Goal: Task Accomplishment & Management: Manage account settings

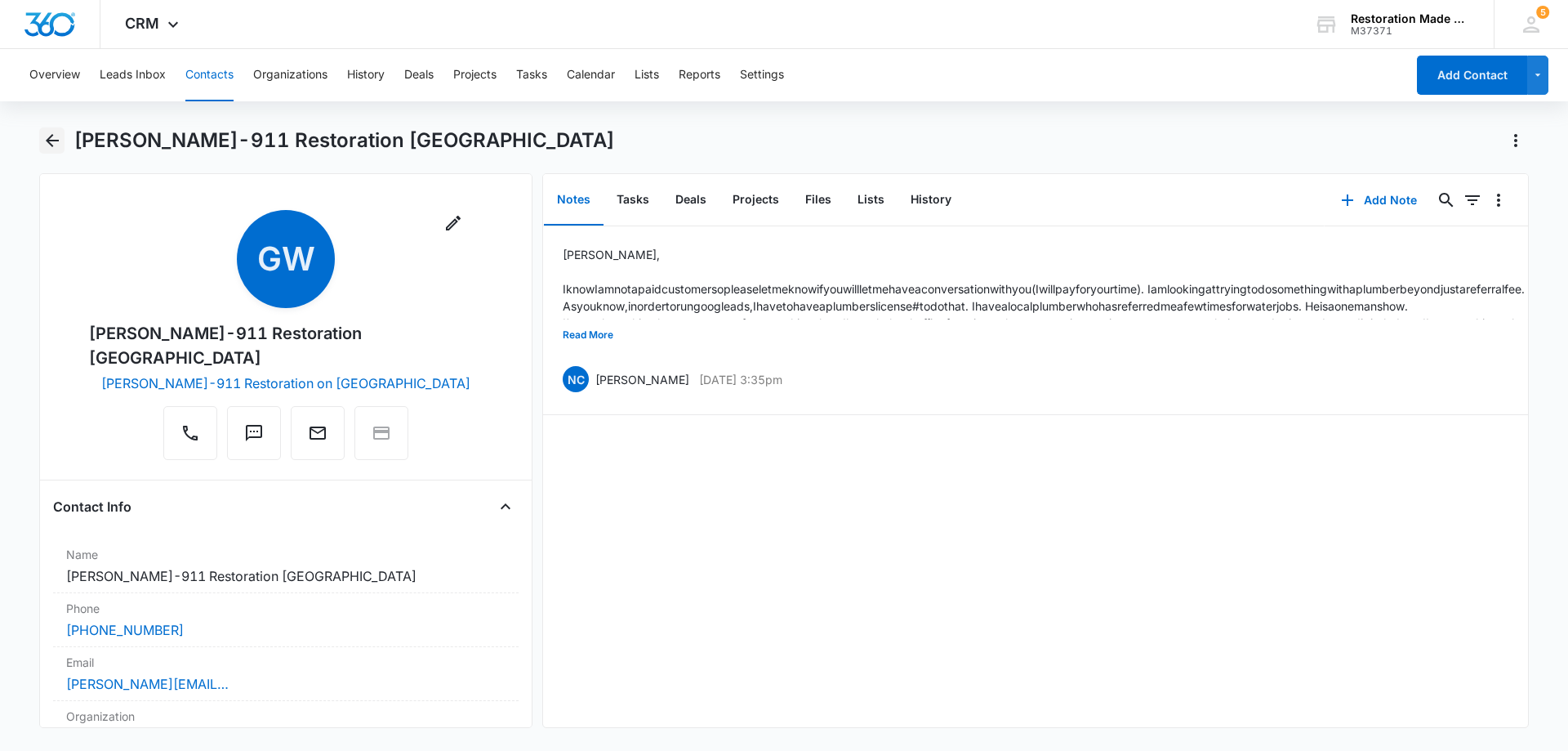
click at [47, 141] on icon "Back" at bounding box center [52, 140] width 13 height 13
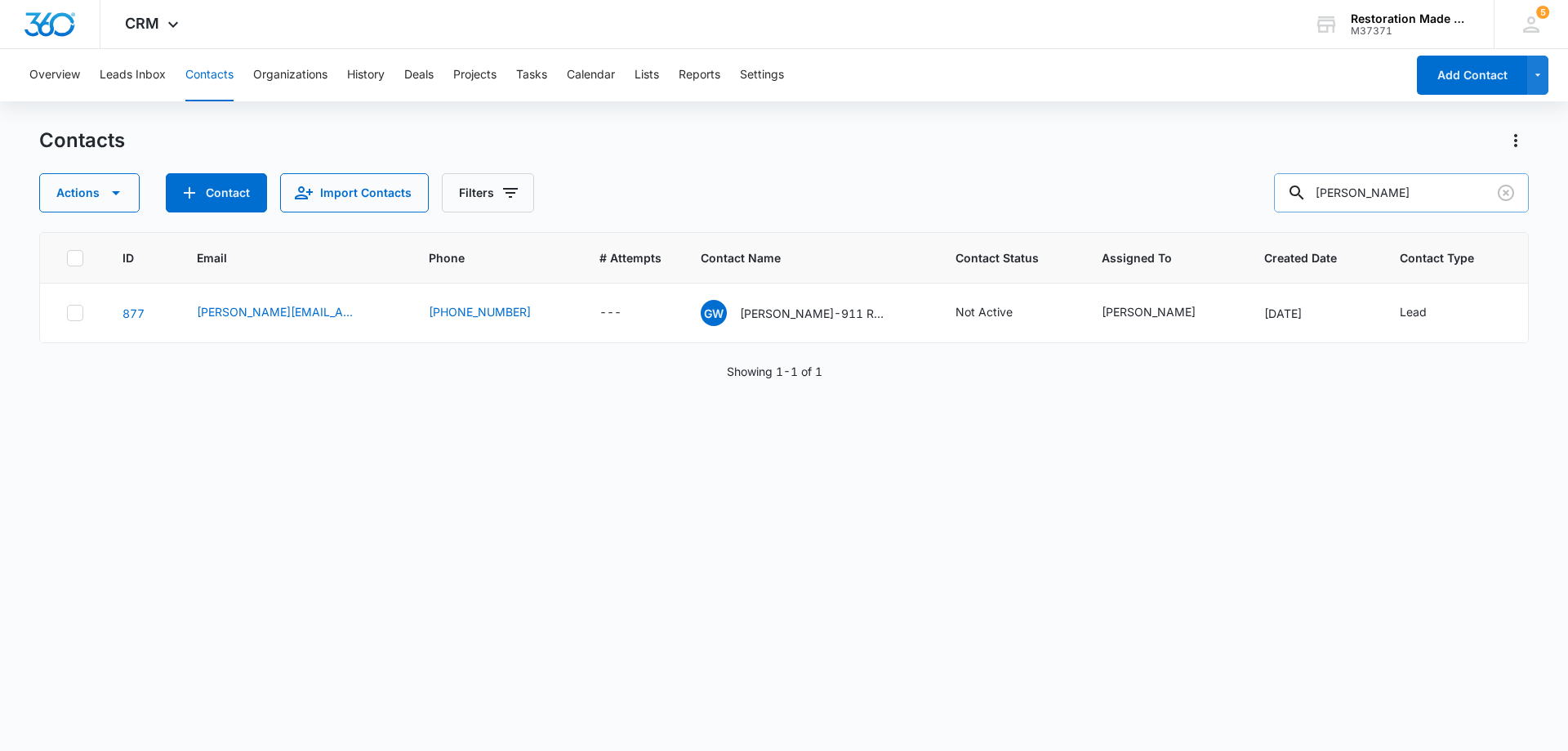
click at [1444, 198] on input "[PERSON_NAME]" at bounding box center [1402, 193] width 255 height 39
type input "g"
type input "witzky"
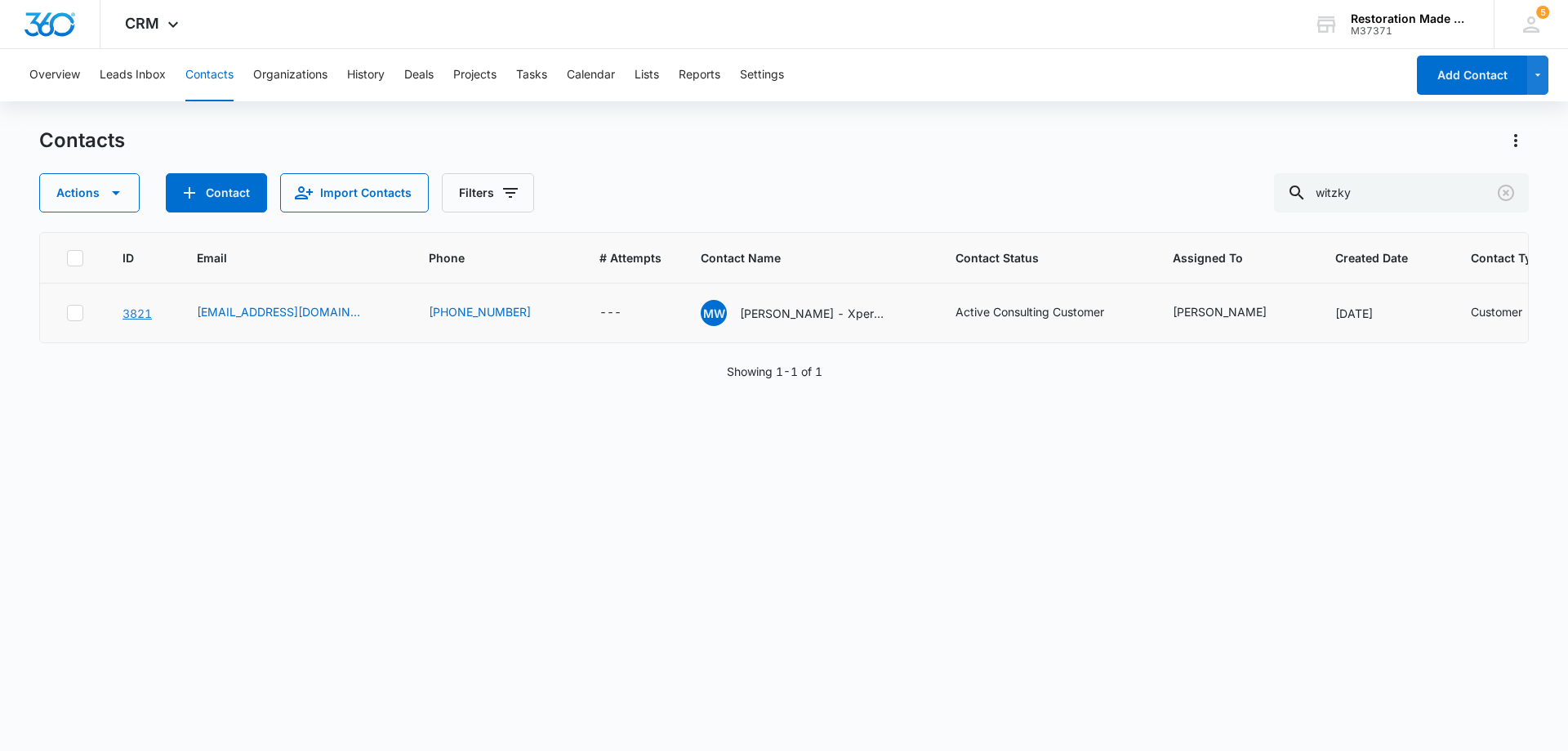
click at [140, 314] on link "3821" at bounding box center [137, 313] width 30 height 14
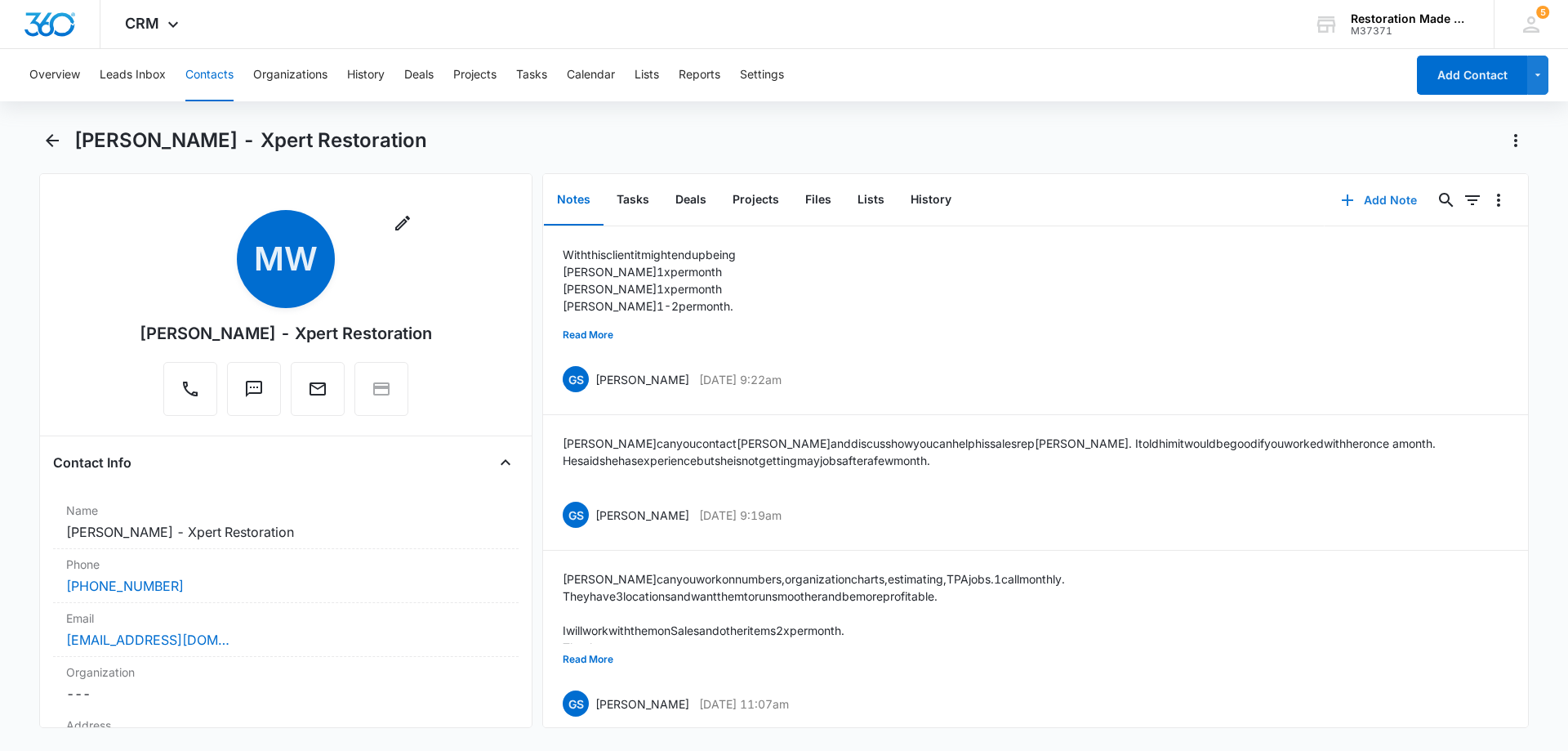
click at [1370, 202] on button "Add Note" at bounding box center [1379, 200] width 109 height 39
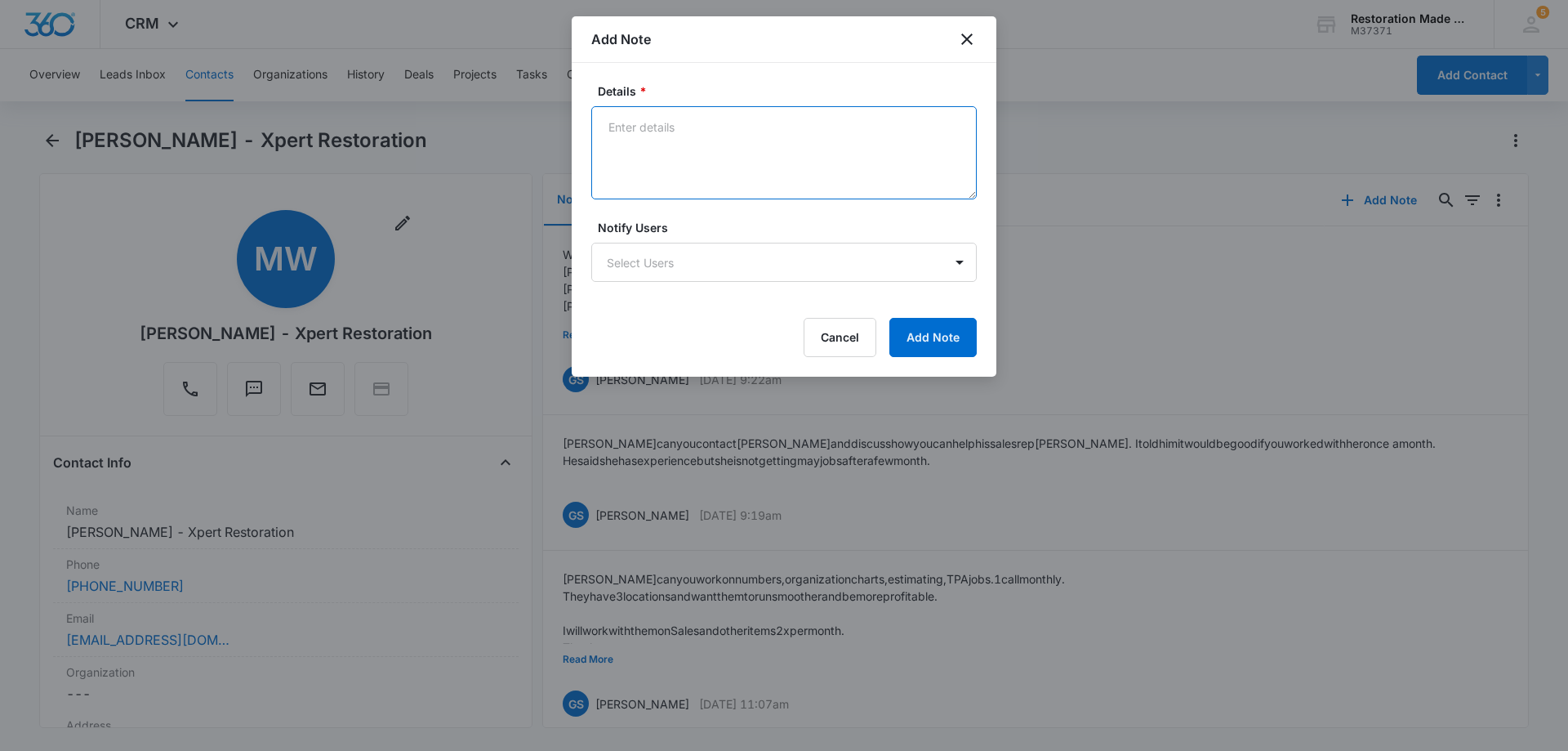
click at [736, 144] on textarea "Details *" at bounding box center [784, 153] width 386 height 93
click at [747, 140] on textarea "Details *" at bounding box center [784, 153] width 386 height 93
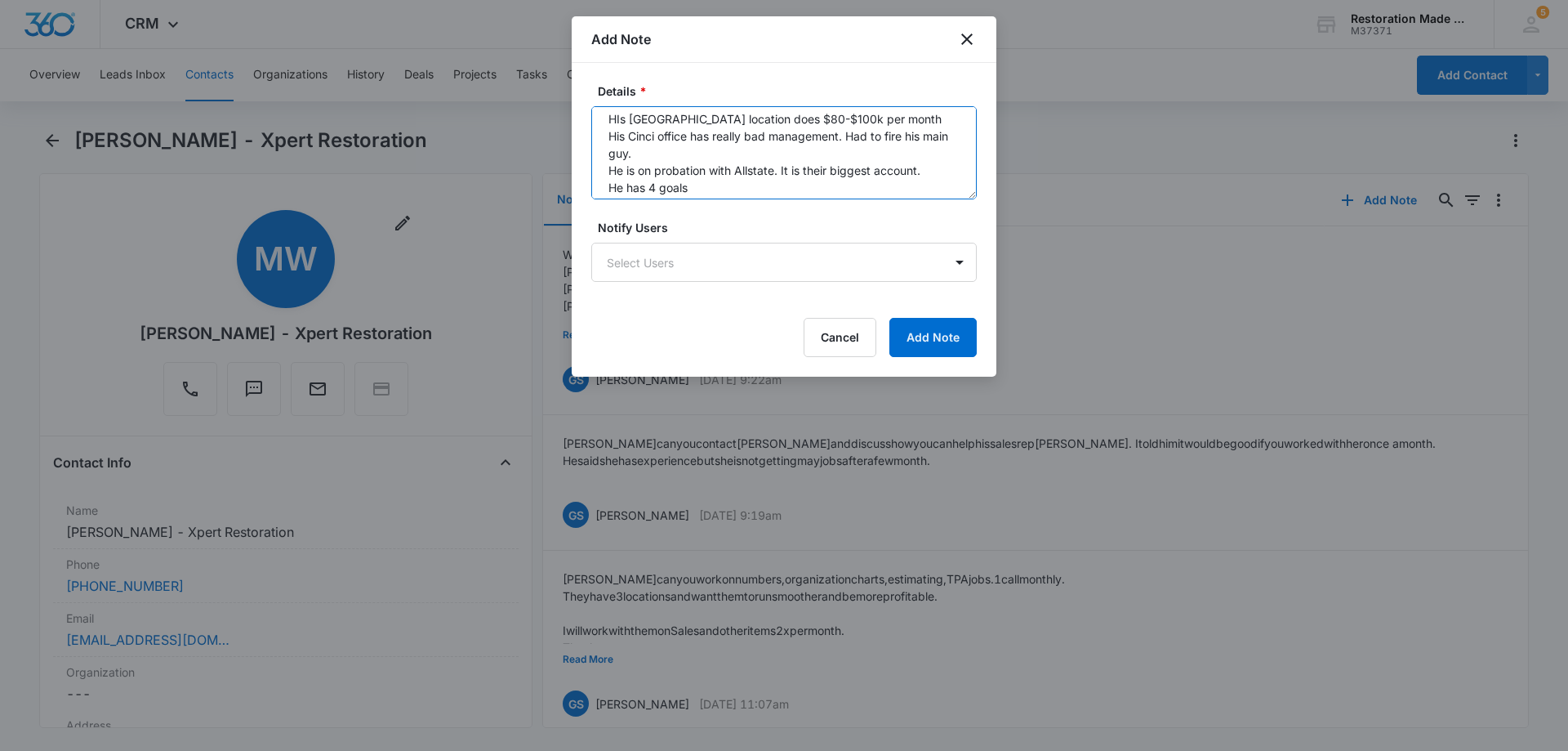
scroll to position [90, 0]
click at [846, 167] on textarea "HIs [GEOGRAPHIC_DATA] location does $80-$100k per month His Cinci office has re…" at bounding box center [784, 153] width 386 height 93
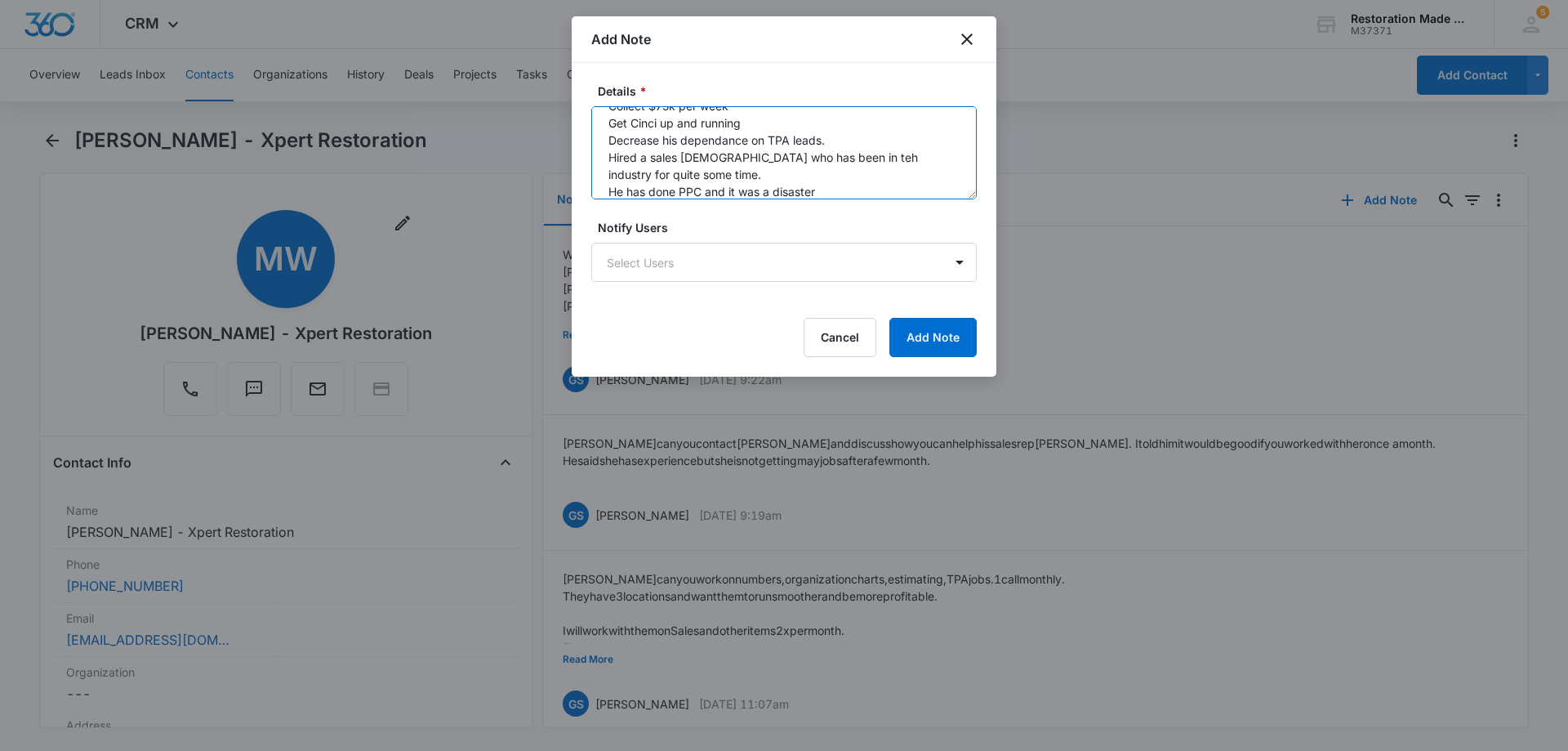
scroll to position [141, 0]
click at [829, 174] on textarea "HIs [GEOGRAPHIC_DATA] location does $80-$100k per month His Cinci office has re…" at bounding box center [784, 153] width 386 height 93
click at [851, 192] on textarea "HIs [GEOGRAPHIC_DATA] location does $80-$100k per month His Cinci office has re…" at bounding box center [784, 153] width 386 height 93
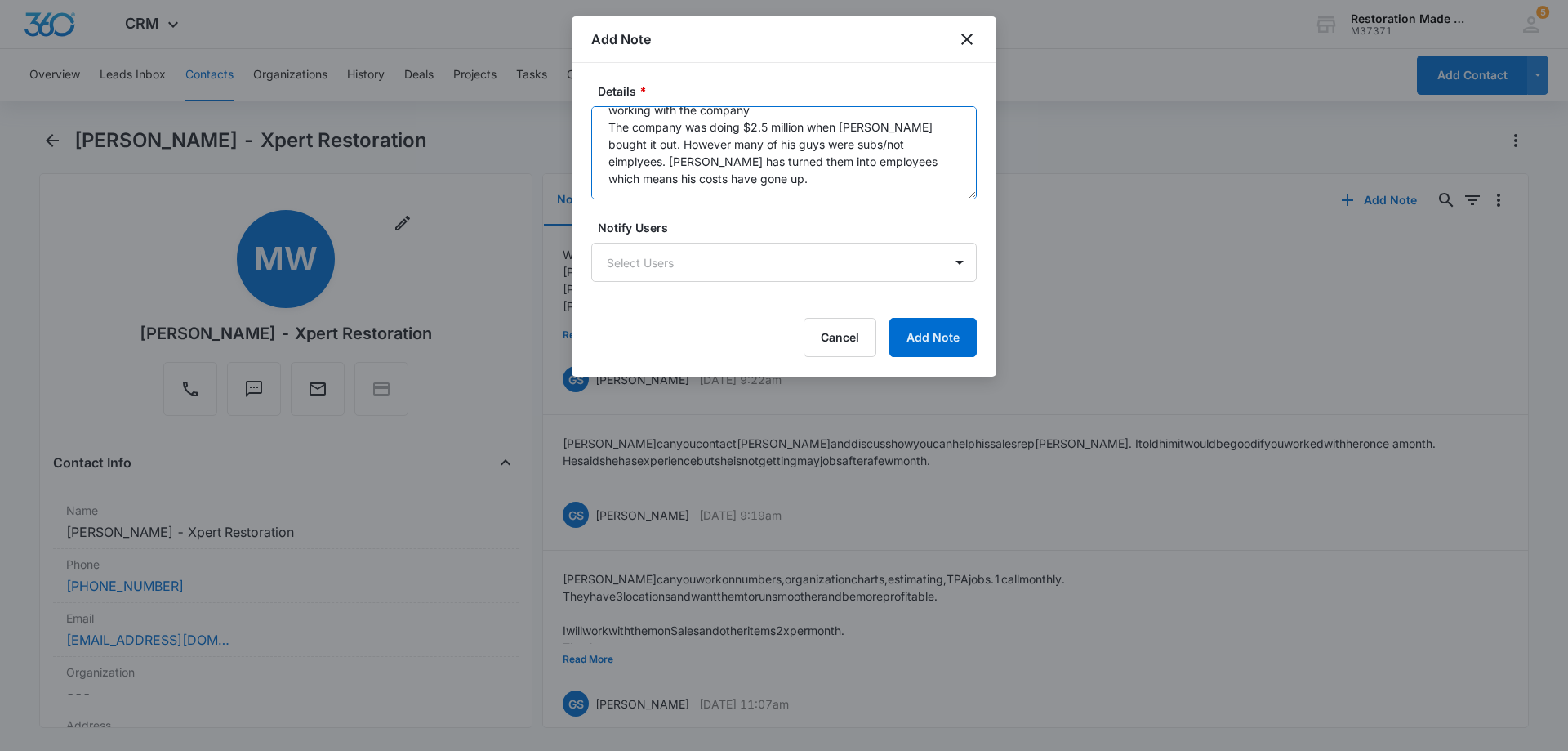
click at [636, 176] on textarea "HIs [GEOGRAPHIC_DATA] location does $80-$100k per month His Cinci office has re…" at bounding box center [784, 153] width 386 height 93
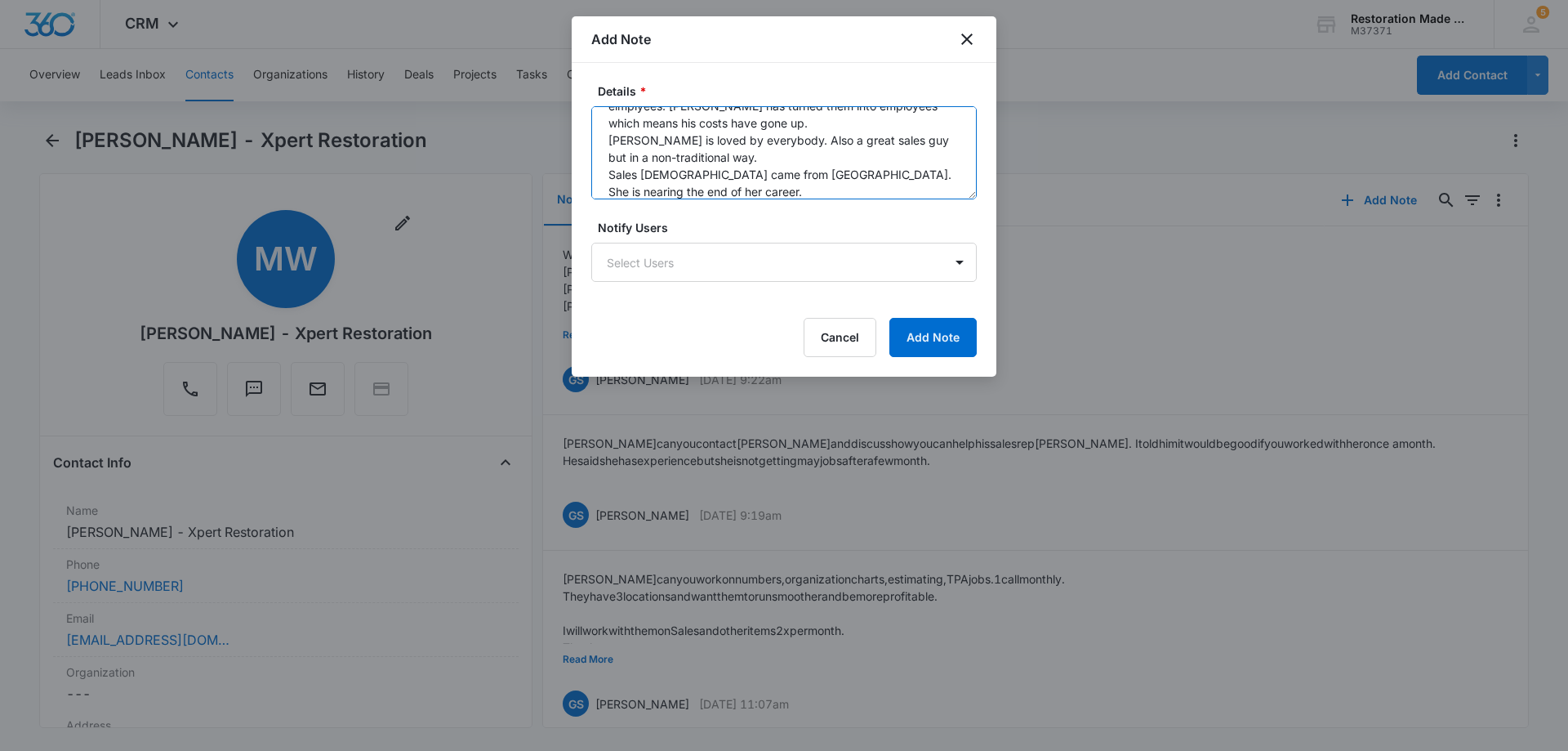
scroll to position [347, 0]
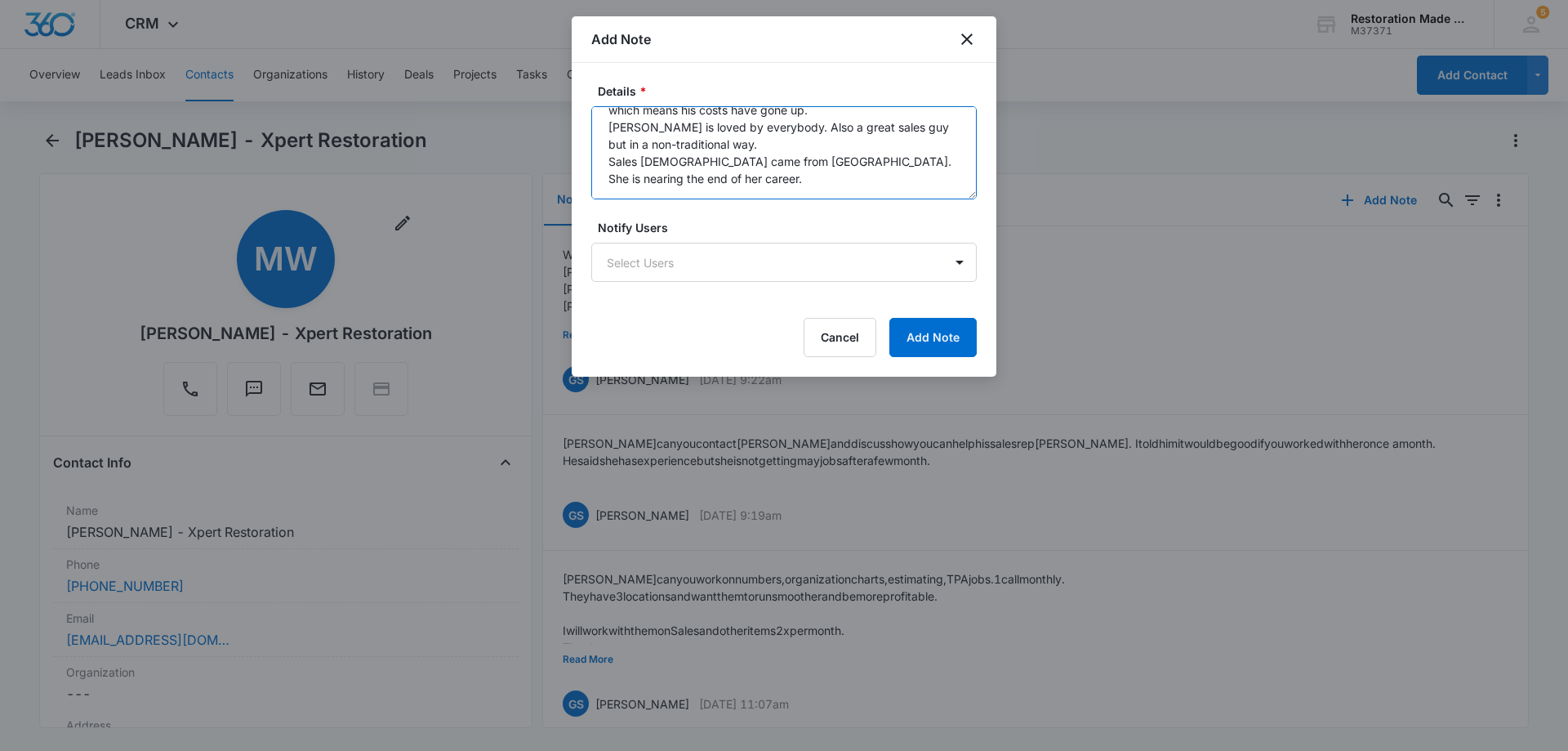
click at [625, 182] on textarea "HIs [GEOGRAPHIC_DATA] location does $80-$100k per month His Cinci office has re…" at bounding box center [784, 153] width 386 height 93
click at [618, 189] on textarea "HIs [GEOGRAPHIC_DATA] location does $80-$100k per month His Cinci office has re…" at bounding box center [784, 153] width 386 height 93
click at [649, 181] on textarea "HIs [GEOGRAPHIC_DATA] location does $80-$100k per month His Cinci office has re…" at bounding box center [784, 153] width 386 height 93
type textarea "HIs [GEOGRAPHIC_DATA] location does $80-$100k per month His Cinci office has re…"
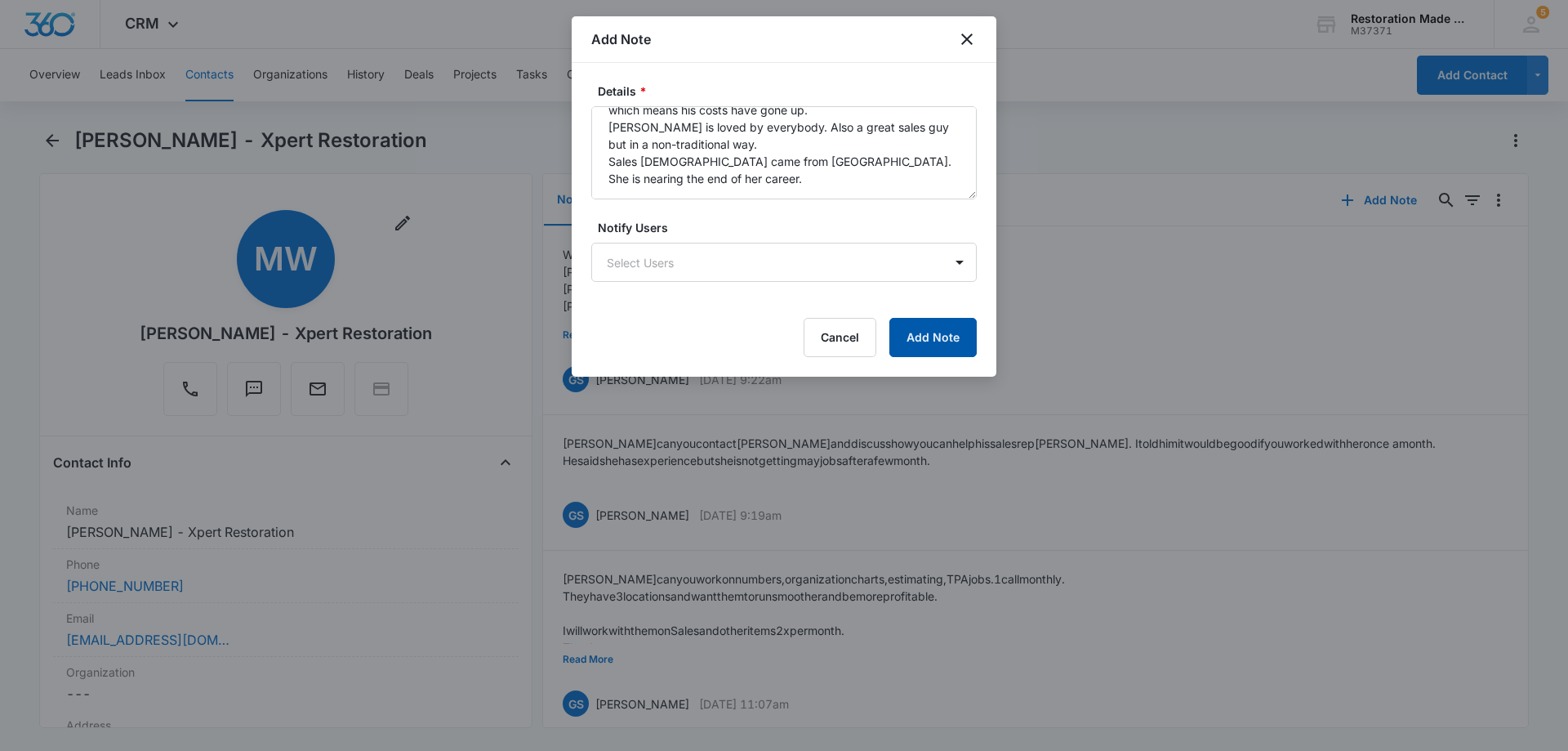
drag, startPoint x: 936, startPoint y: 337, endPoint x: 963, endPoint y: 404, distance: 72.2
click at [936, 337] on button "Add Note" at bounding box center [933, 337] width 87 height 39
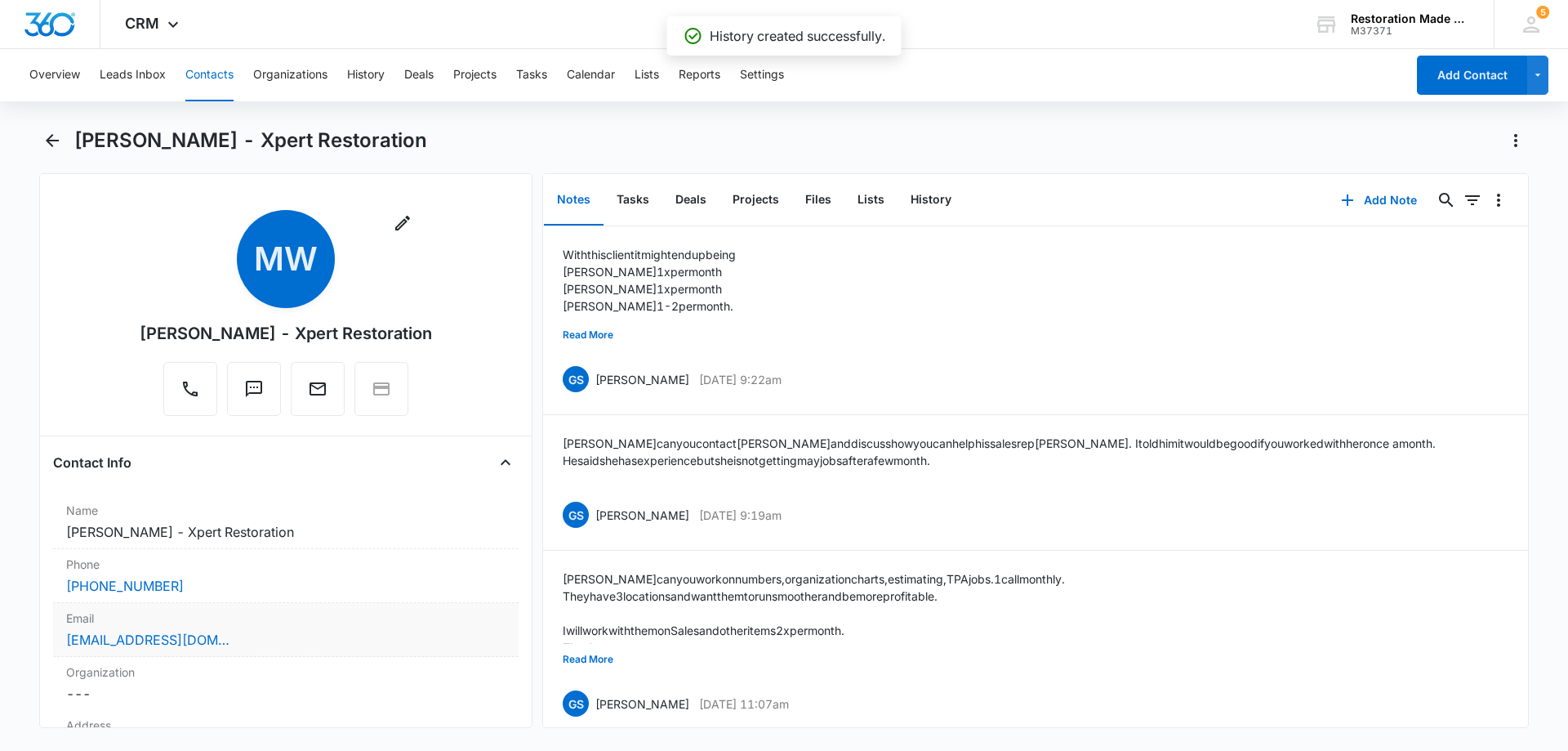
click at [316, 639] on div "[EMAIL_ADDRESS][DOMAIN_NAME]" at bounding box center [285, 639] width 439 height 20
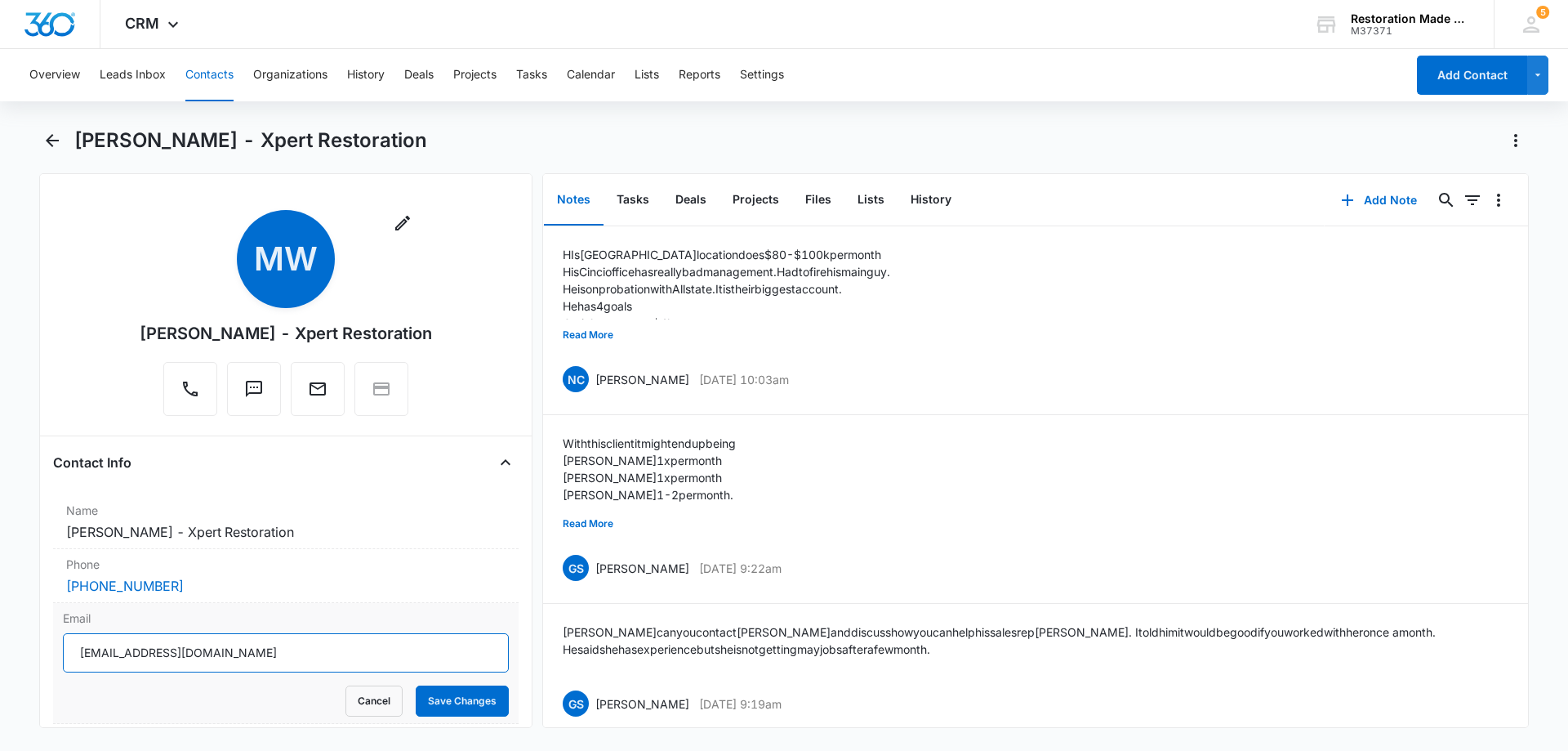
drag, startPoint x: 248, startPoint y: 654, endPoint x: 70, endPoint y: 650, distance: 178.0
click at [70, 650] on input "[EMAIL_ADDRESS][DOMAIN_NAME]" at bounding box center [285, 652] width 446 height 39
click at [454, 697] on button "Save Changes" at bounding box center [462, 701] width 93 height 31
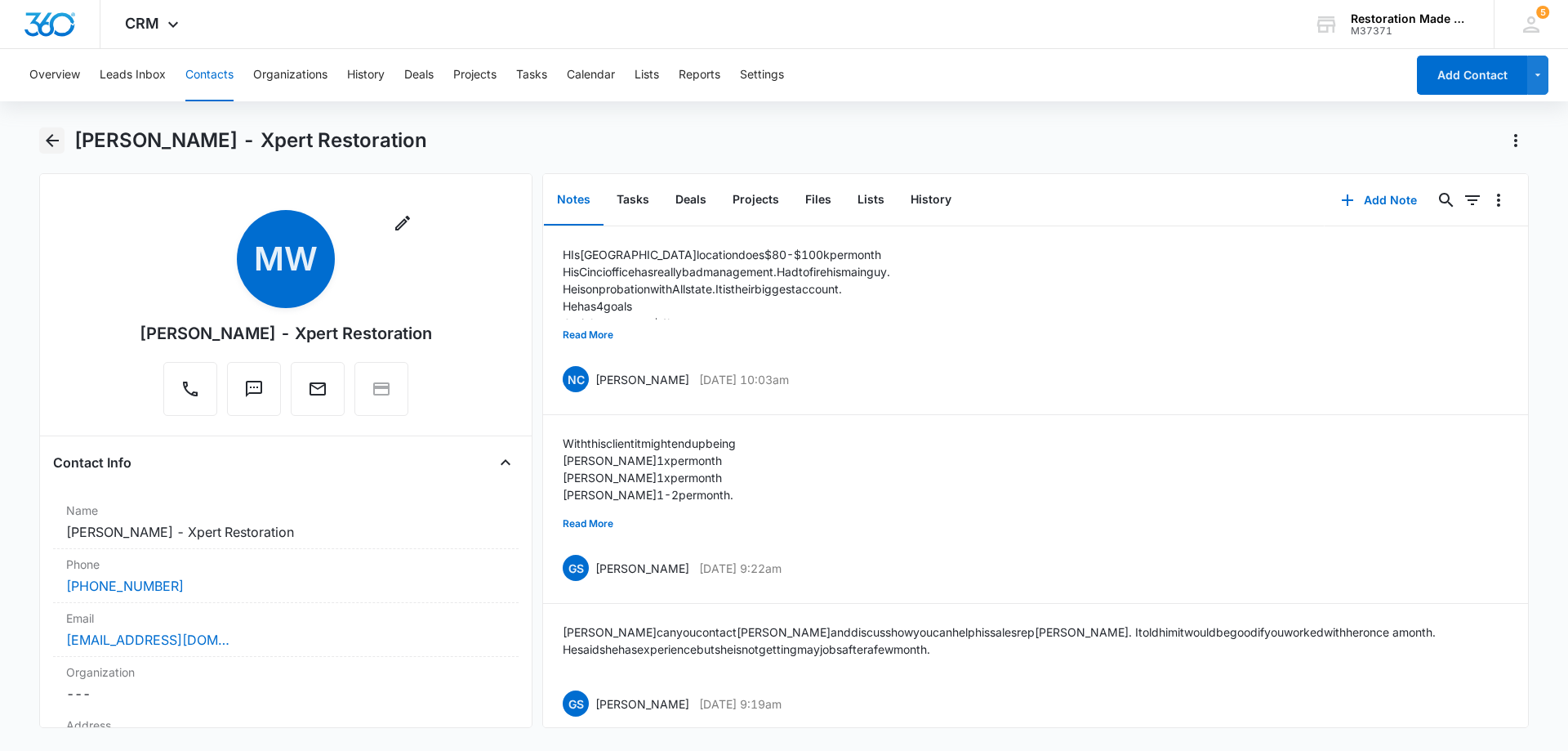
drag, startPoint x: 58, startPoint y: 141, endPoint x: 97, endPoint y: 167, distance: 46.9
click at [58, 141] on icon "Back" at bounding box center [52, 140] width 13 height 13
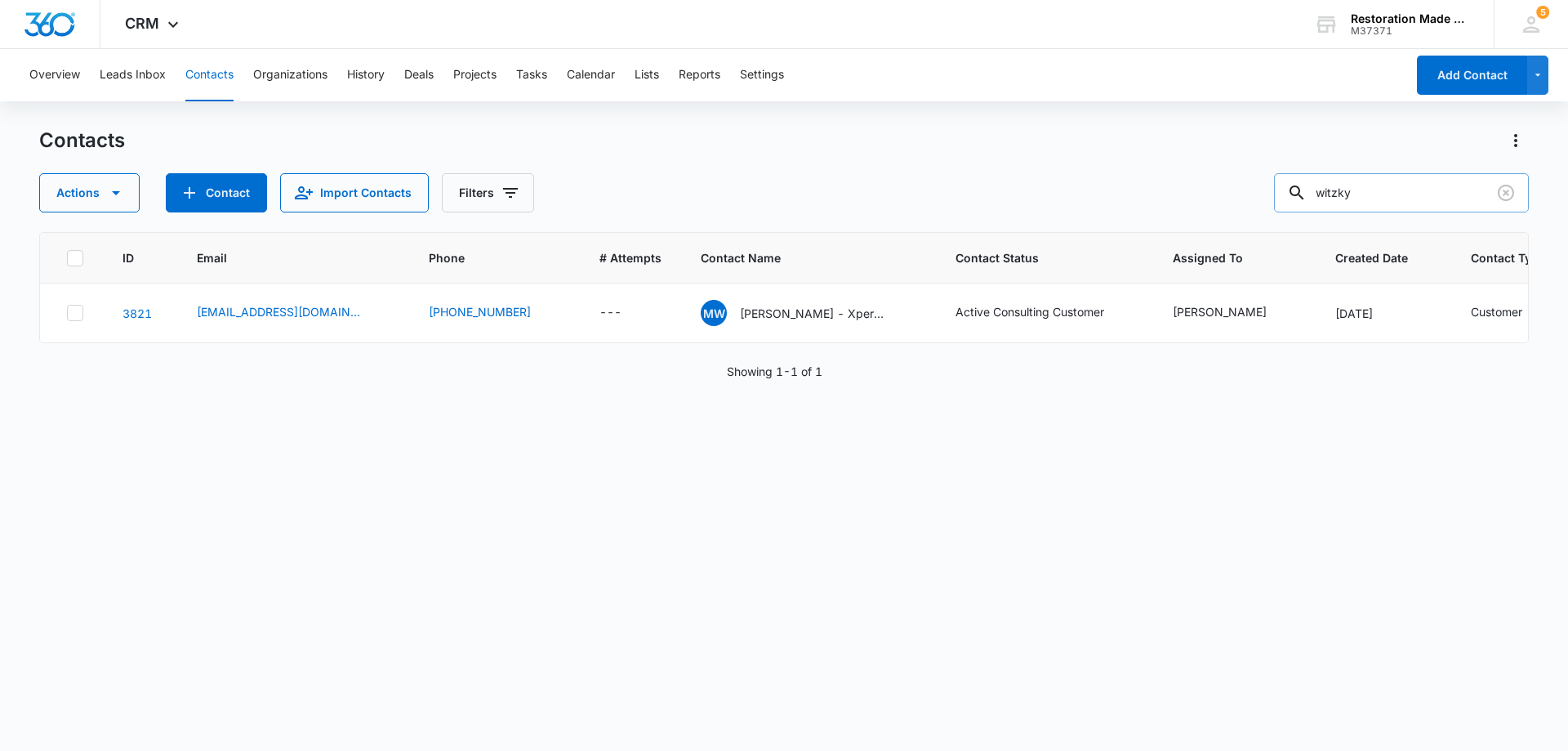
click at [1435, 195] on input "witzky" at bounding box center [1402, 193] width 255 height 39
type input "w"
type input "[PERSON_NAME]"
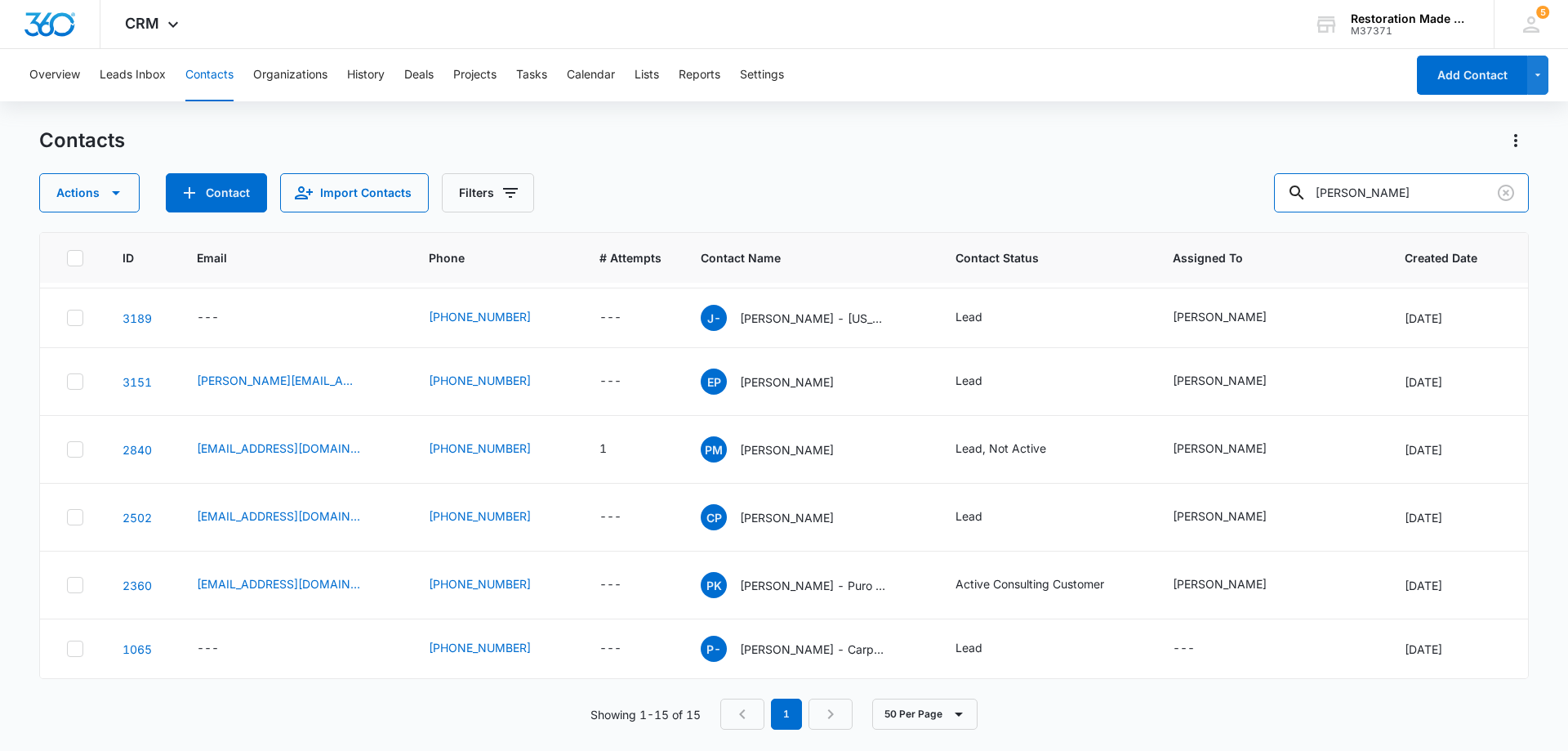
scroll to position [588, 0]
click at [135, 579] on link "2360" at bounding box center [137, 585] width 30 height 14
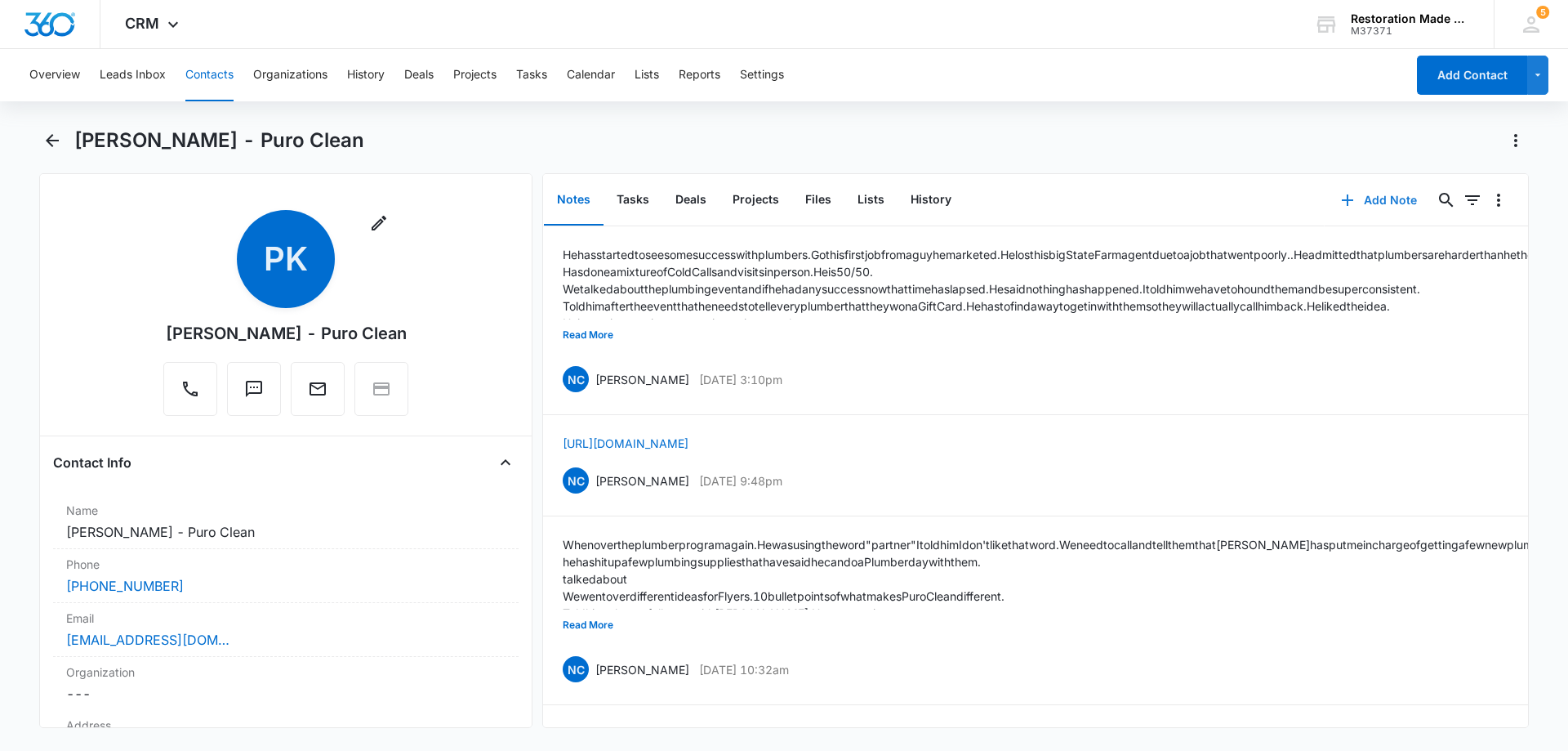
click at [1381, 203] on button "Add Note" at bounding box center [1379, 200] width 109 height 39
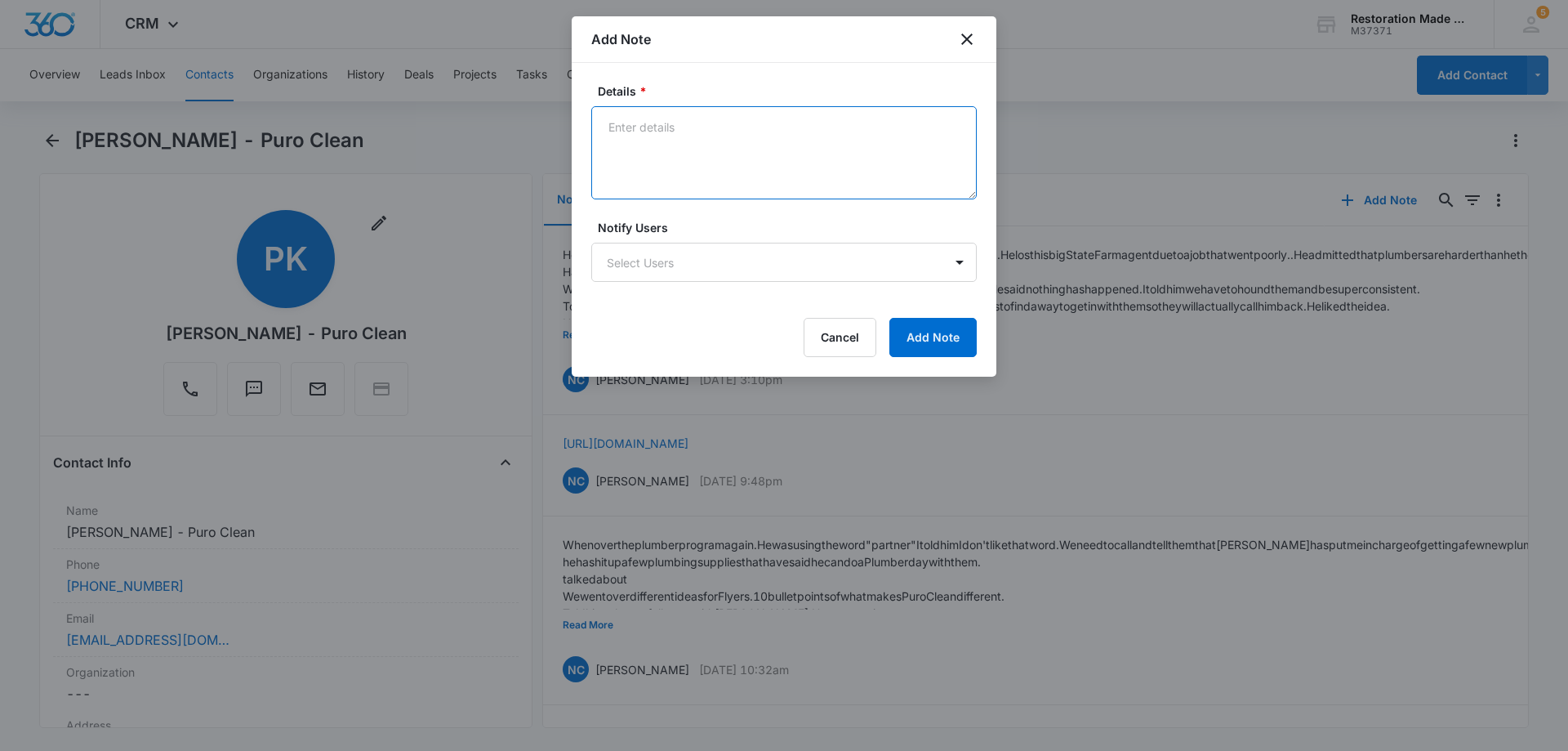
click at [747, 148] on textarea "Details *" at bounding box center [784, 153] width 386 height 93
click at [745, 130] on textarea "Details *" at bounding box center [784, 153] width 386 height 93
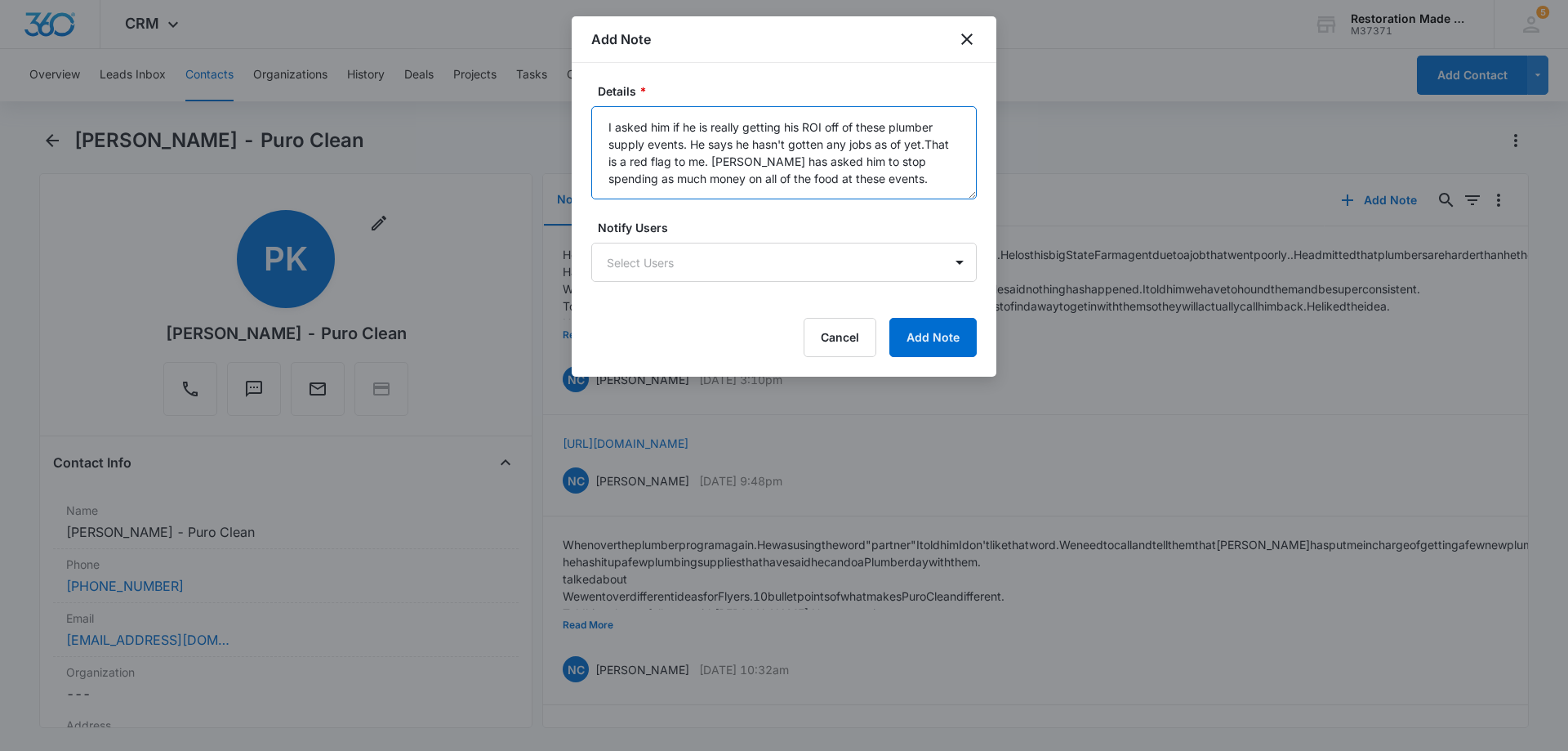
click at [826, 178] on textarea "I asked him if he is really getting his ROI off of these plumber supply events.…" at bounding box center [784, 153] width 386 height 93
click at [860, 186] on textarea "I asked him if he is really getting his ROI off of these plumber supply events.…" at bounding box center [784, 153] width 386 height 93
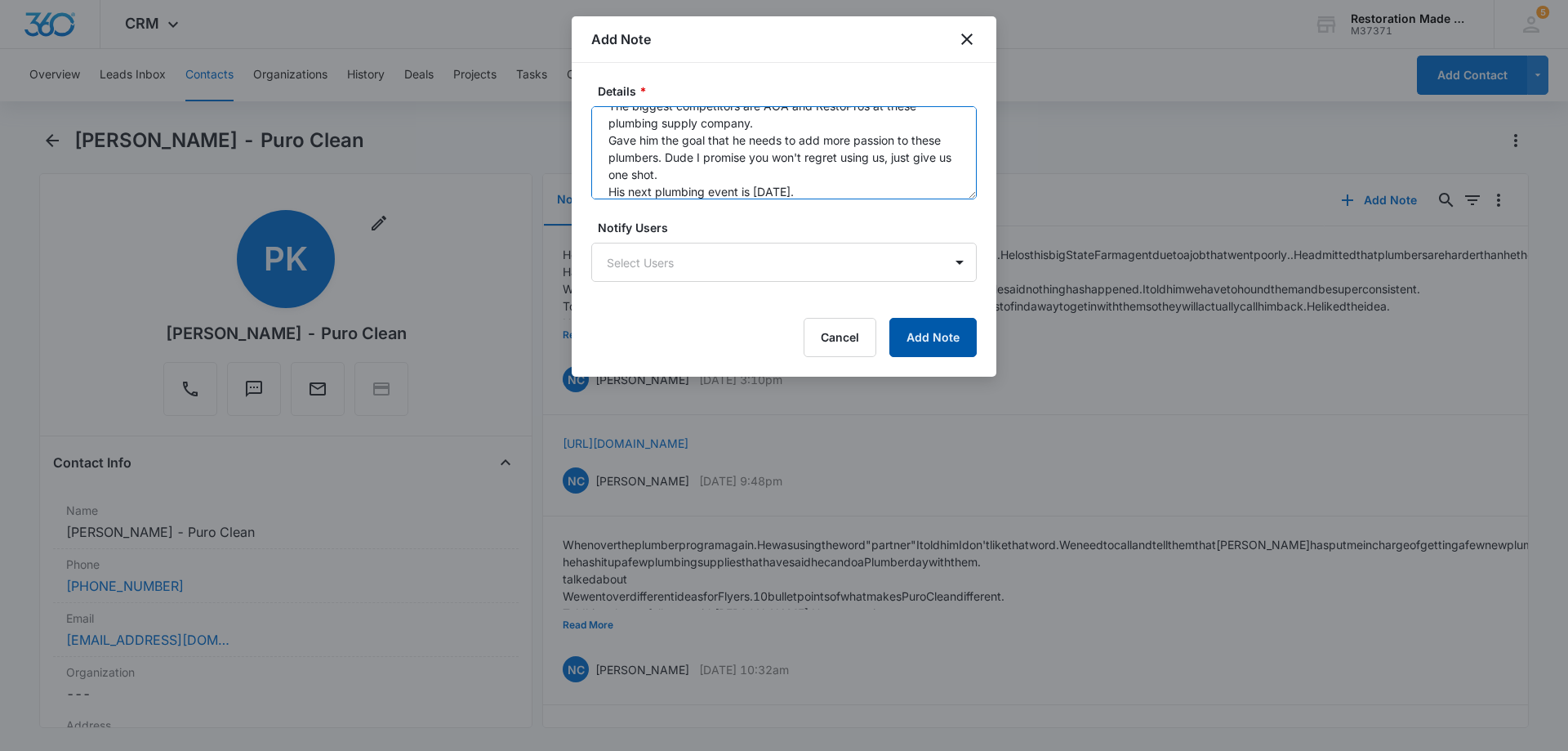
type textarea "I asked him if he is really getting his ROI off of these plumber supply events.…"
click at [936, 339] on button "Add Note" at bounding box center [933, 337] width 87 height 39
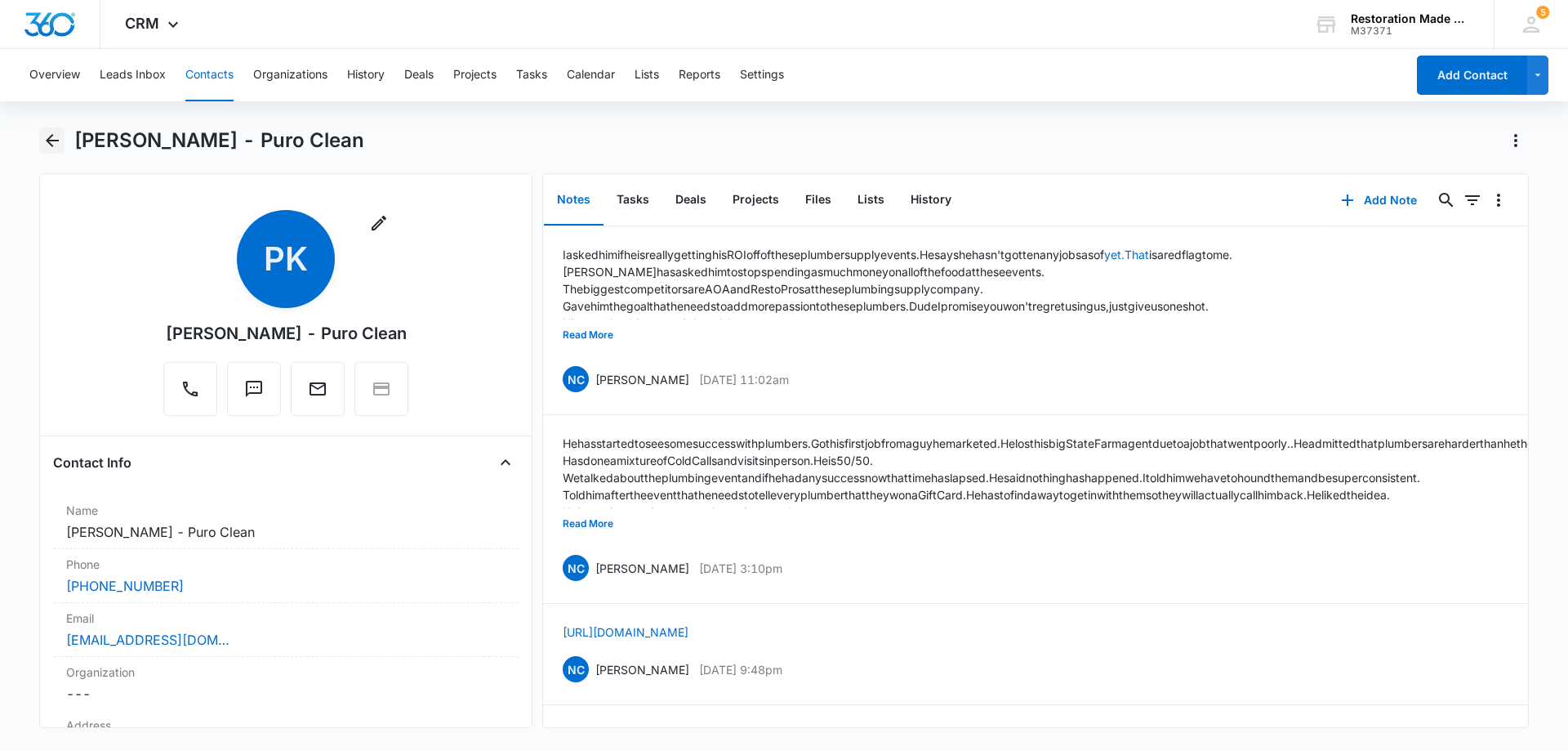
drag, startPoint x: 59, startPoint y: 135, endPoint x: 73, endPoint y: 164, distance: 32.2
click at [59, 135] on icon "Back" at bounding box center [52, 140] width 20 height 20
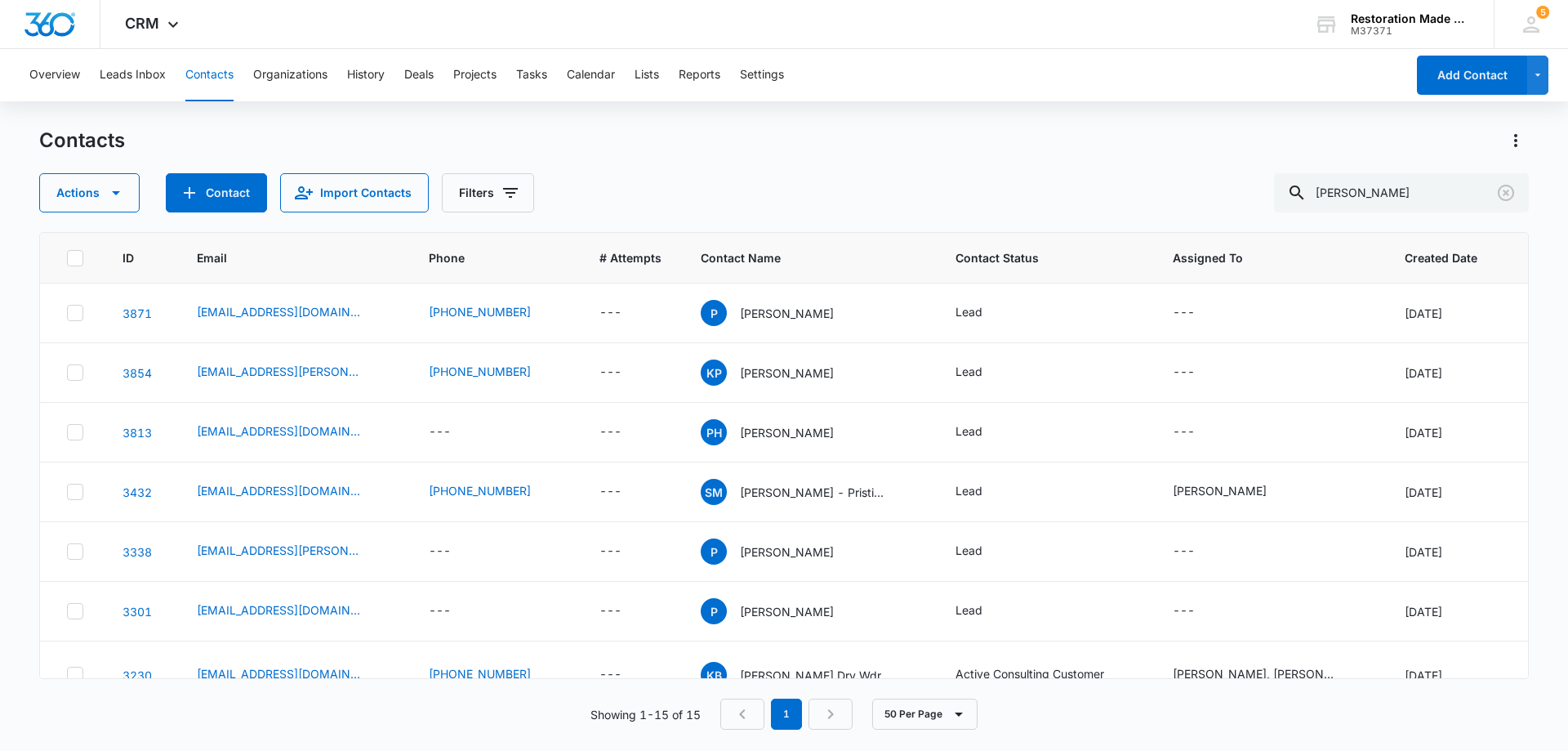
scroll to position [588, 0]
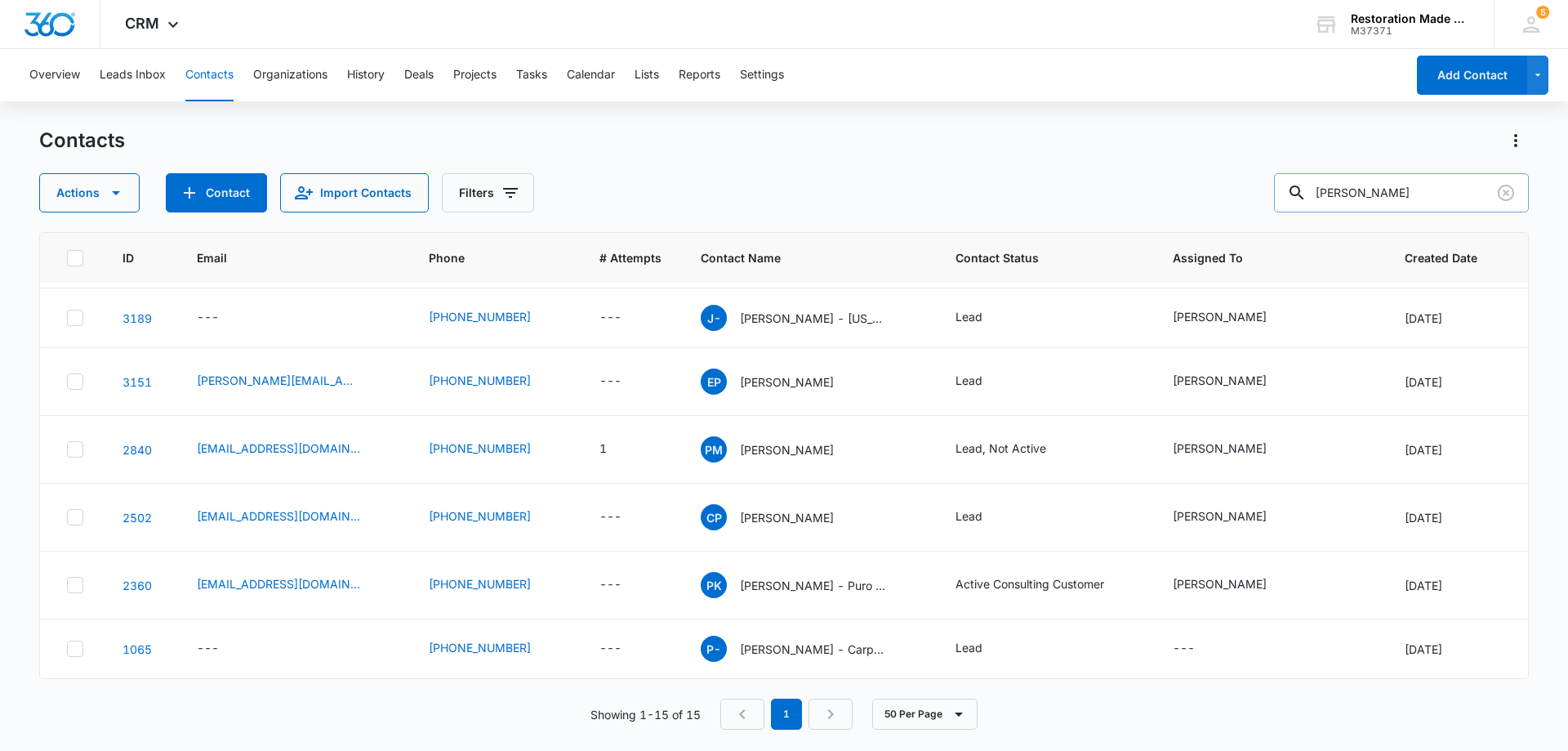
click at [1393, 196] on input "[PERSON_NAME]" at bounding box center [1402, 193] width 255 height 39
type input "p"
type input "[PERSON_NAME]"
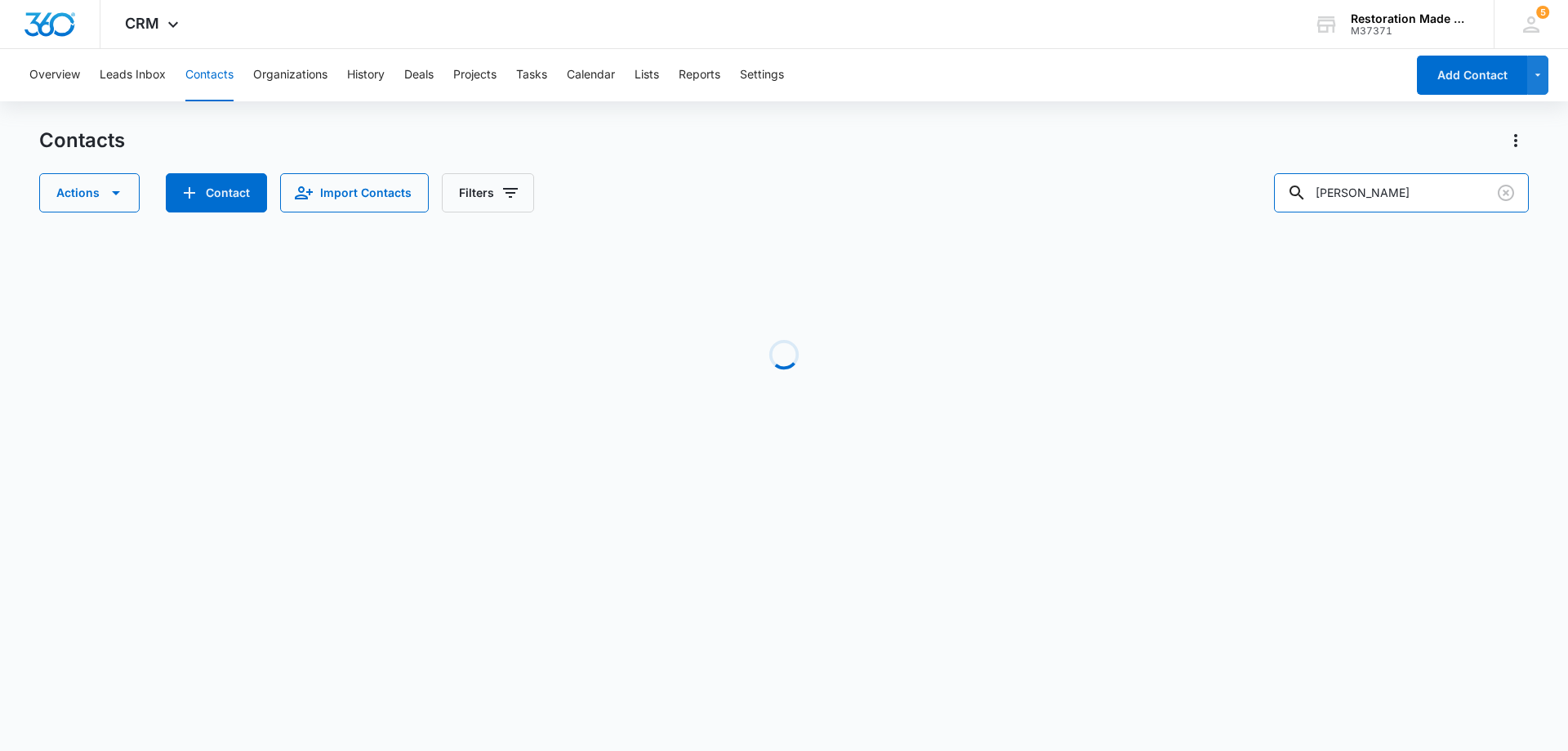
scroll to position [0, 0]
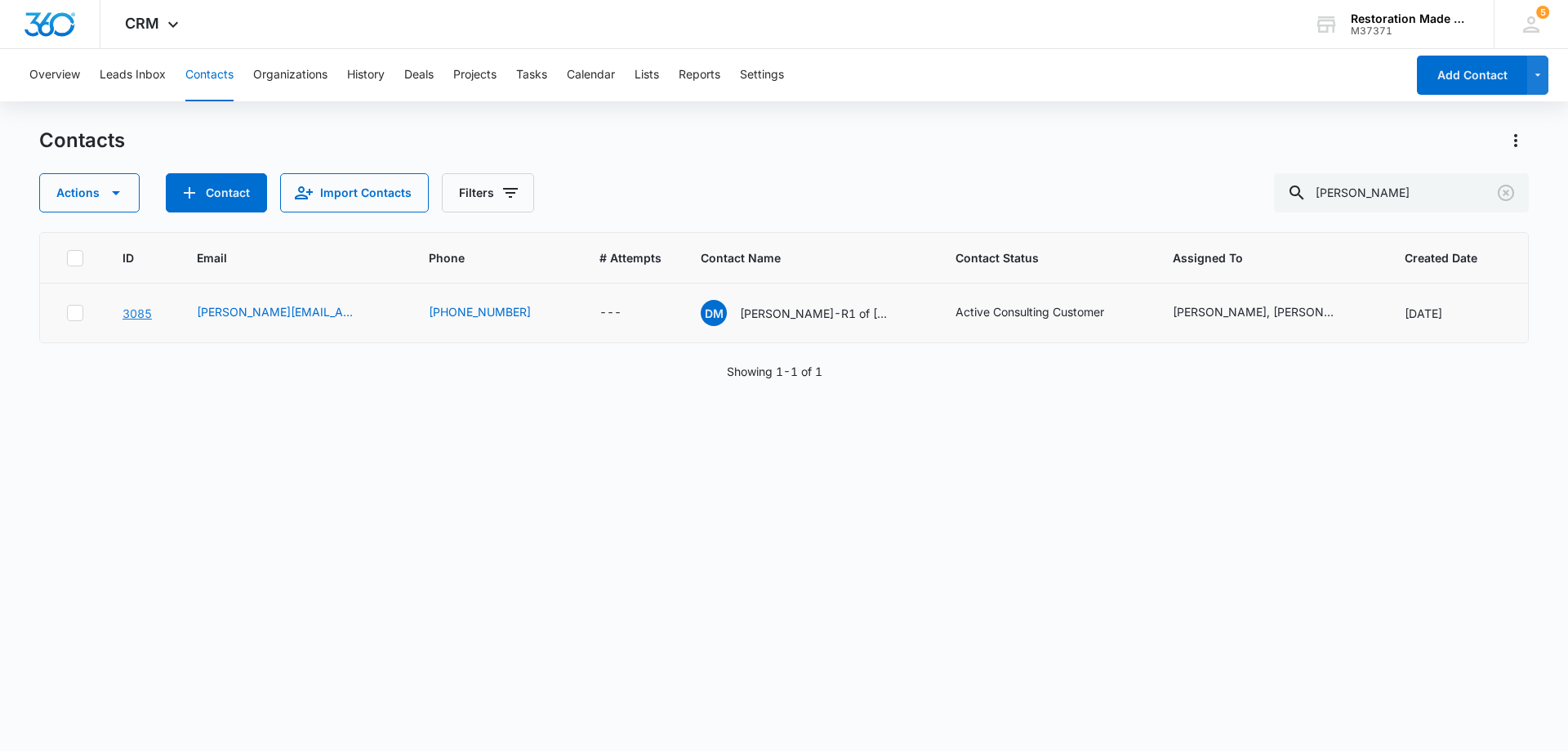
click at [140, 313] on link "3085" at bounding box center [137, 313] width 30 height 14
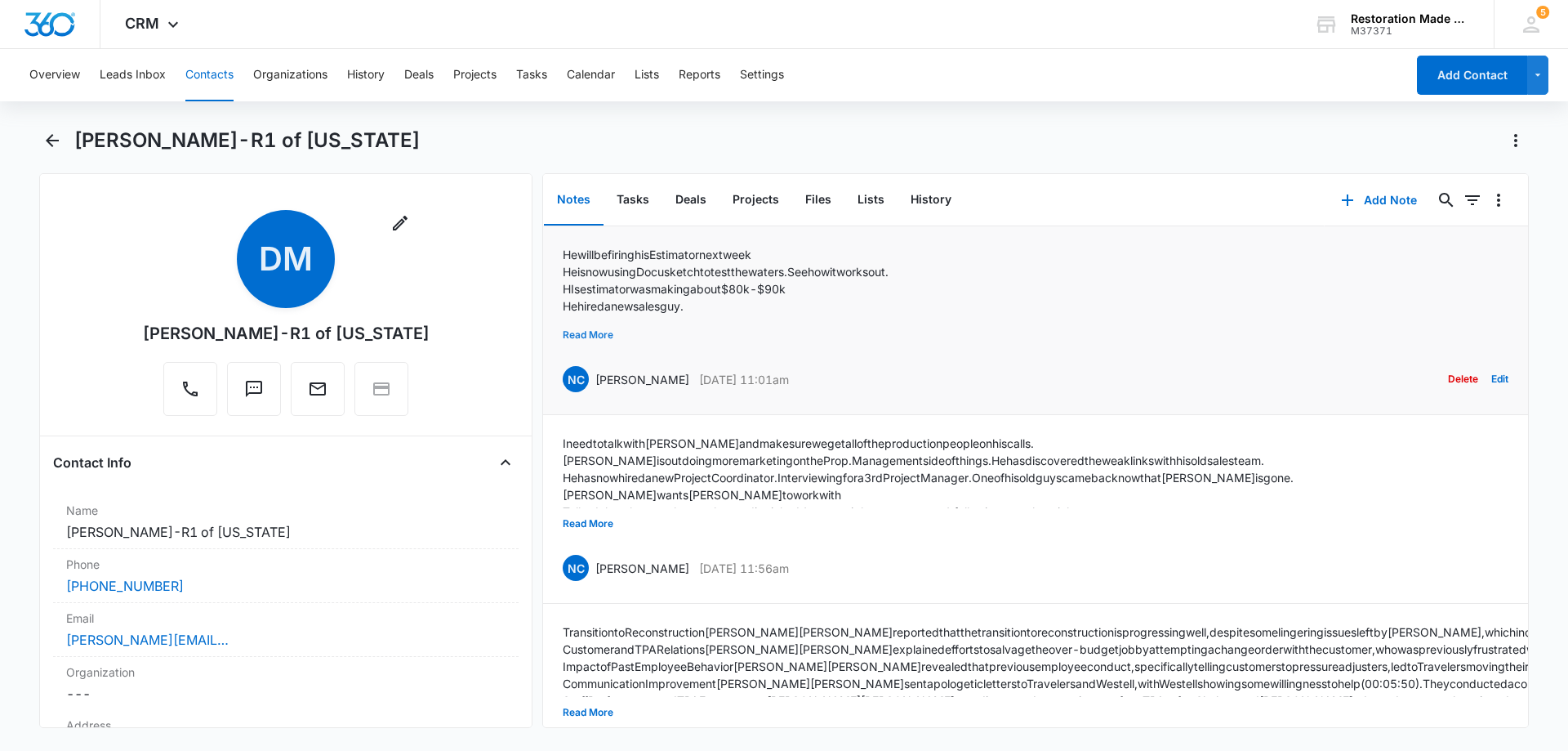
click at [598, 340] on button "Read More" at bounding box center [589, 335] width 51 height 31
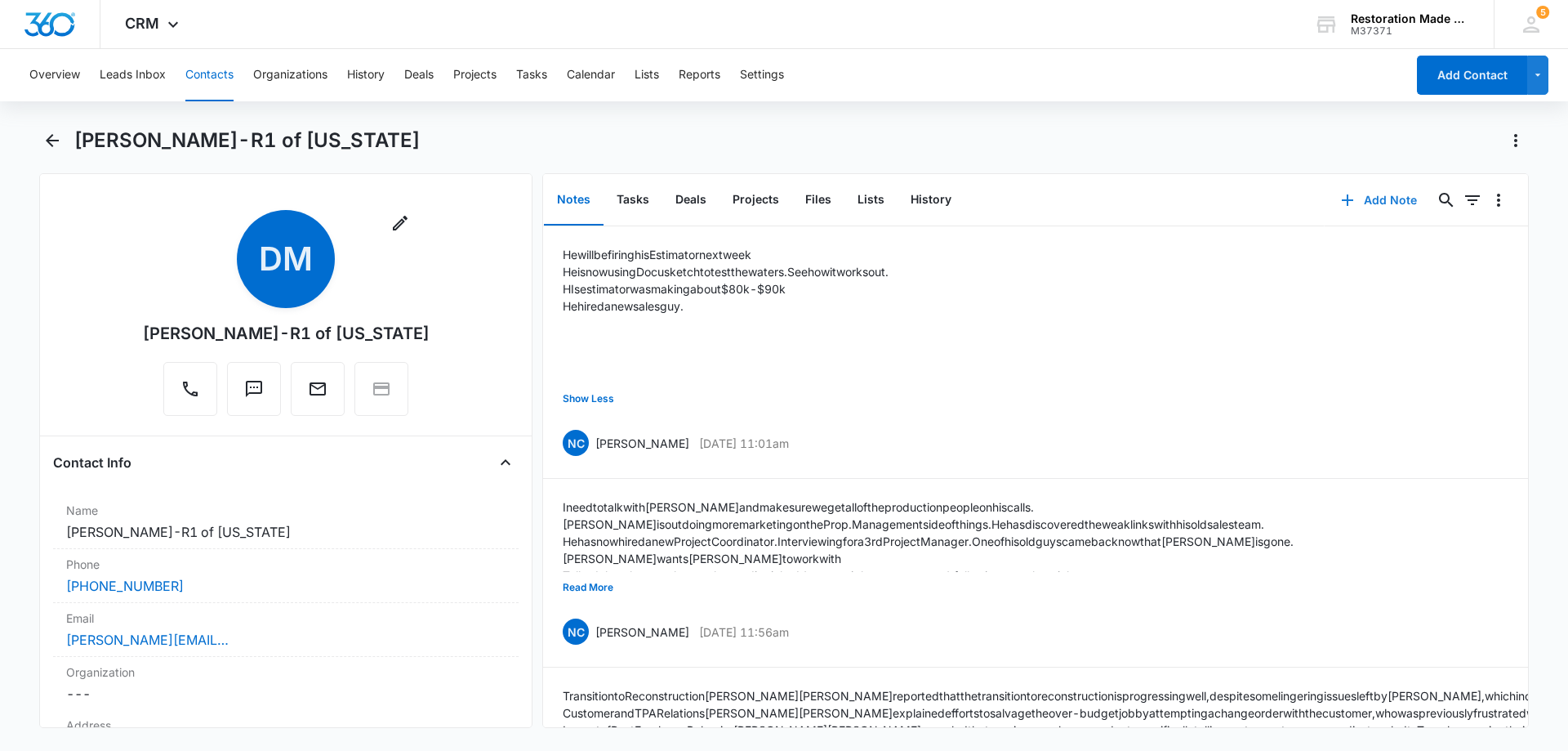
click at [1372, 203] on button "Add Note" at bounding box center [1379, 200] width 109 height 39
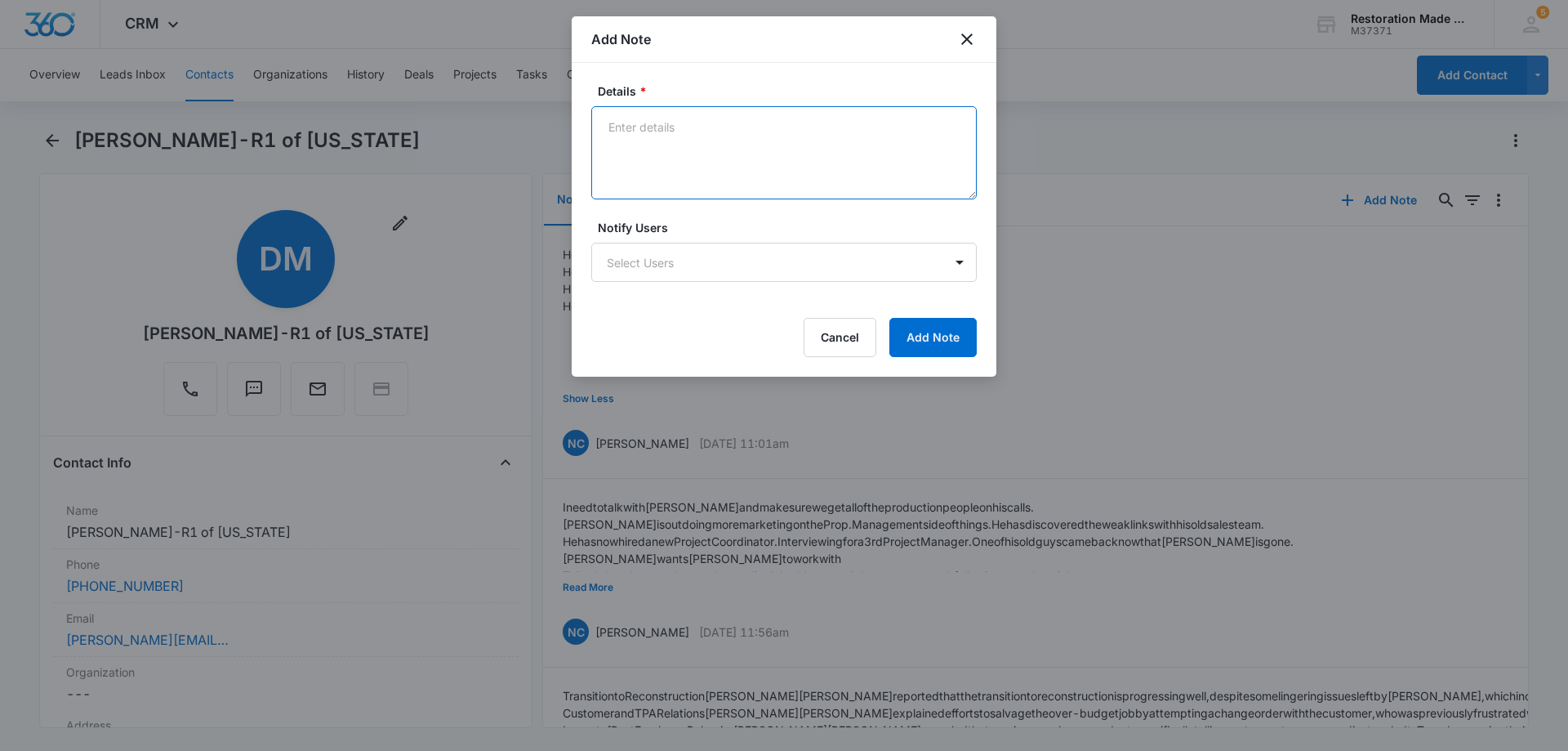
click at [761, 139] on textarea "Details *" at bounding box center [784, 153] width 386 height 93
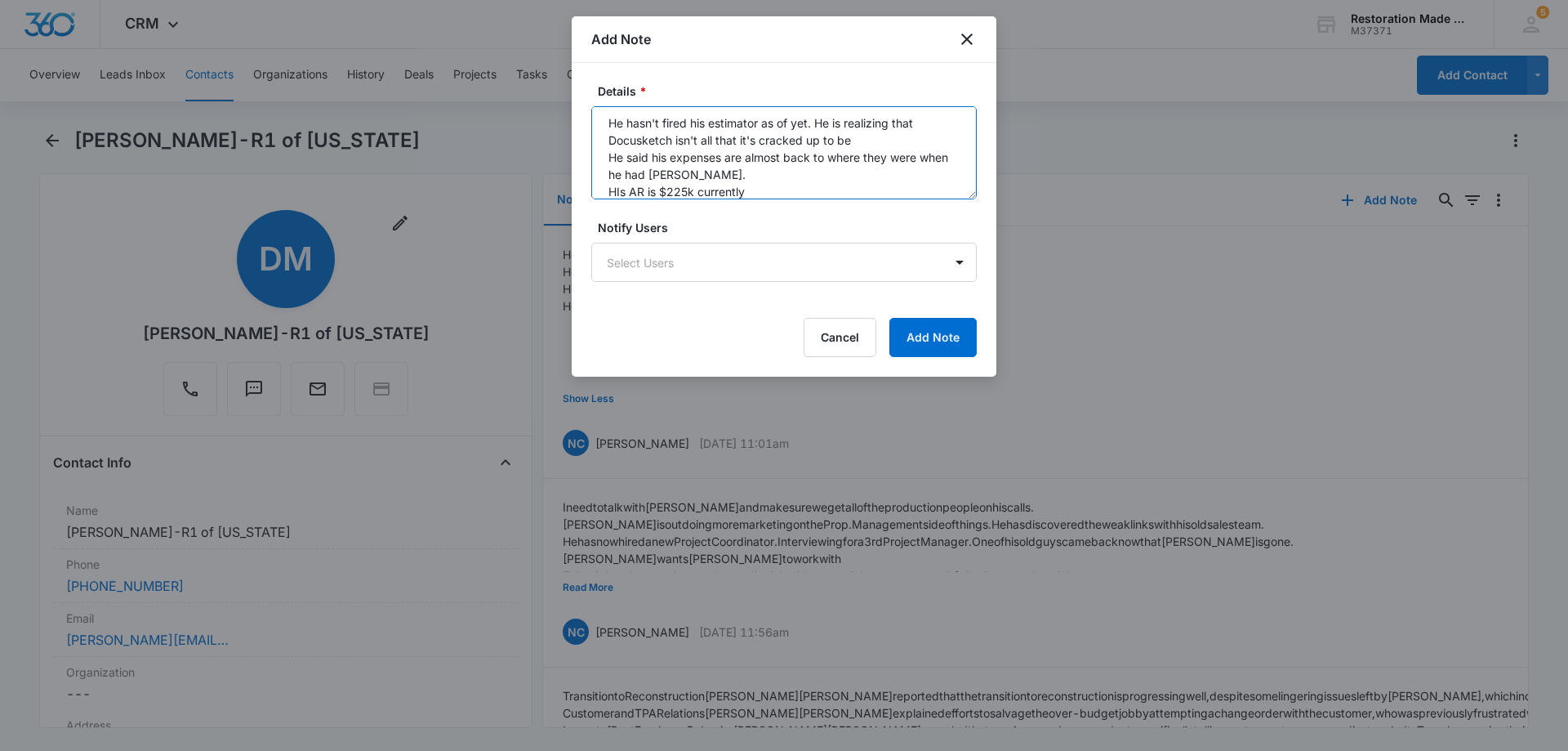
scroll to position [21, 0]
click at [776, 180] on textarea "He hasn't fired his estimator as of yet. He is realizing that Docusketch isn't …" at bounding box center [784, 153] width 386 height 93
type textarea "He hasn't fired his estimator as of yet. He is realizing that Docusketch isn't …"
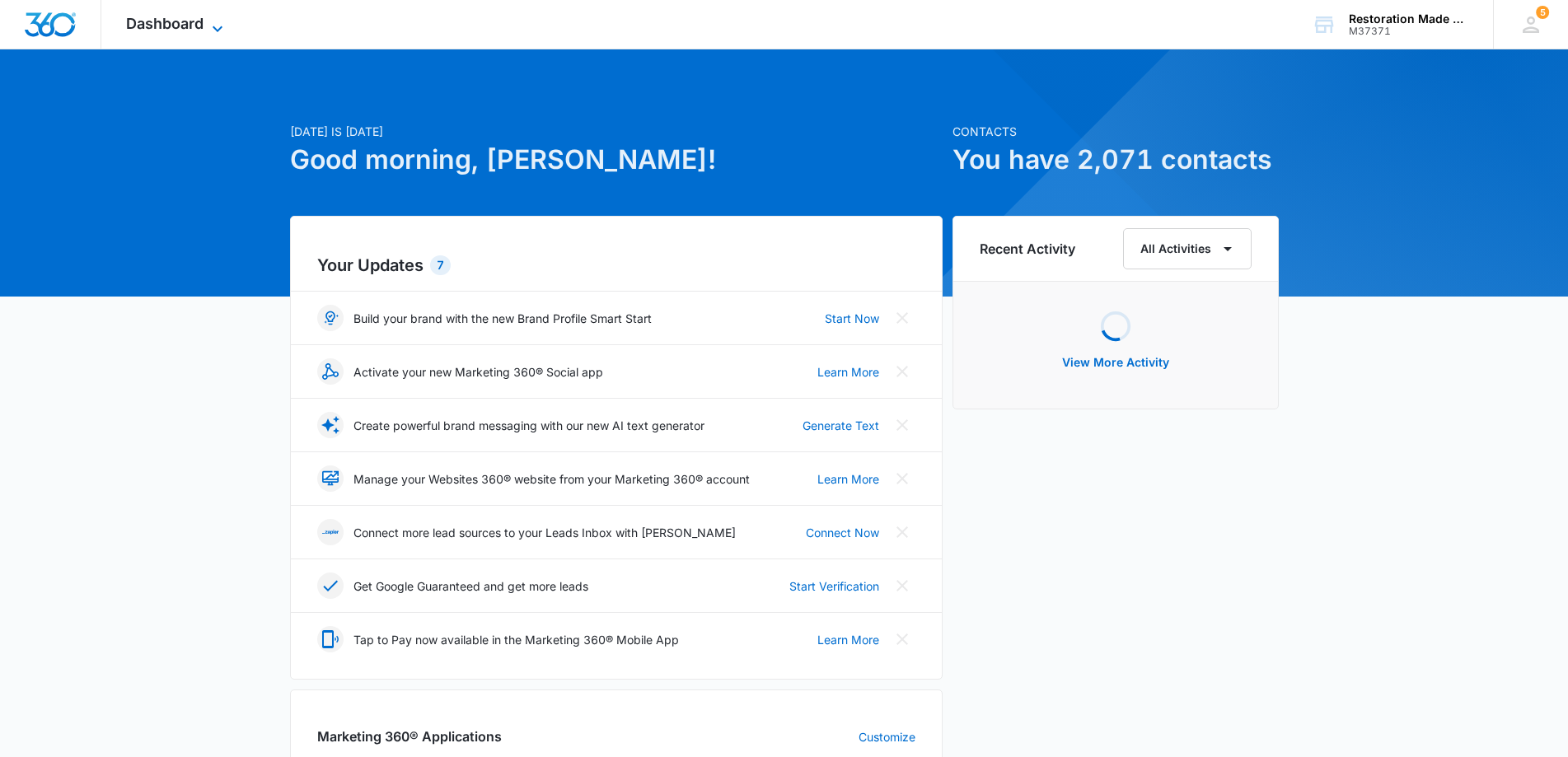
click at [187, 29] on span "Dashboard" at bounding box center [165, 23] width 77 height 17
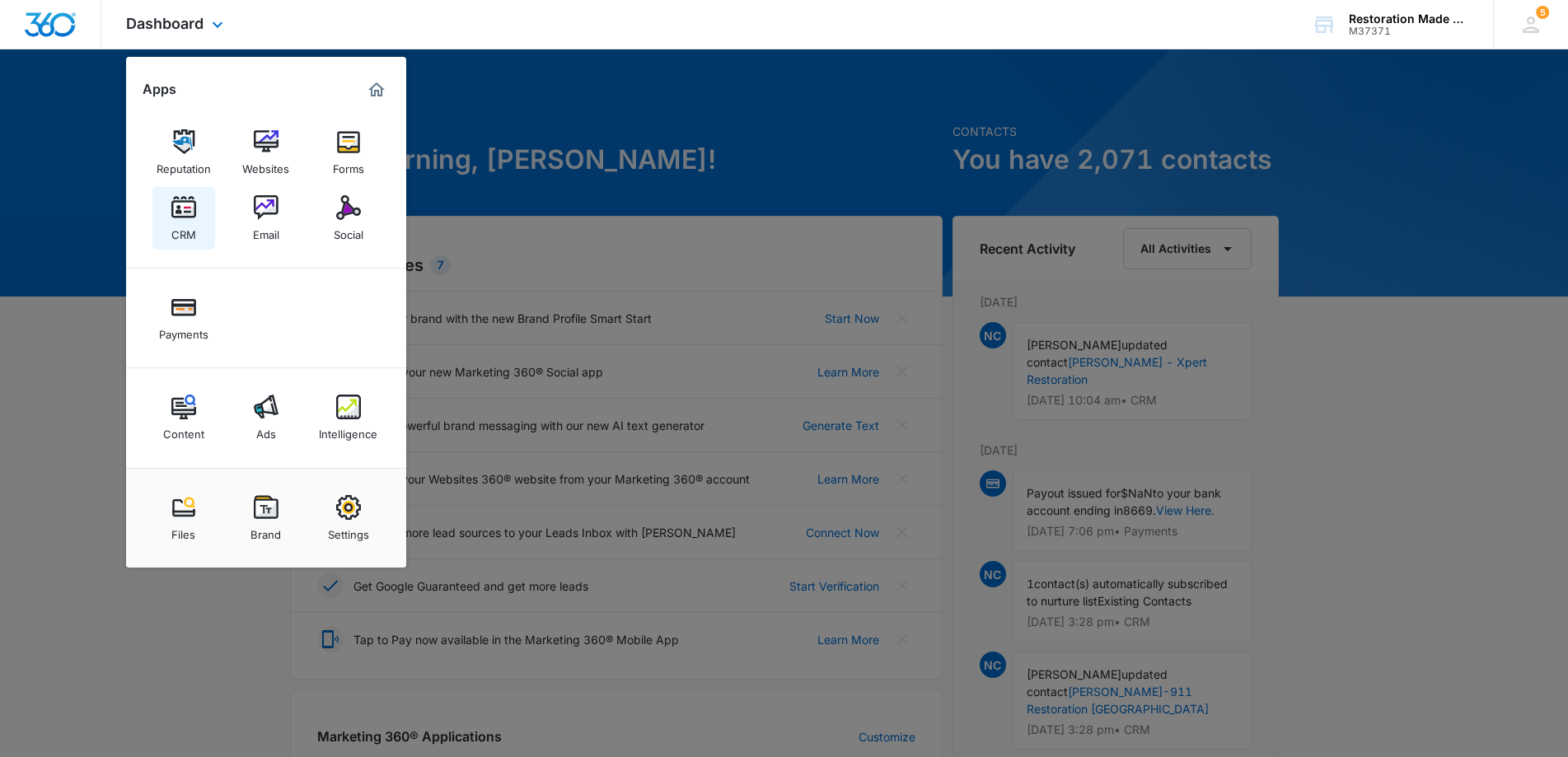
click at [181, 217] on img at bounding box center [183, 207] width 25 height 25
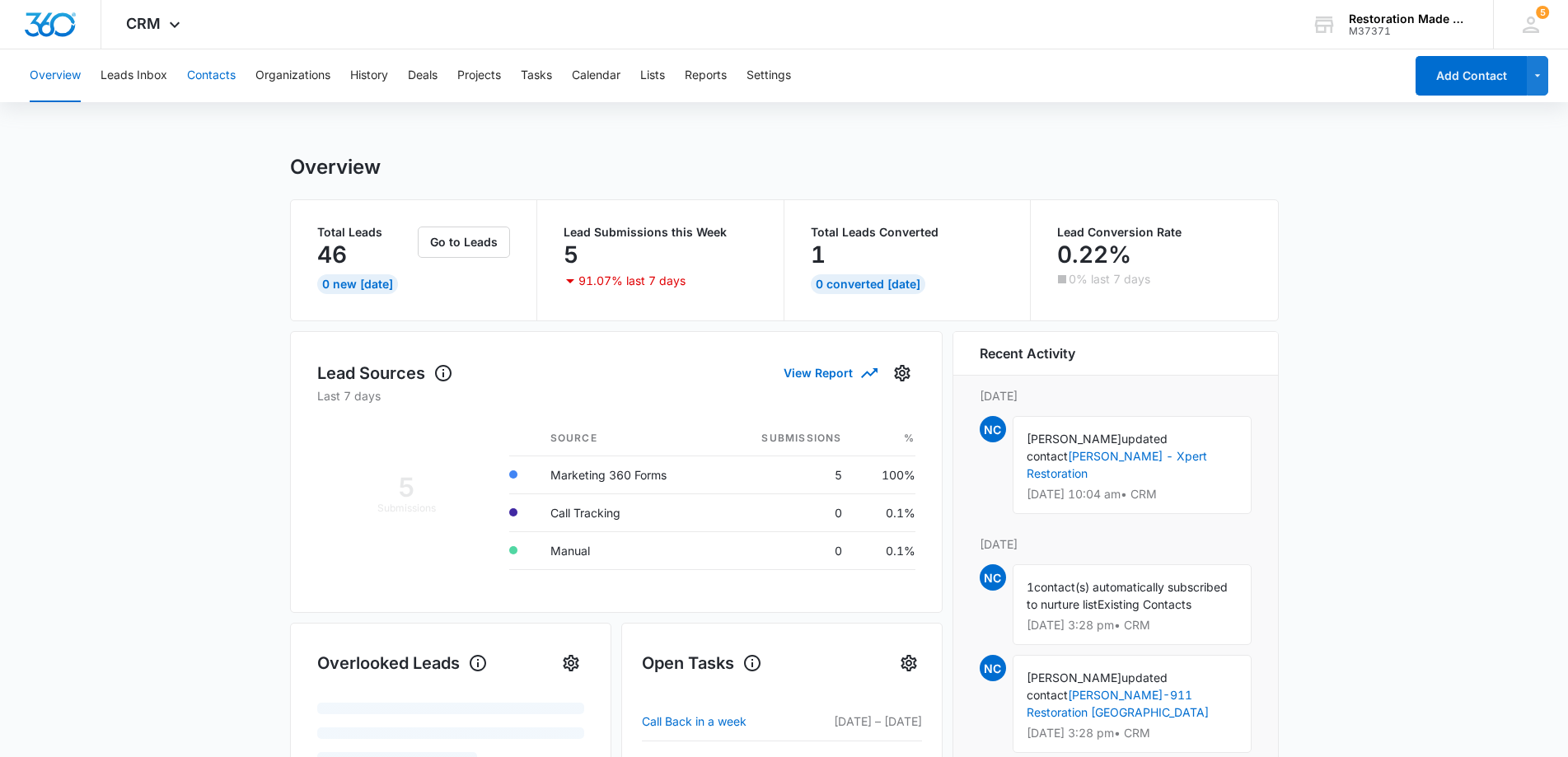
click at [213, 72] on button "Contacts" at bounding box center [211, 76] width 49 height 53
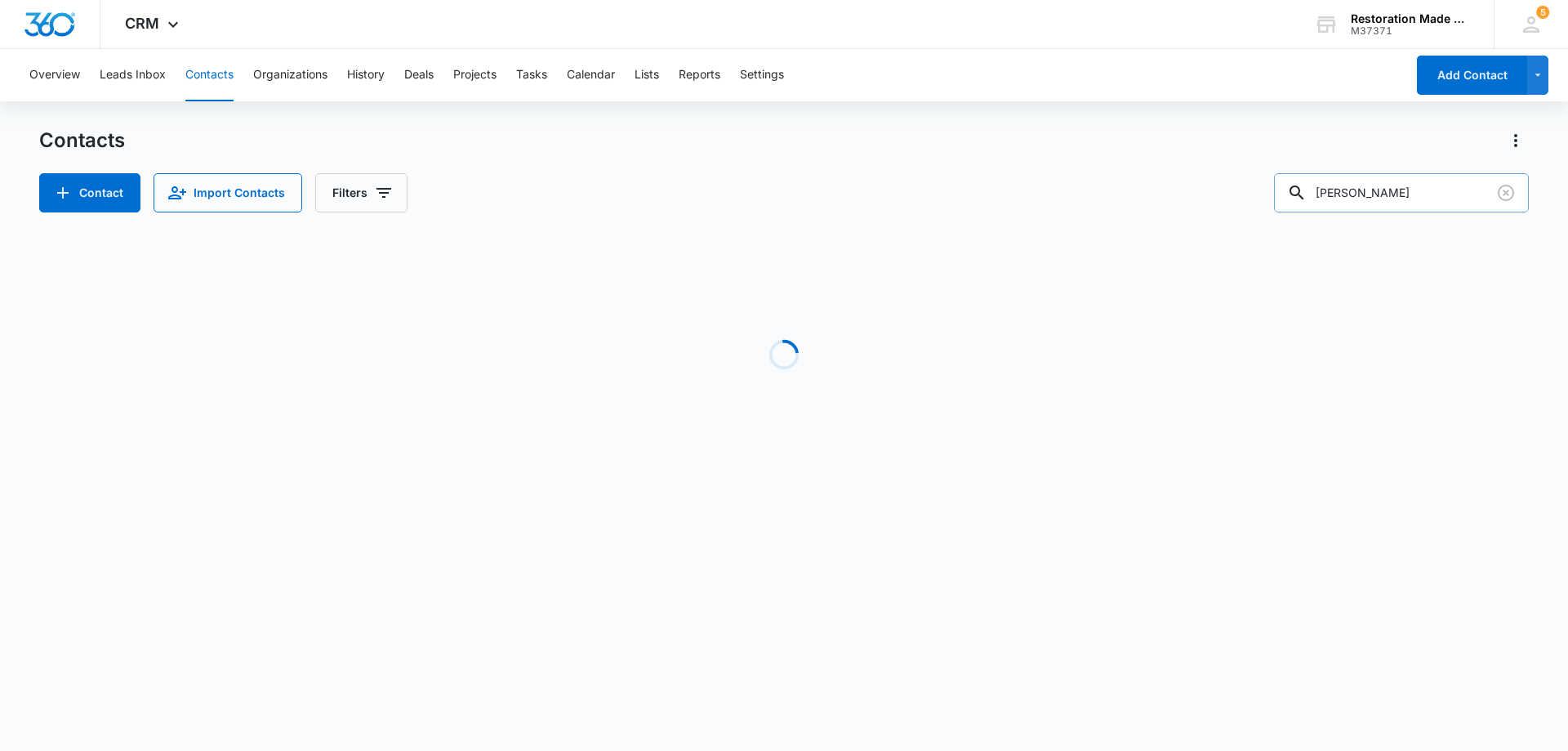
click at [1399, 193] on input "[PERSON_NAME]" at bounding box center [1402, 193] width 255 height 39
type input "d"
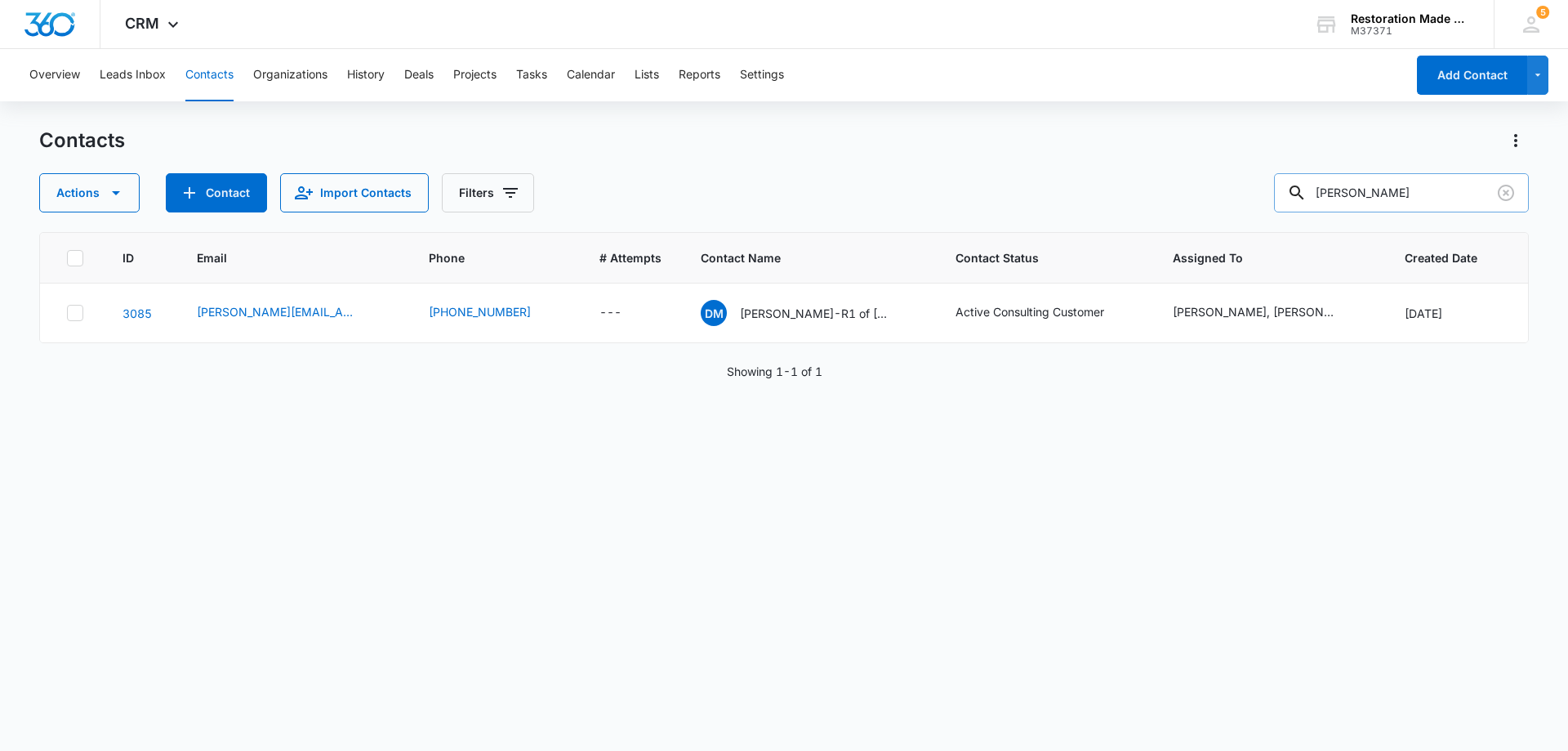
type input "jonathan"
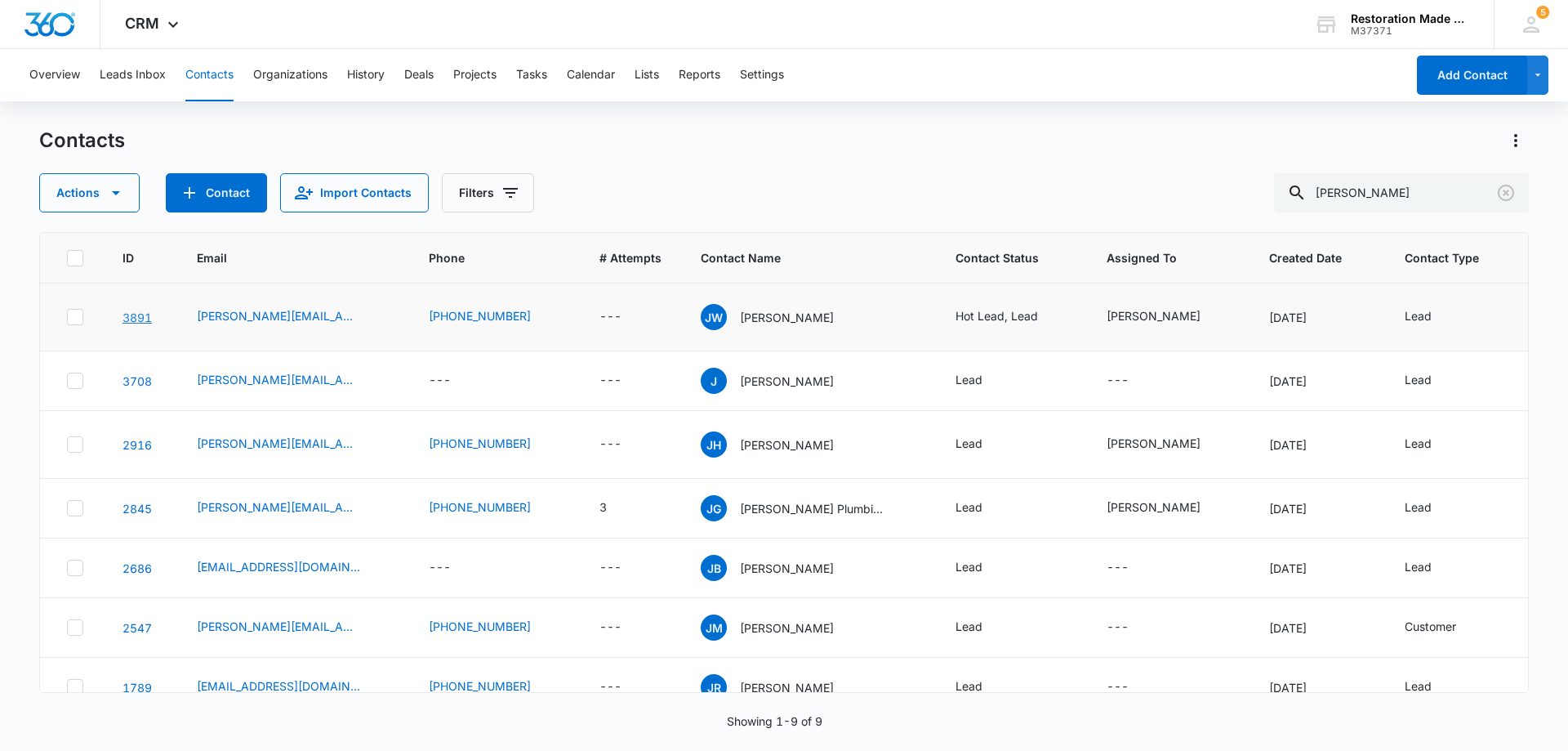
click at [144, 322] on link "3891" at bounding box center [137, 317] width 30 height 14
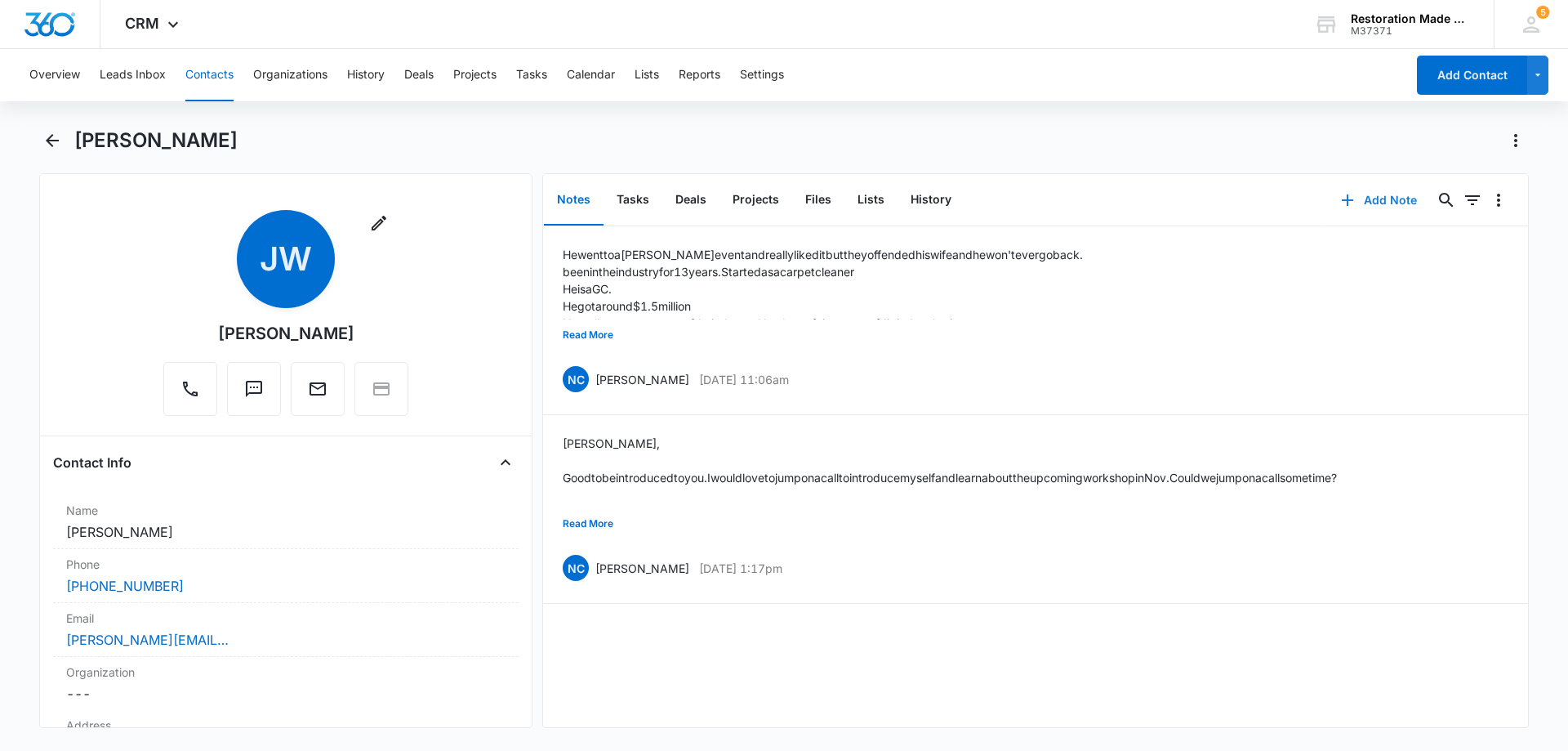
click at [1385, 200] on button "Add Note" at bounding box center [1379, 200] width 109 height 39
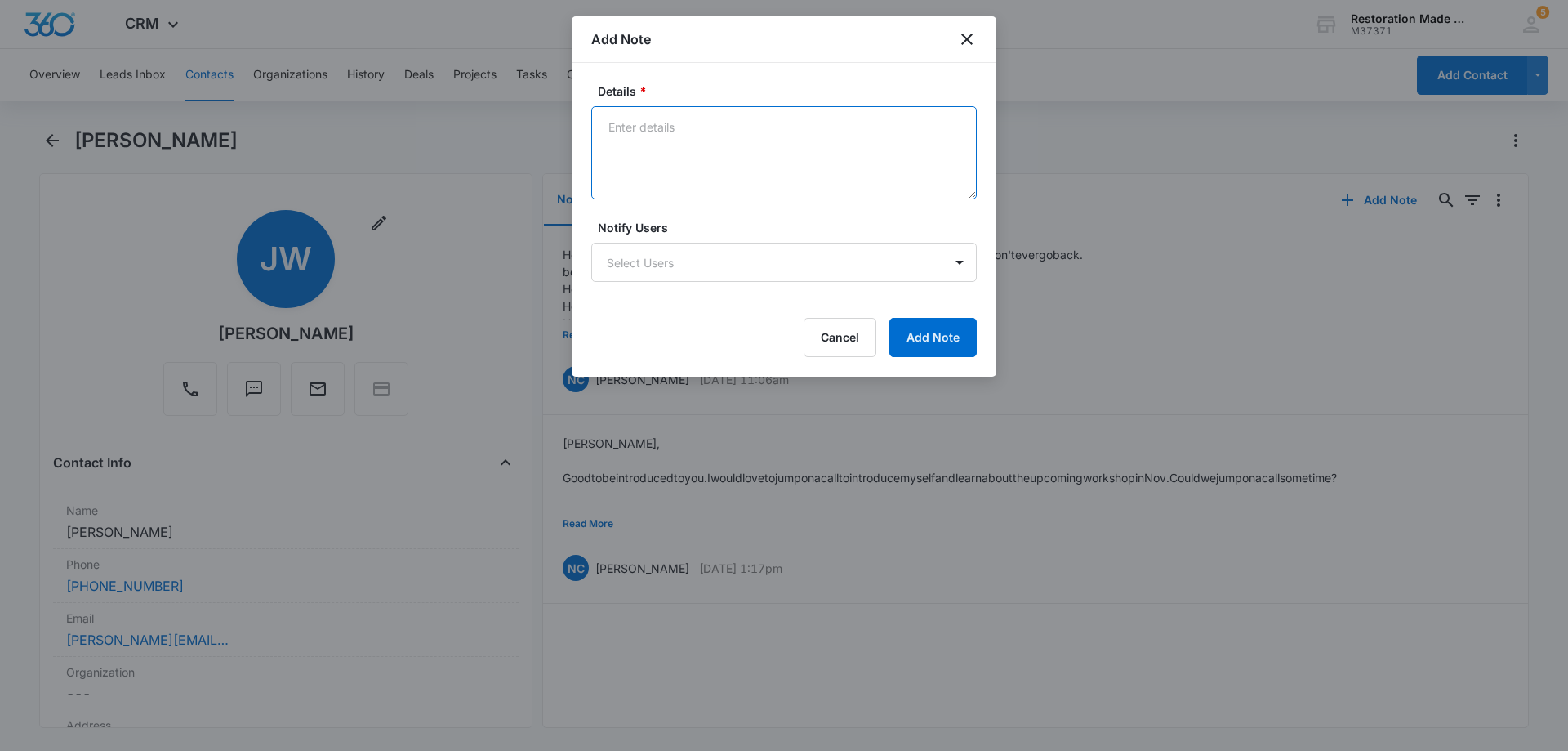
click at [755, 155] on textarea "Details *" at bounding box center [784, 153] width 386 height 93
paste textarea "Jonathan: I hope all is well. I wanted to follow up and make sure you received …"
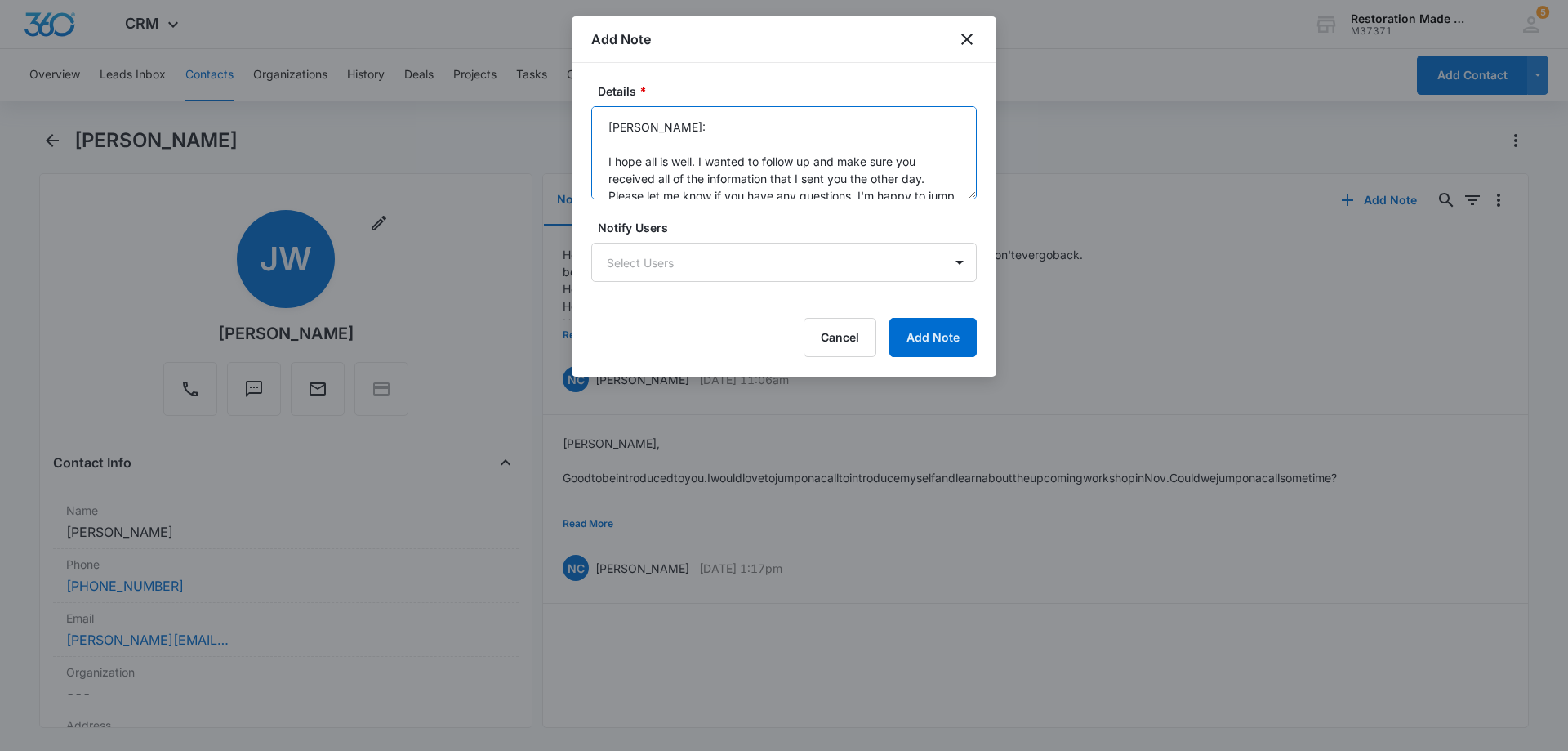
scroll to position [55, 0]
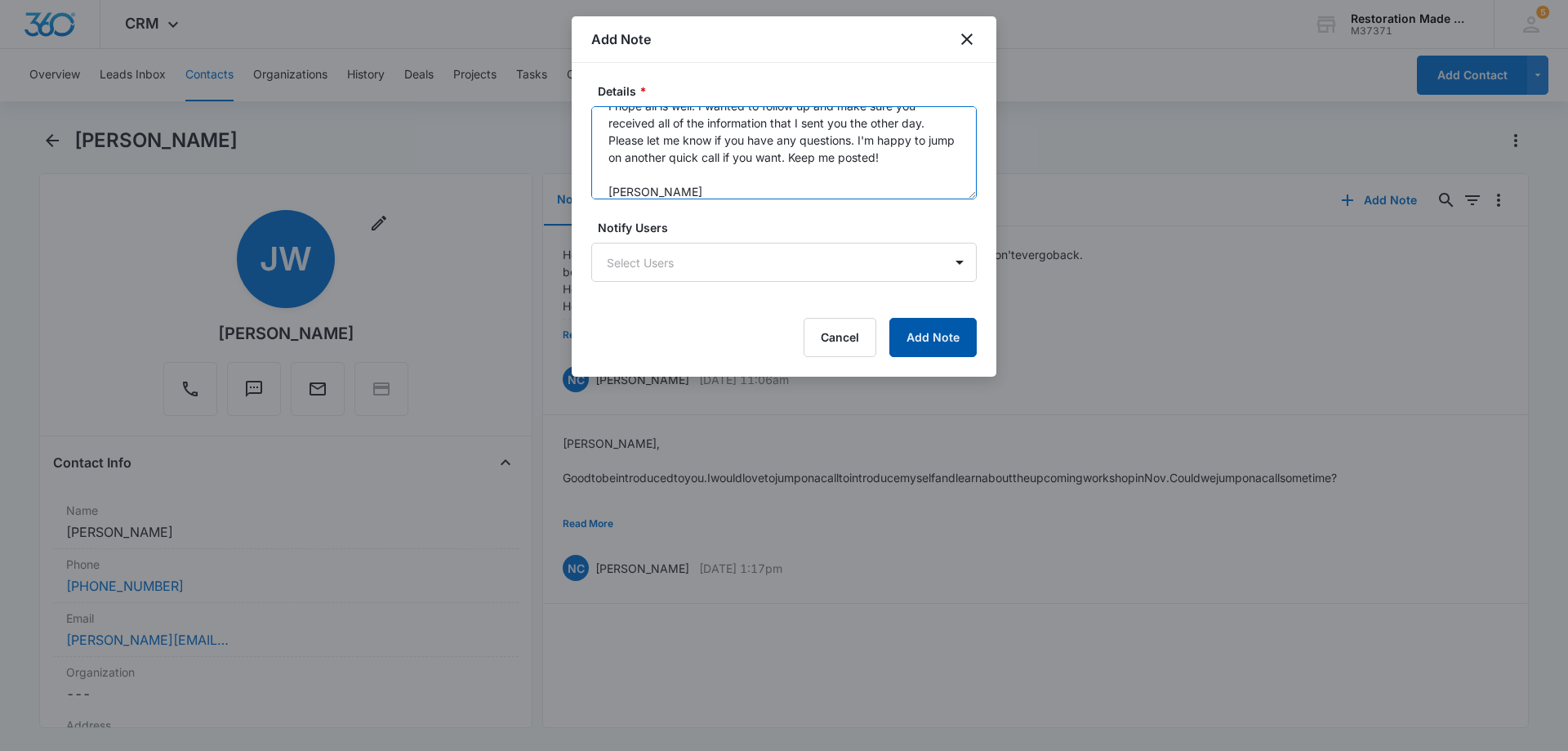
type textarea "Jonathan: I hope all is well. I wanted to follow up and make sure you received …"
drag, startPoint x: 920, startPoint y: 336, endPoint x: 930, endPoint y: 349, distance: 16.4
click at [921, 336] on button "Add Note" at bounding box center [933, 337] width 87 height 39
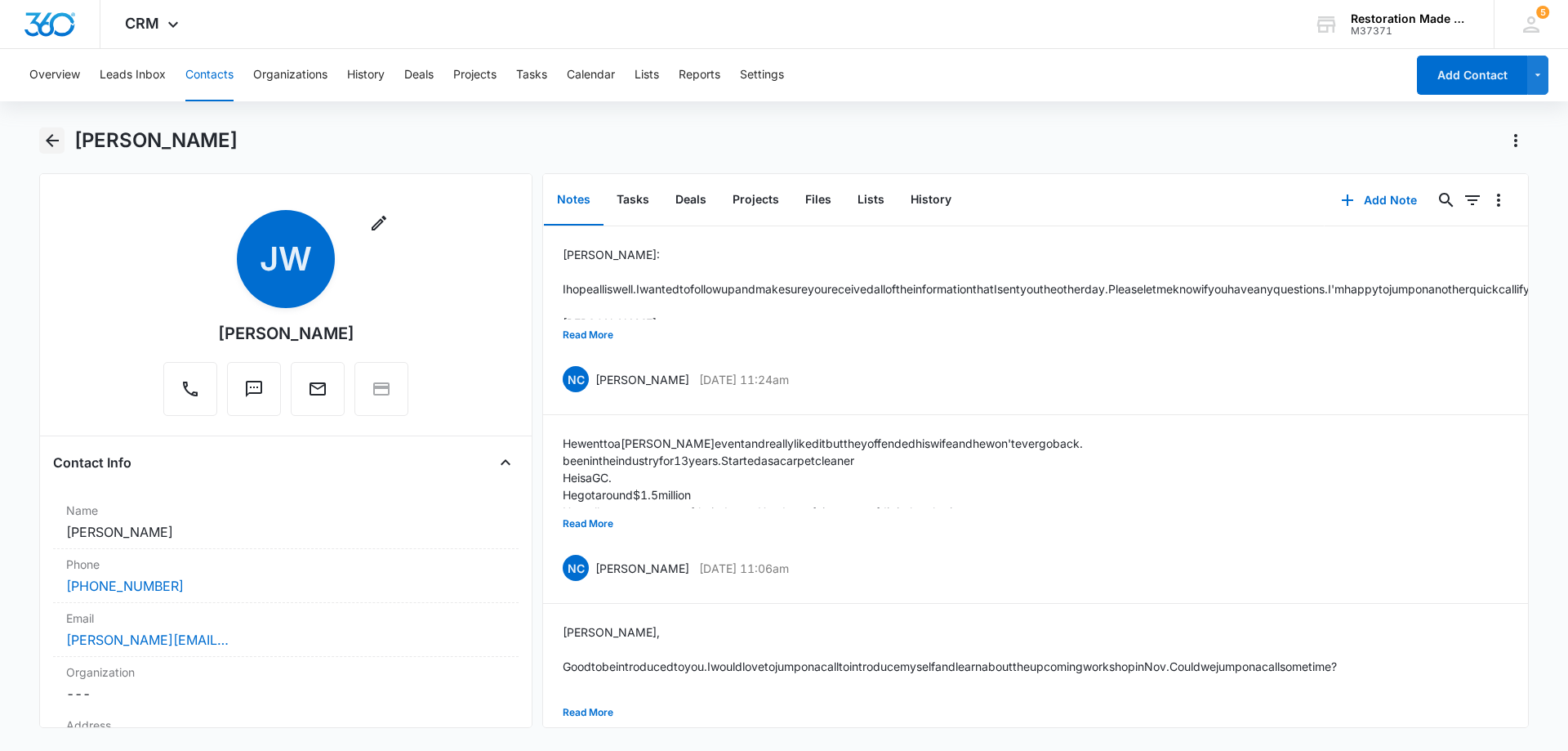
click at [54, 137] on icon "Back" at bounding box center [52, 140] width 20 height 20
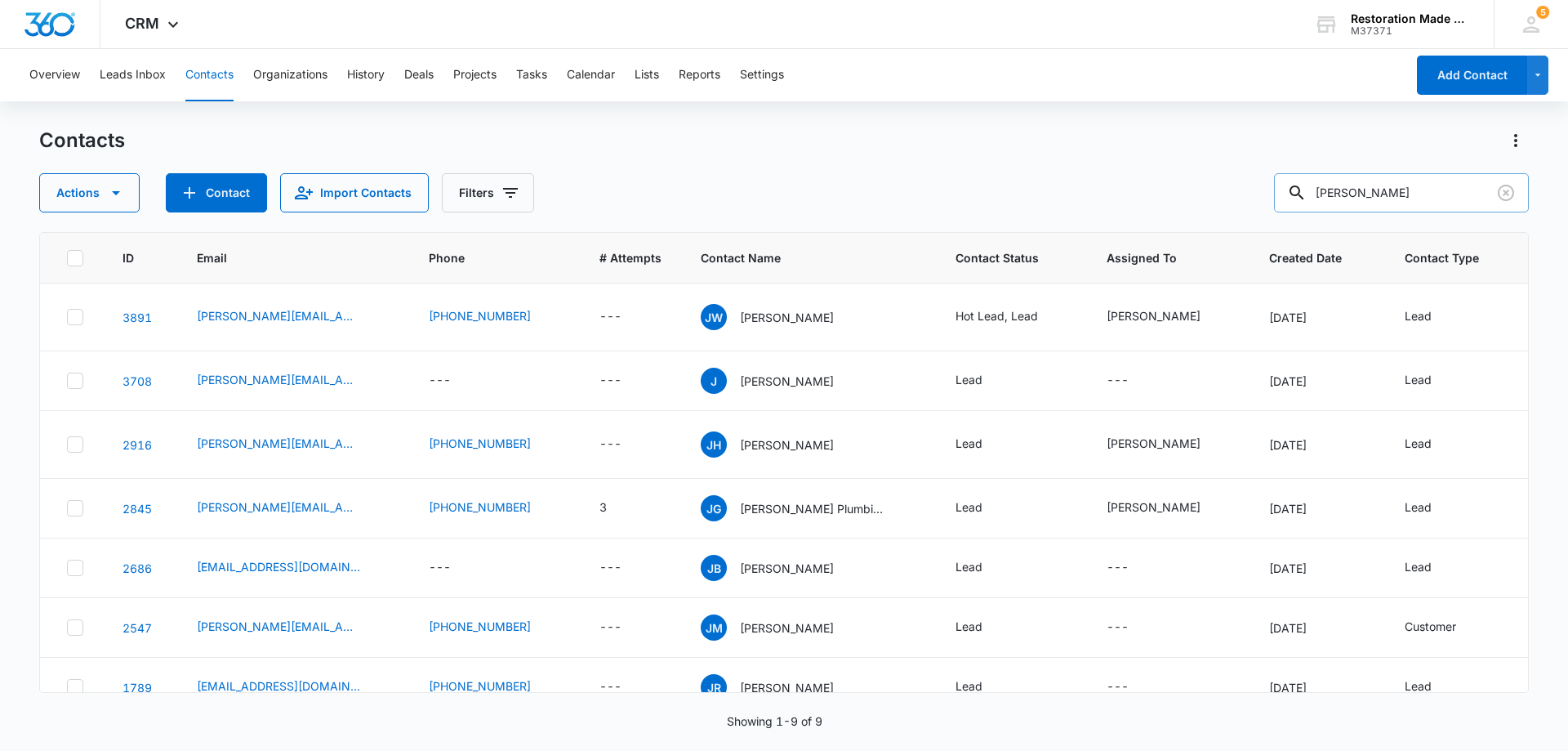
click at [1407, 192] on input "jonathan" at bounding box center [1402, 193] width 255 height 39
type input "j"
type input "eric"
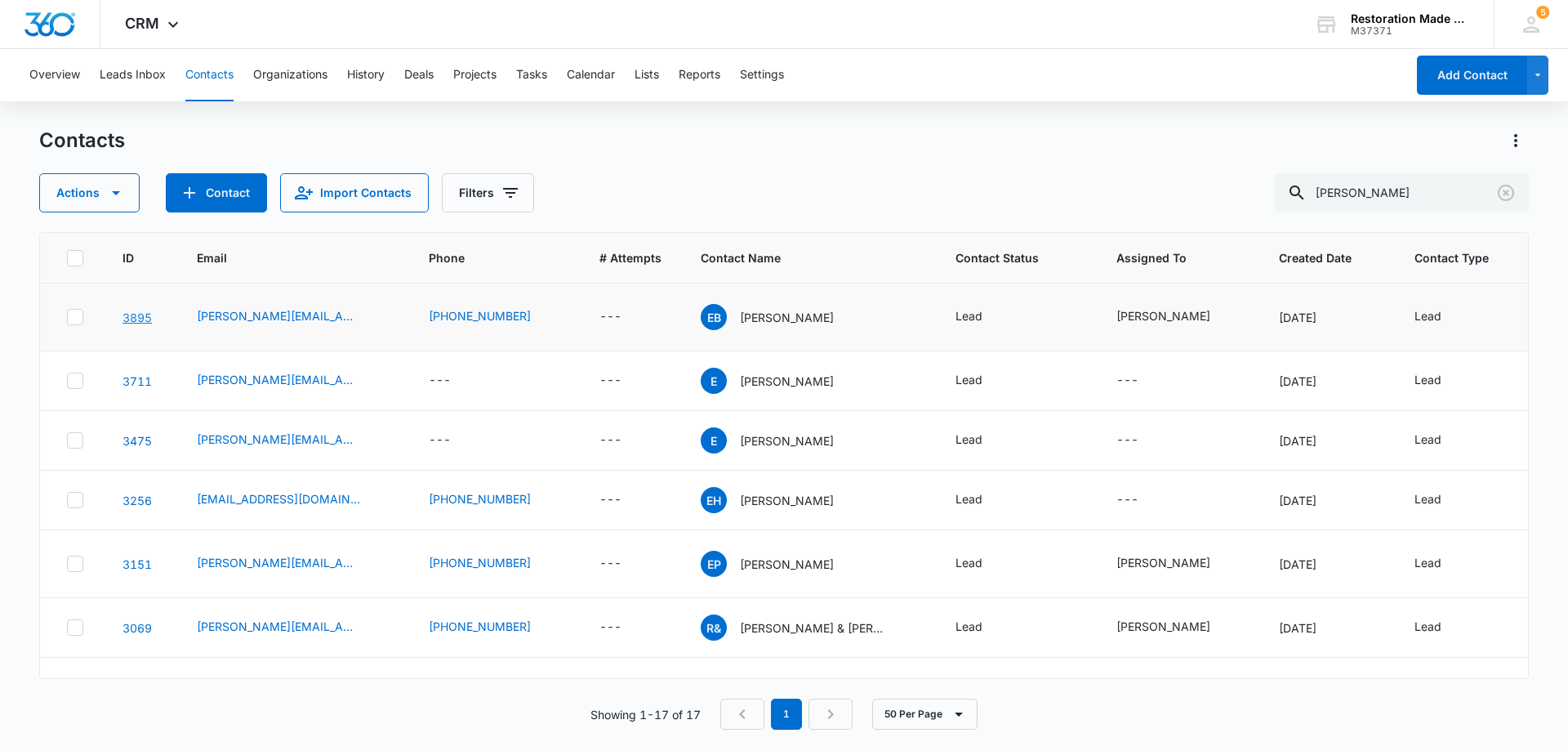
click at [140, 315] on link "3895" at bounding box center [137, 317] width 30 height 14
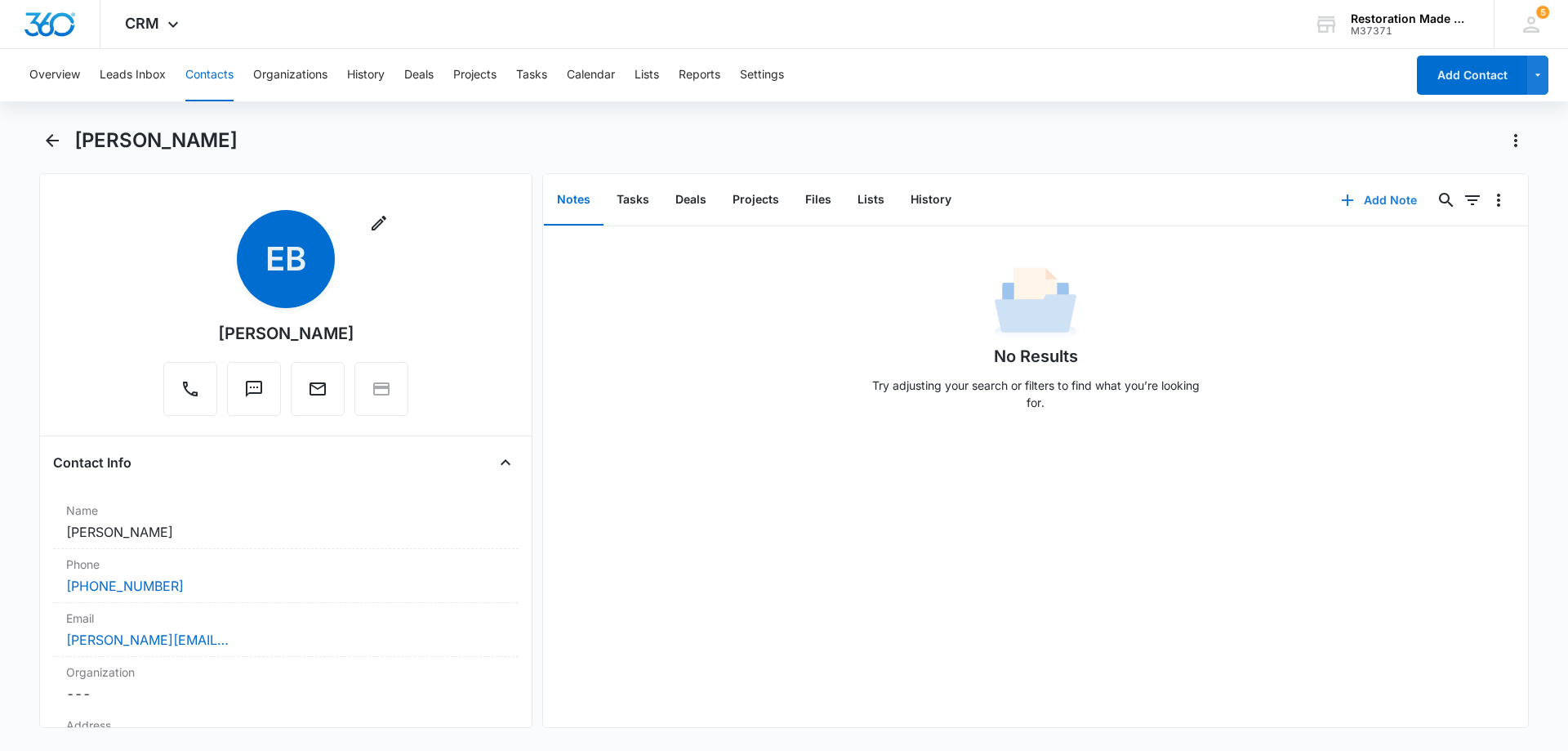
click at [1364, 202] on button "Add Note" at bounding box center [1379, 200] width 109 height 39
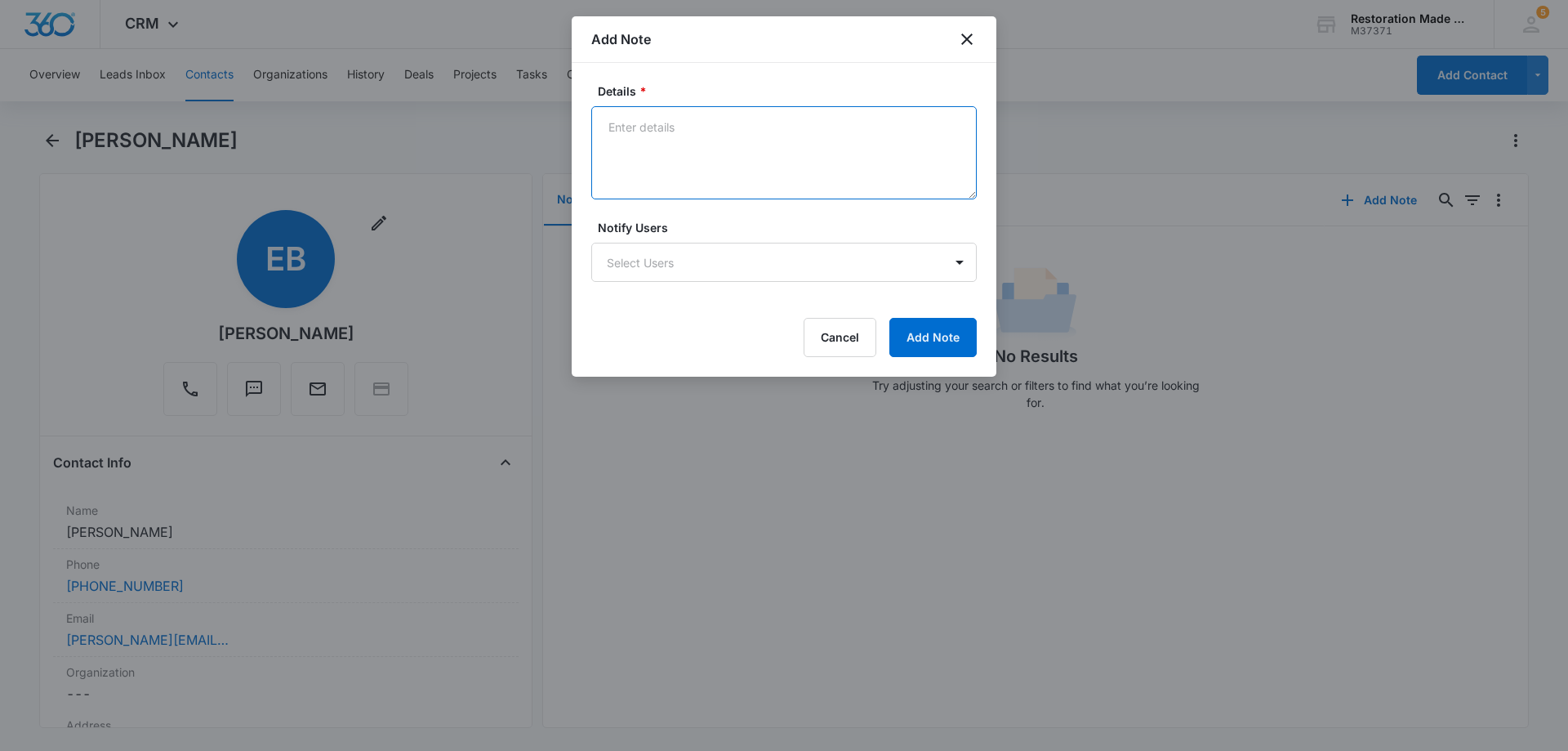
click at [682, 160] on textarea "Details *" at bounding box center [784, 153] width 386 height 93
paste textarea "Eric: Thanks for reaching out to RMS. I know Dani had recommended you to me. I …"
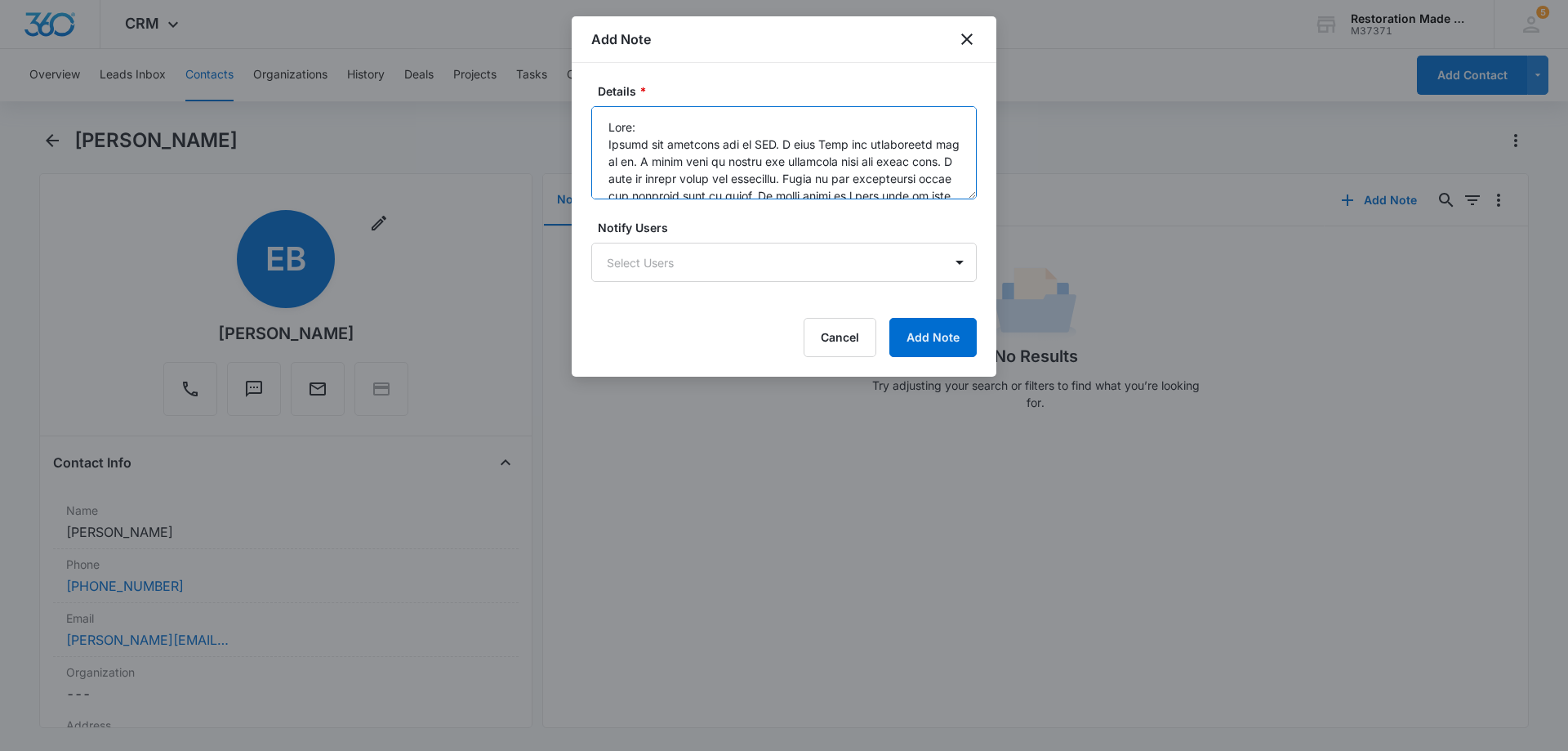
scroll to position [398, 0]
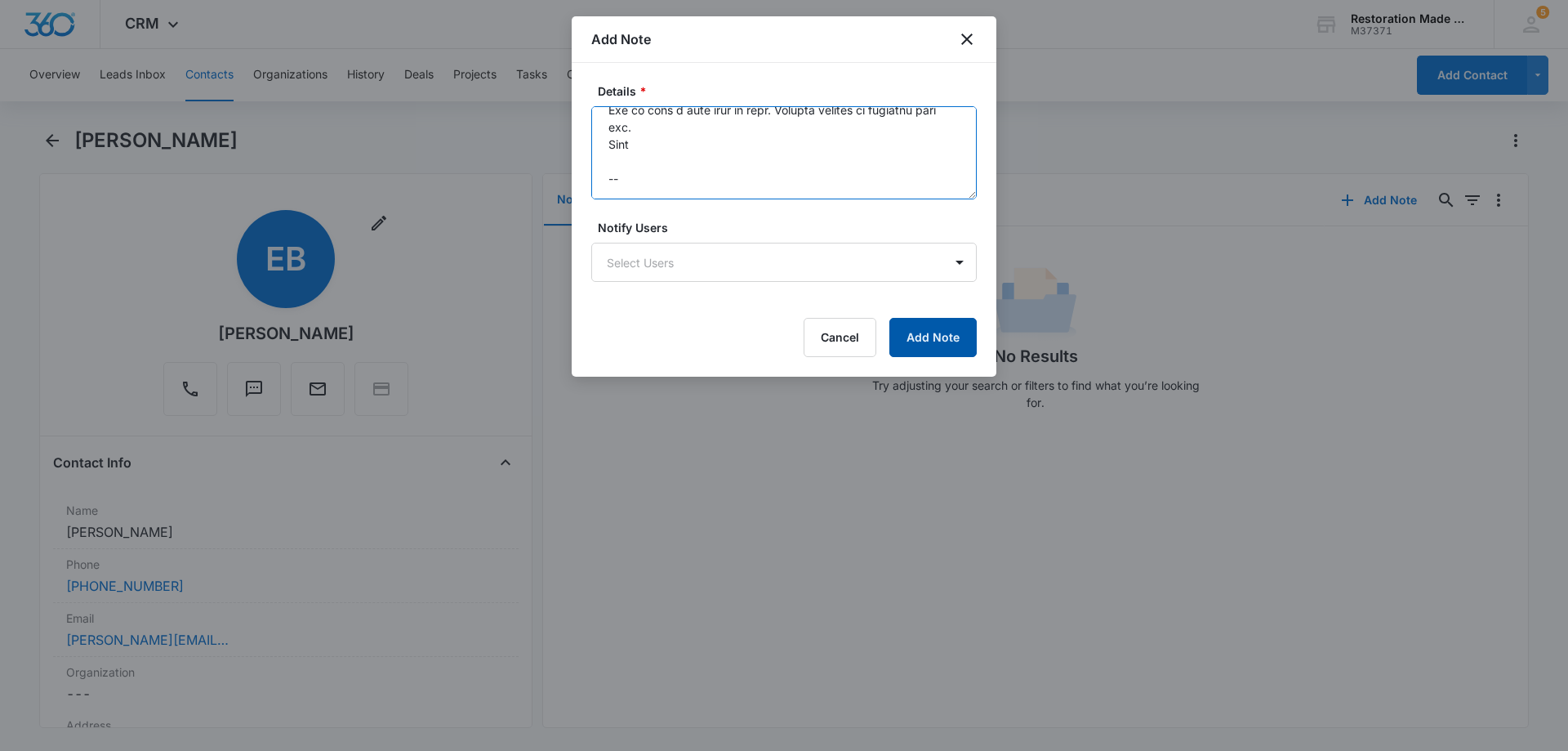
type textarea "Eric: Thanks for reaching out to RMS. I know Dani had recommended you to me. I …"
click at [936, 342] on button "Add Note" at bounding box center [933, 337] width 87 height 39
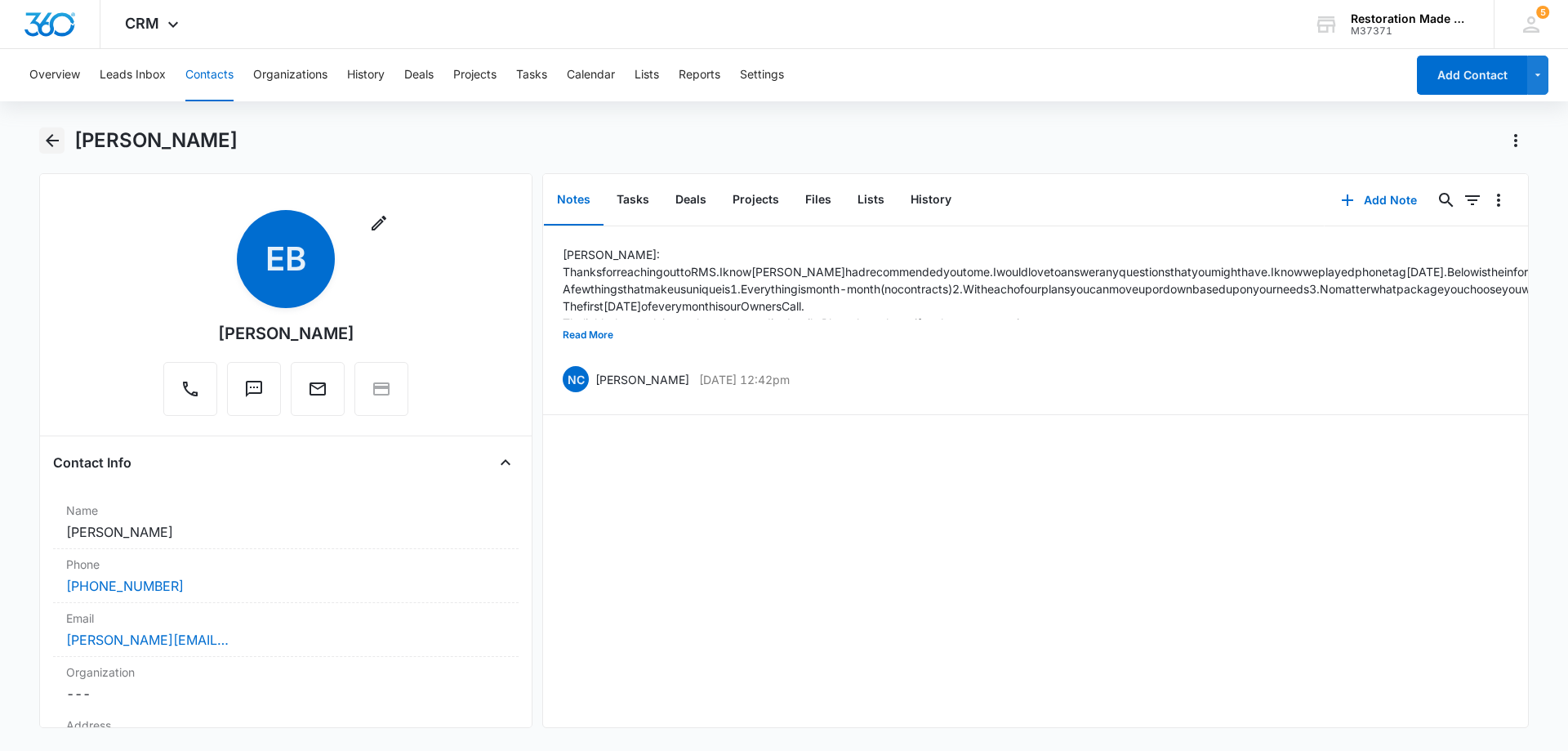
click at [54, 139] on icon "Back" at bounding box center [52, 140] width 13 height 13
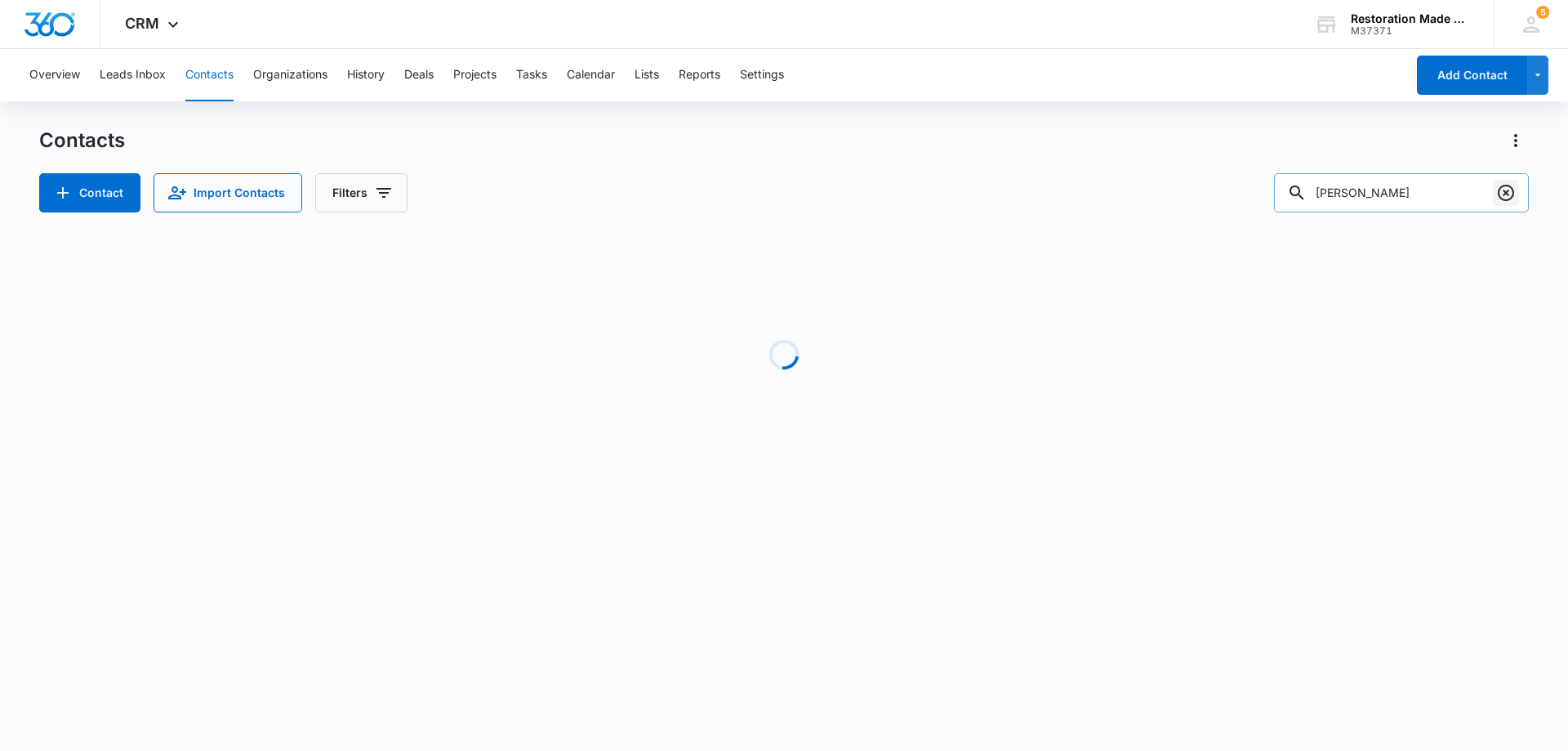
click at [1509, 196] on icon "Clear" at bounding box center [1506, 192] width 20 height 20
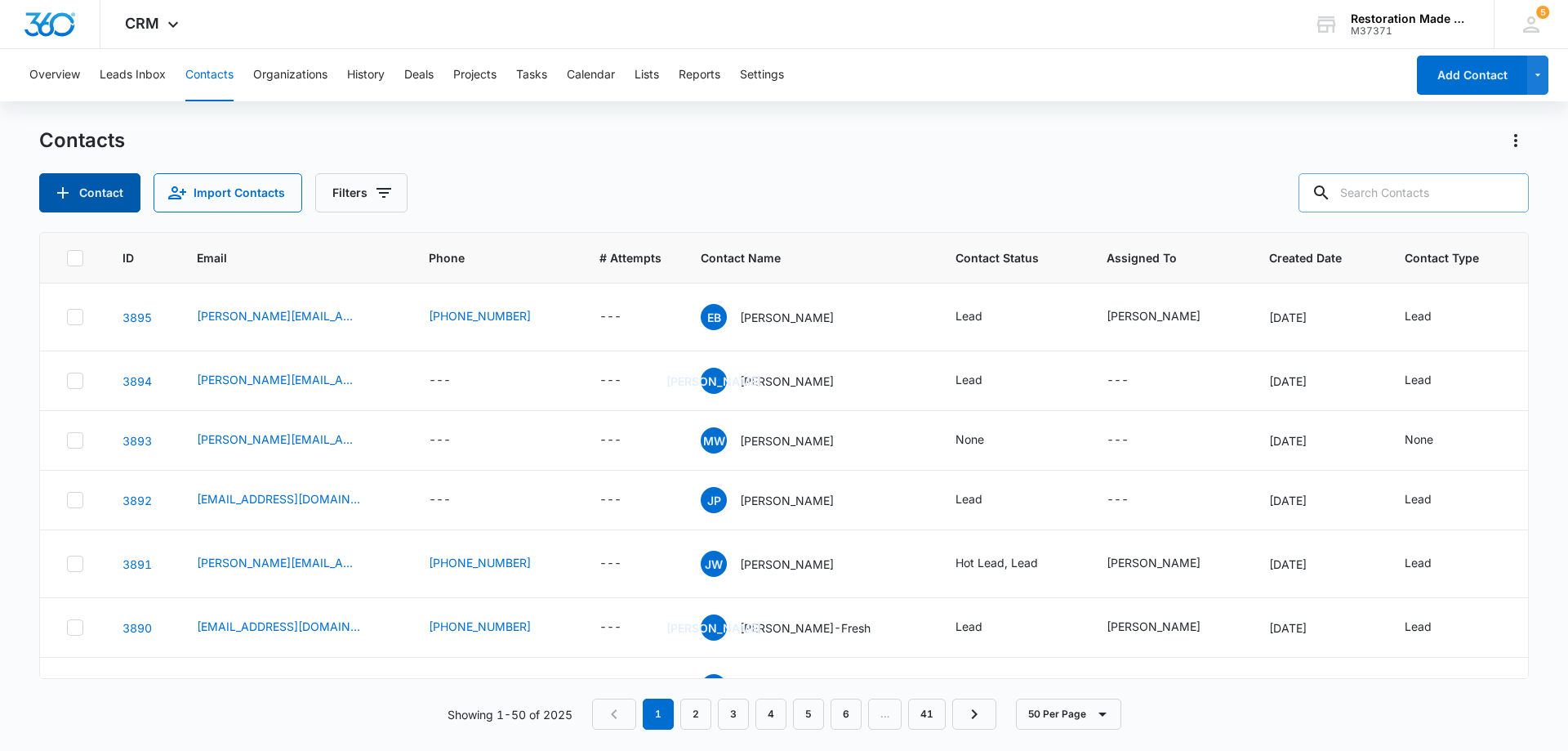
click at [93, 192] on button "Contact" at bounding box center [89, 193] width 101 height 39
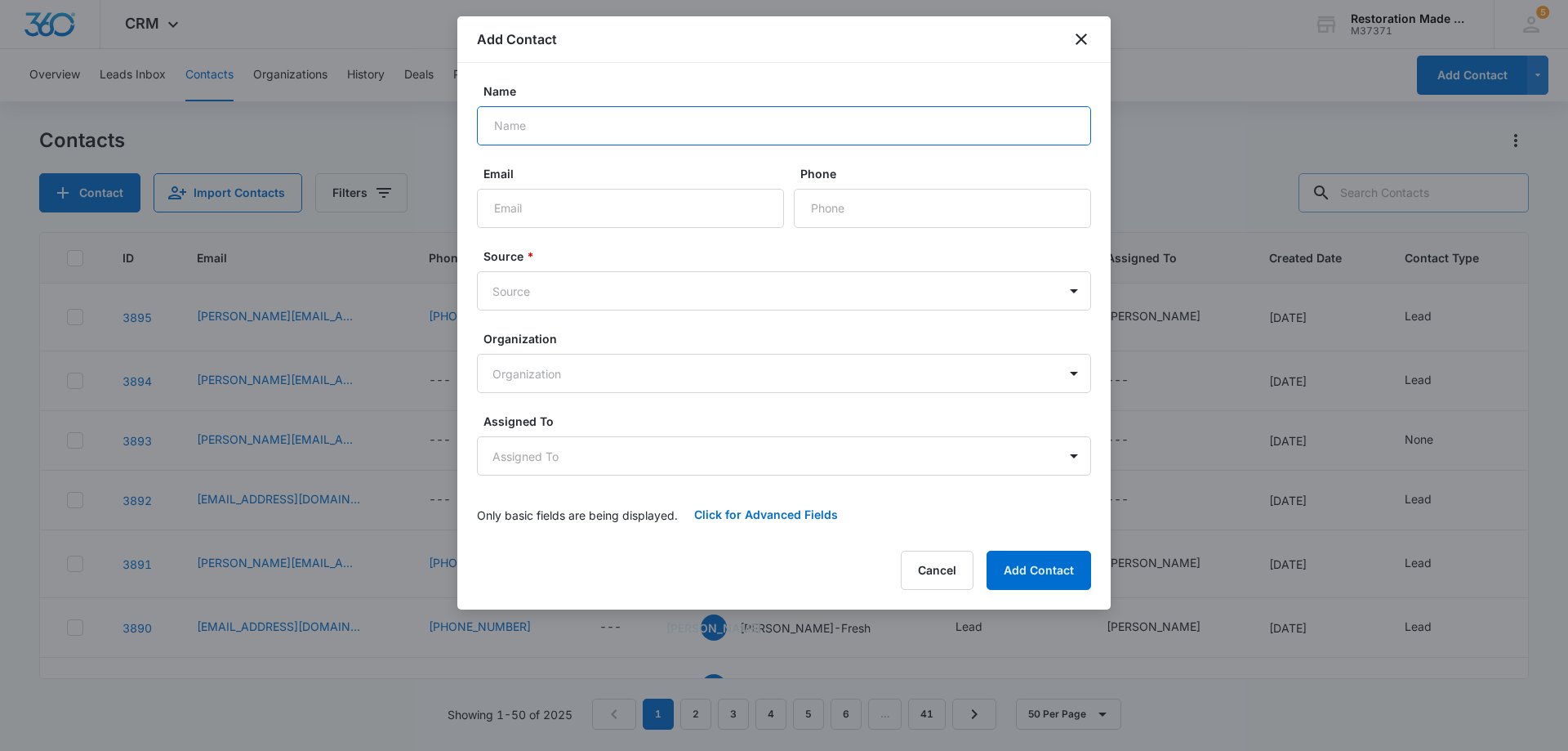
click at [633, 121] on input "Name" at bounding box center [784, 126] width 614 height 39
type input "Jake Kim"
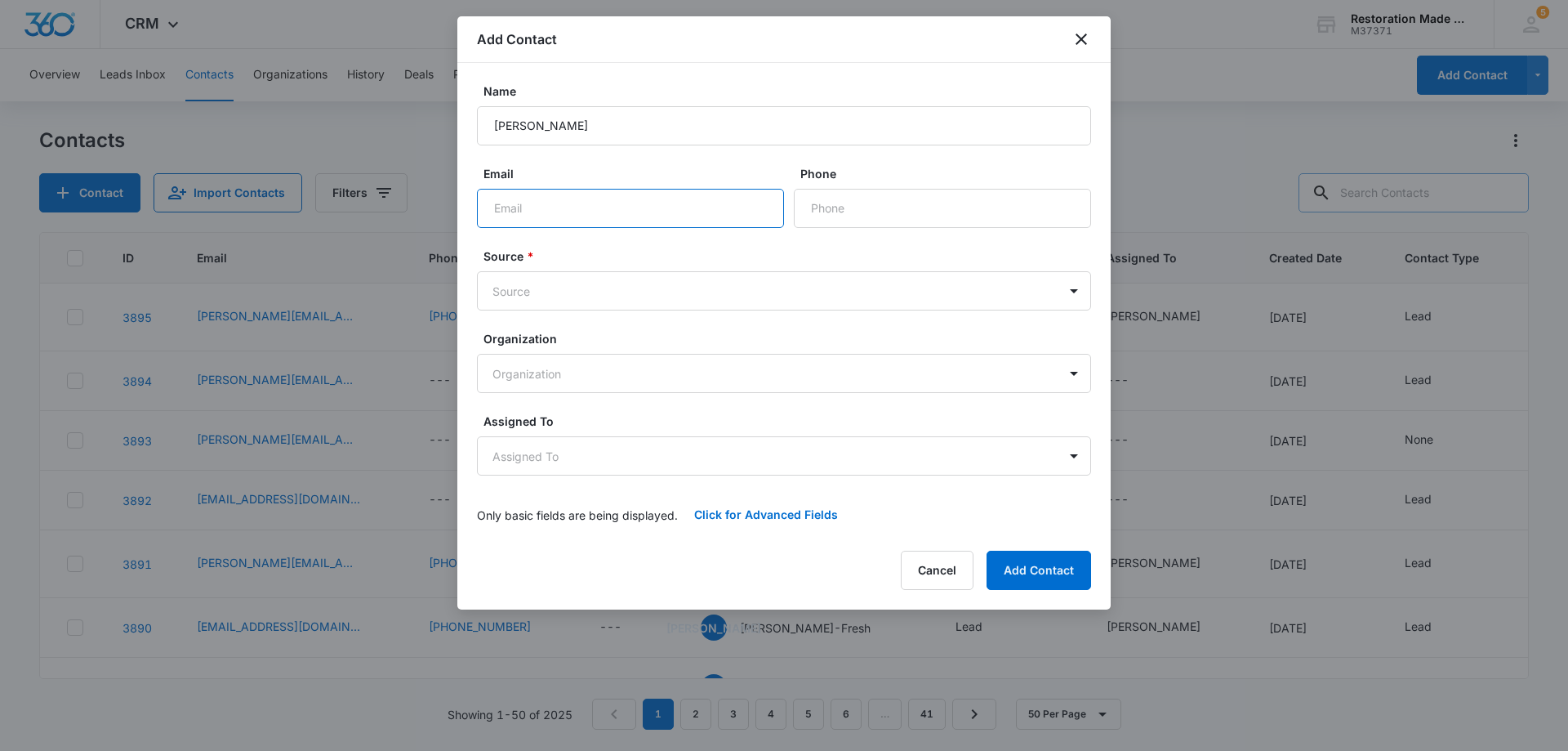
click at [609, 213] on input "Email" at bounding box center [631, 208] width 307 height 39
paste input "Taylorsville@rainbowrestores.com"
type input "Taylorsville@rainbowrestores.com"
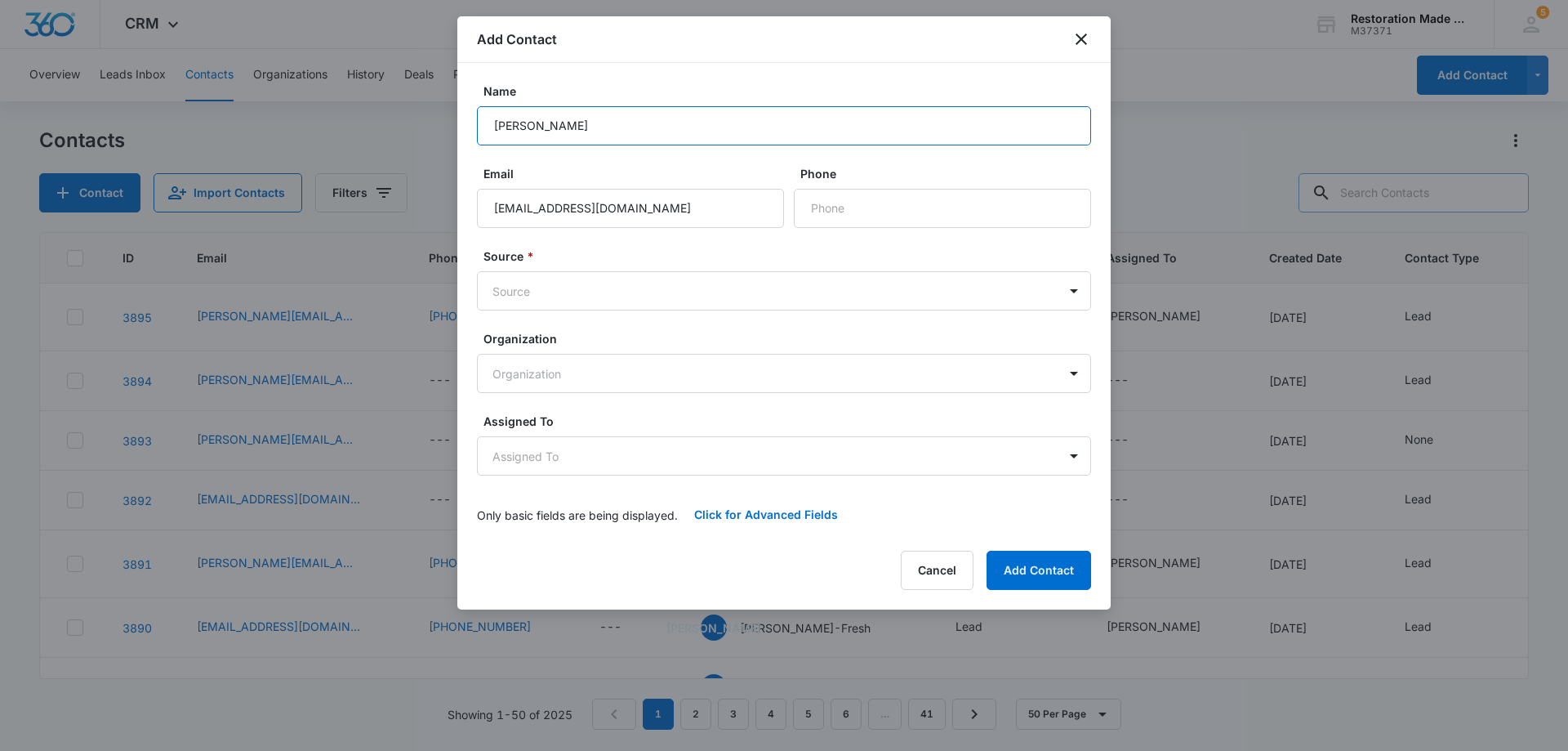
click at [685, 130] on input "Jake Kim" at bounding box center [784, 126] width 614 height 39
click at [607, 129] on input "Jake Kim" at bounding box center [784, 126] width 614 height 39
paste input "Kaminsk"
type input "Jake Kaminski-Rainbow Restoration"
click at [584, 295] on body "CRM Apps Reputation Websites Forms CRM Email Social Payments Content Ads Intell…" at bounding box center [784, 376] width 1568 height 751
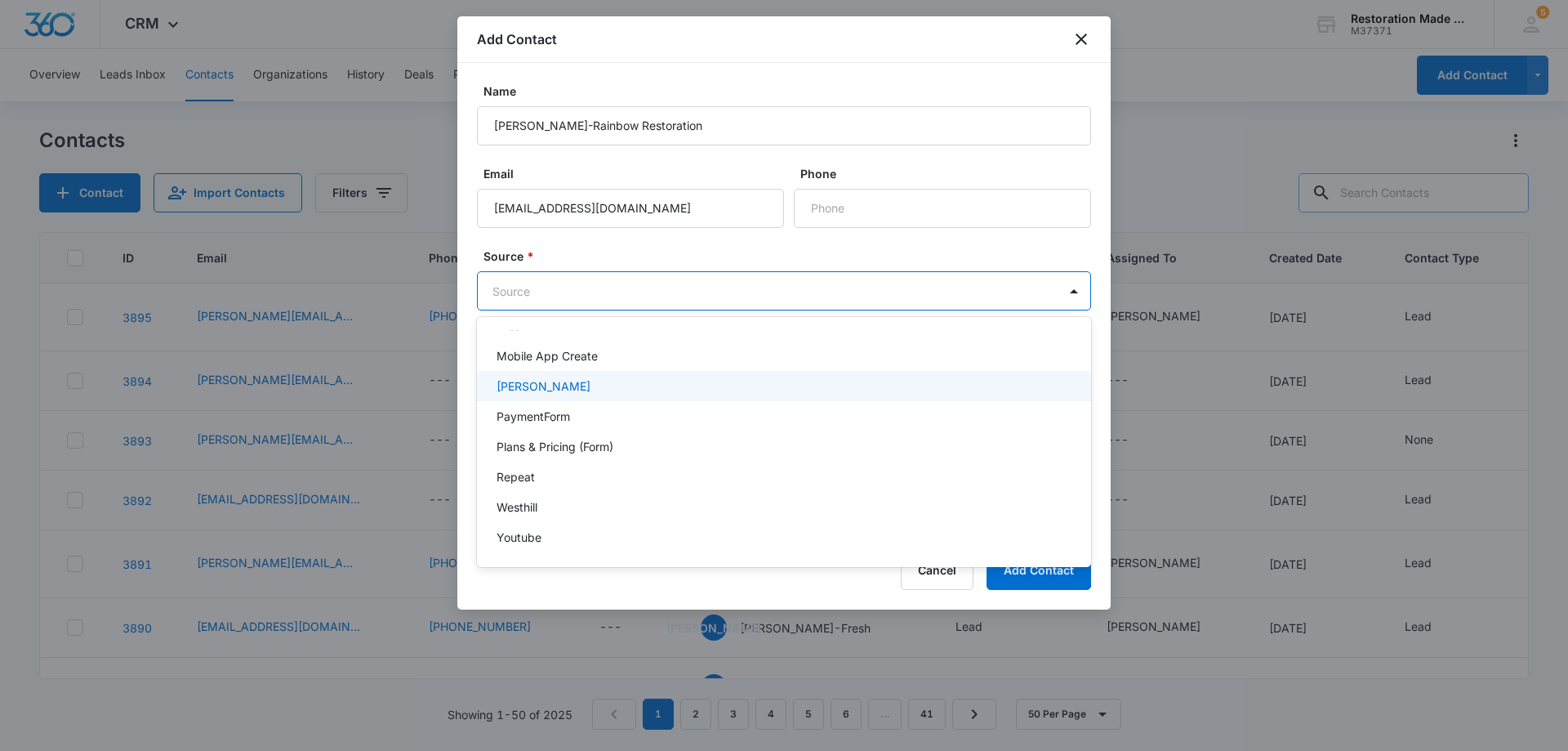
scroll to position [296, 0]
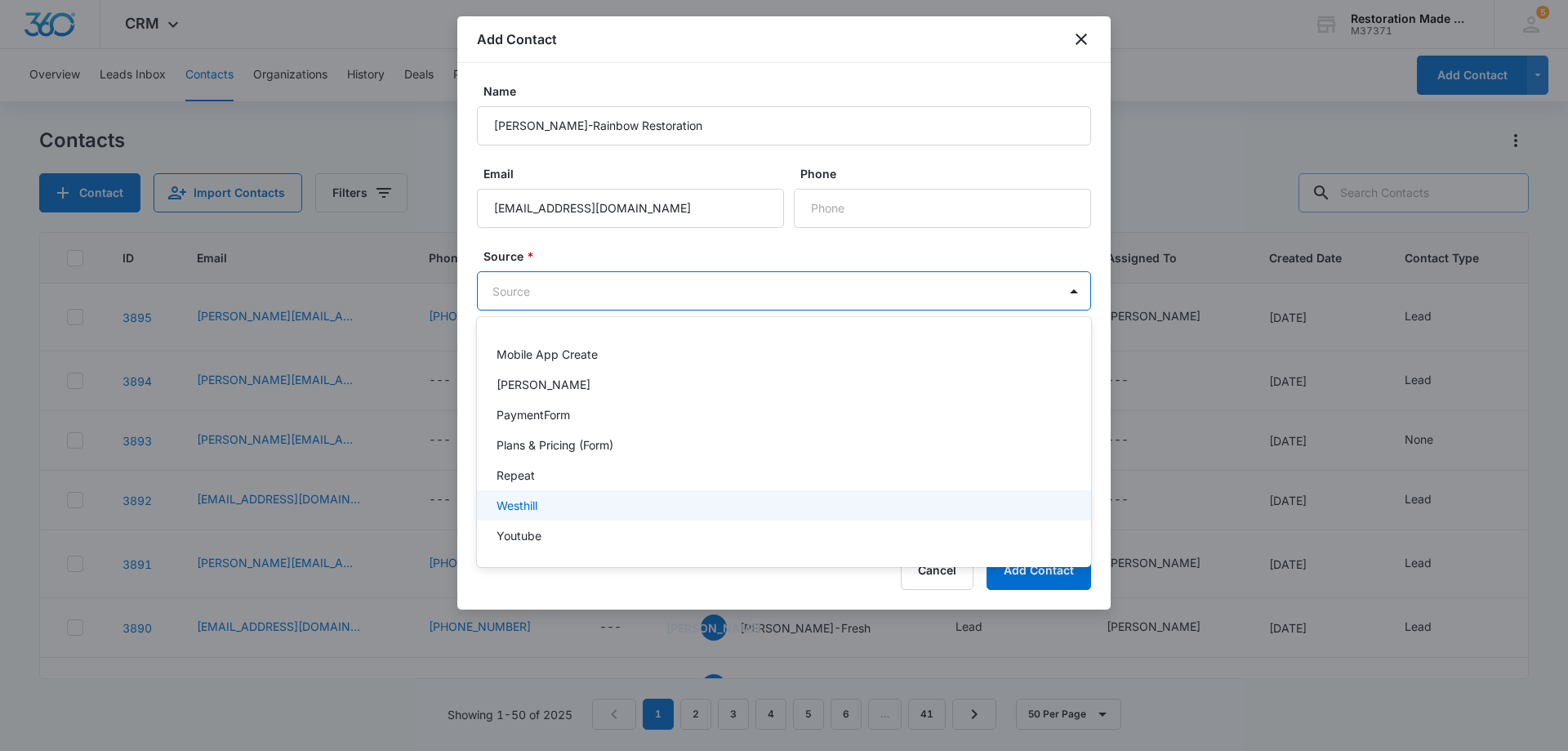
click at [525, 508] on p "Westhill" at bounding box center [517, 505] width 41 height 17
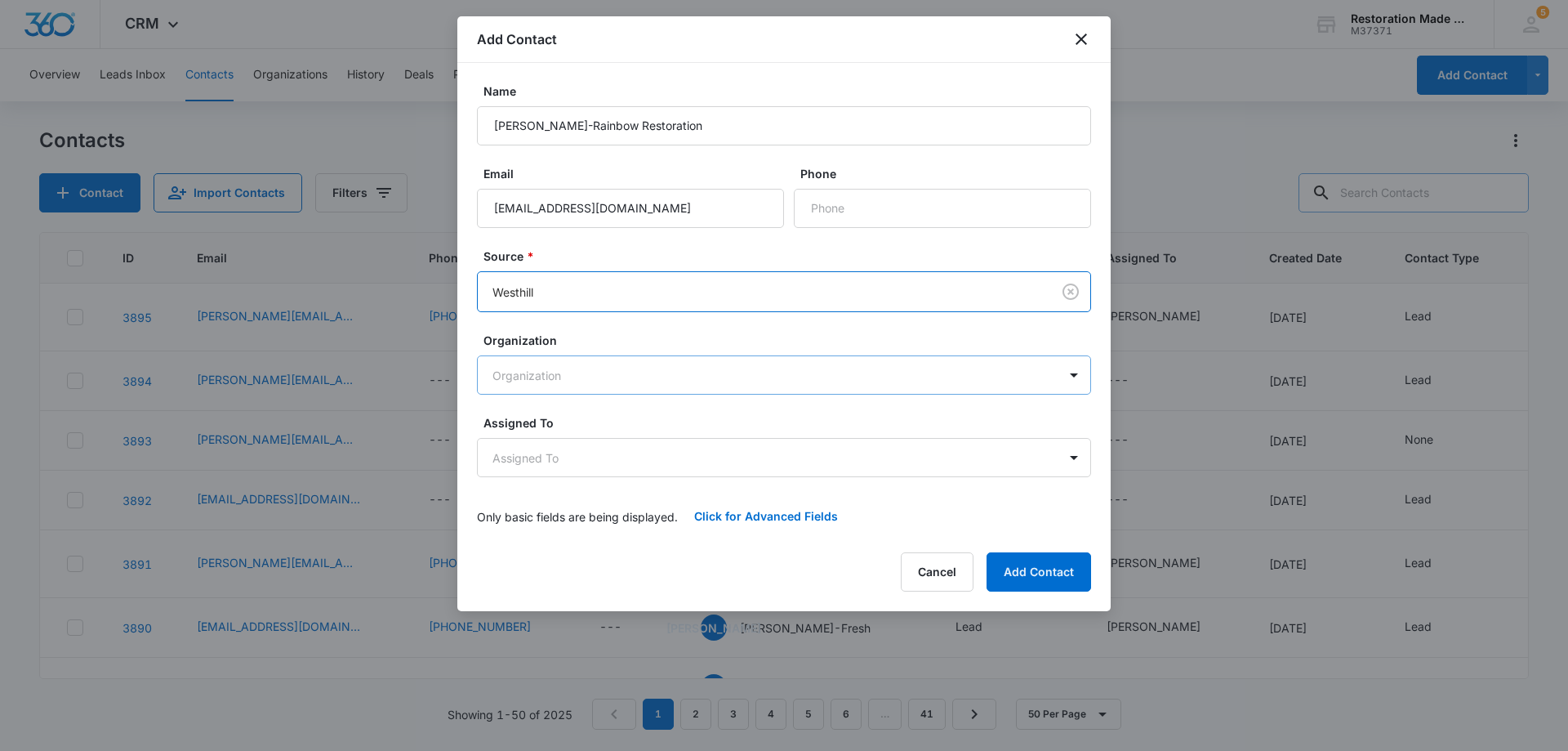
click at [594, 383] on body "CRM Apps Reputation Websites Forms CRM Email Social Payments Content Ads Intell…" at bounding box center [784, 376] width 1568 height 751
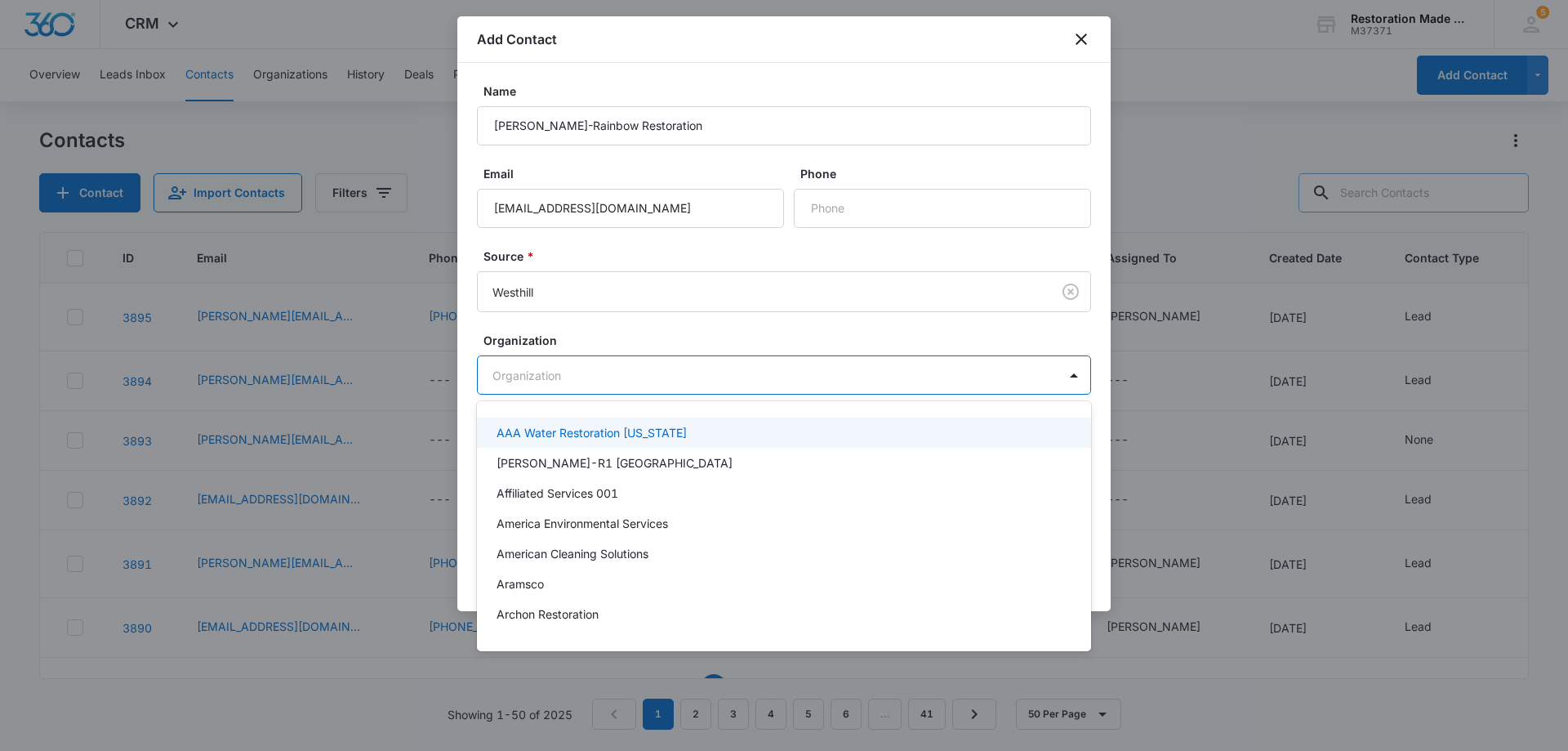
click at [599, 380] on div at bounding box center [784, 376] width 1568 height 751
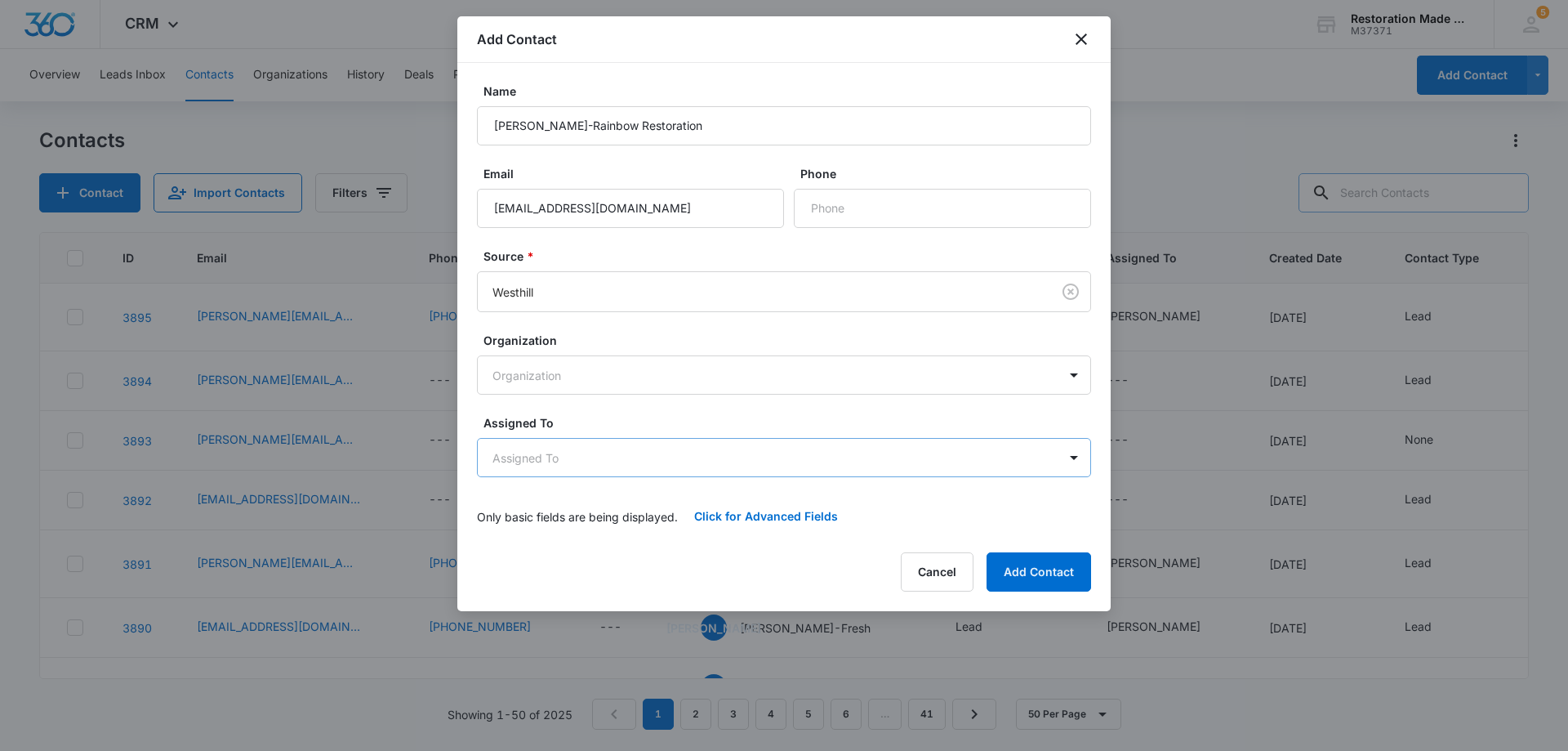
click at [603, 459] on body "CRM Apps Reputation Websites Forms CRM Email Social Payments Content Ads Intell…" at bounding box center [784, 376] width 1568 height 751
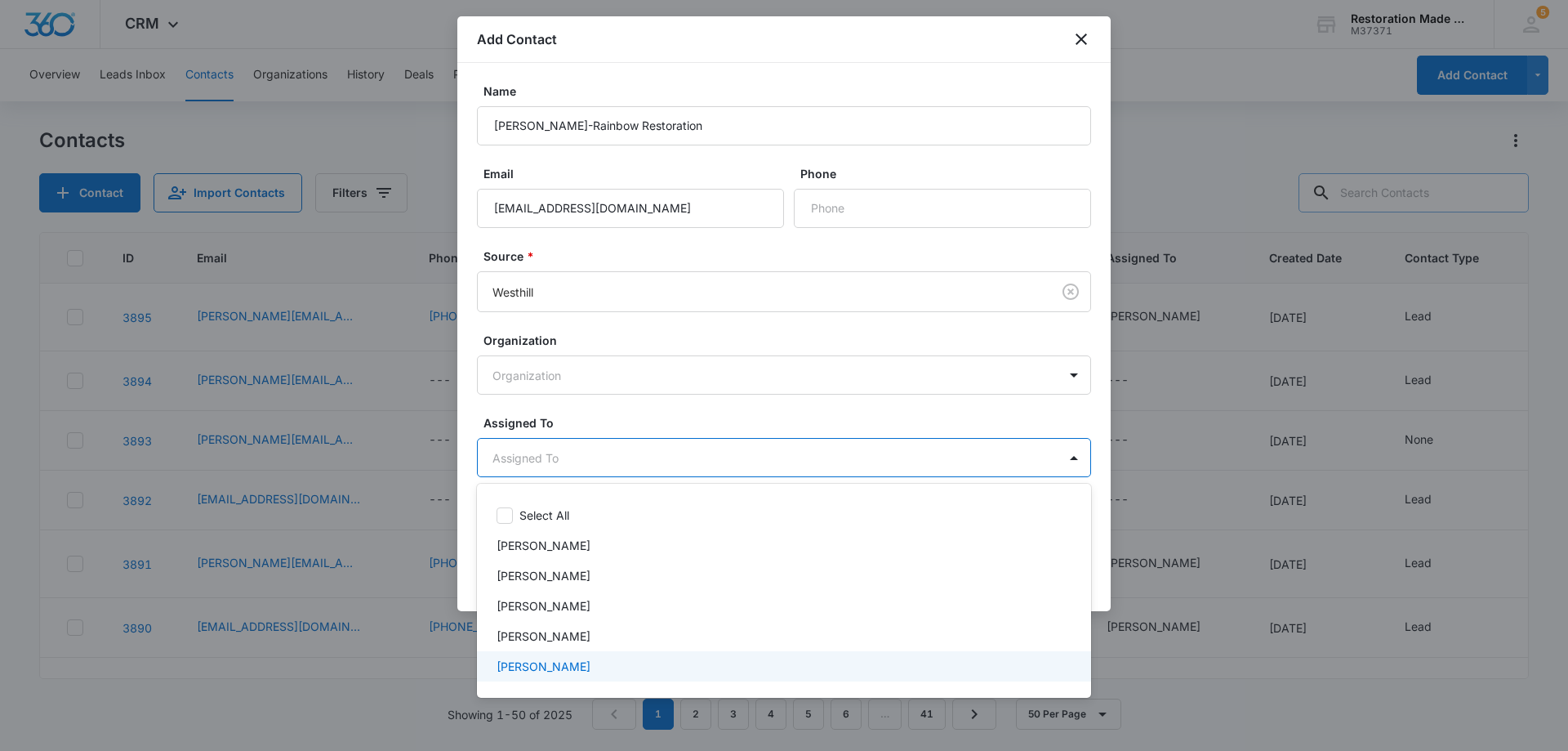
click at [544, 672] on p "[PERSON_NAME]" at bounding box center [544, 666] width 94 height 17
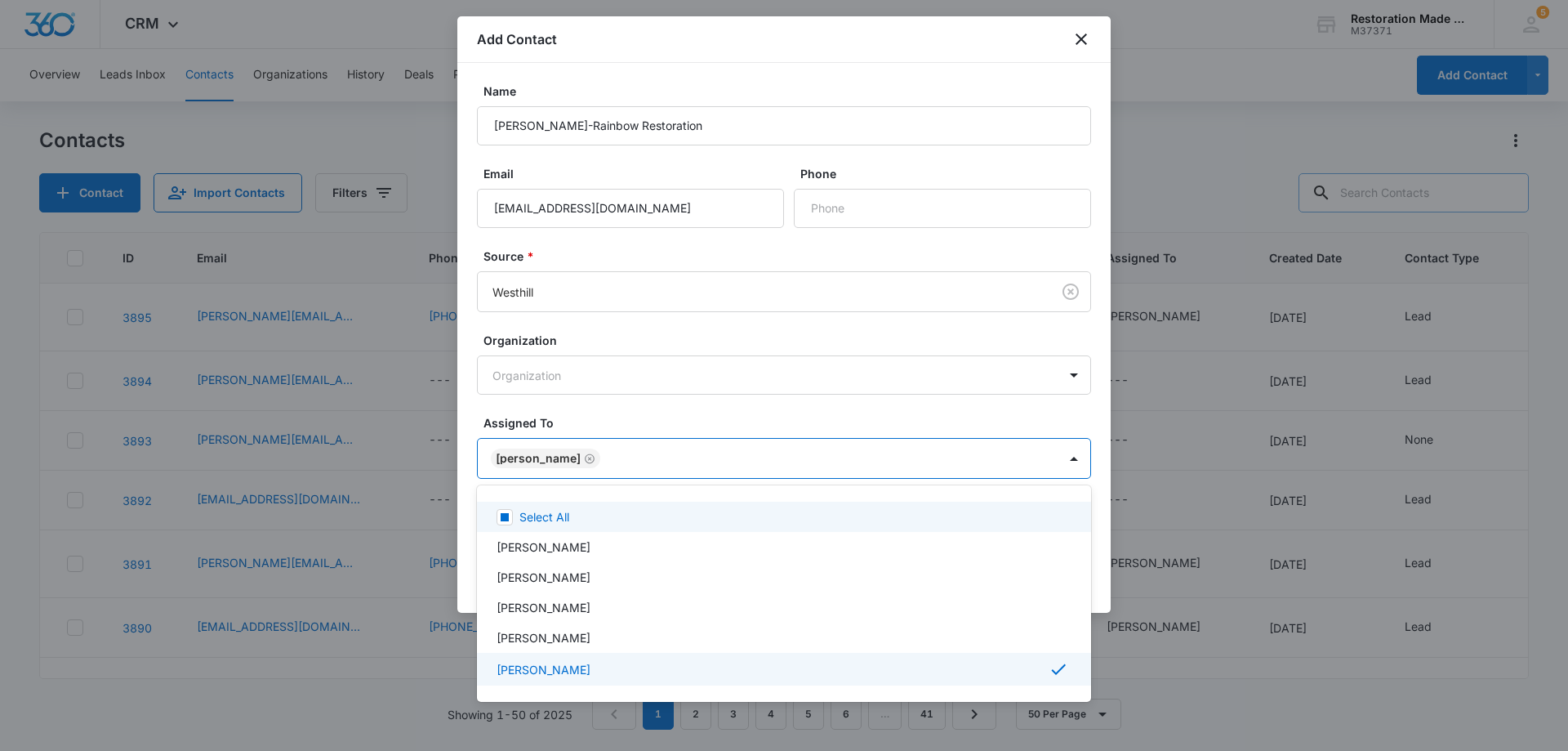
click at [612, 459] on div at bounding box center [784, 376] width 1568 height 751
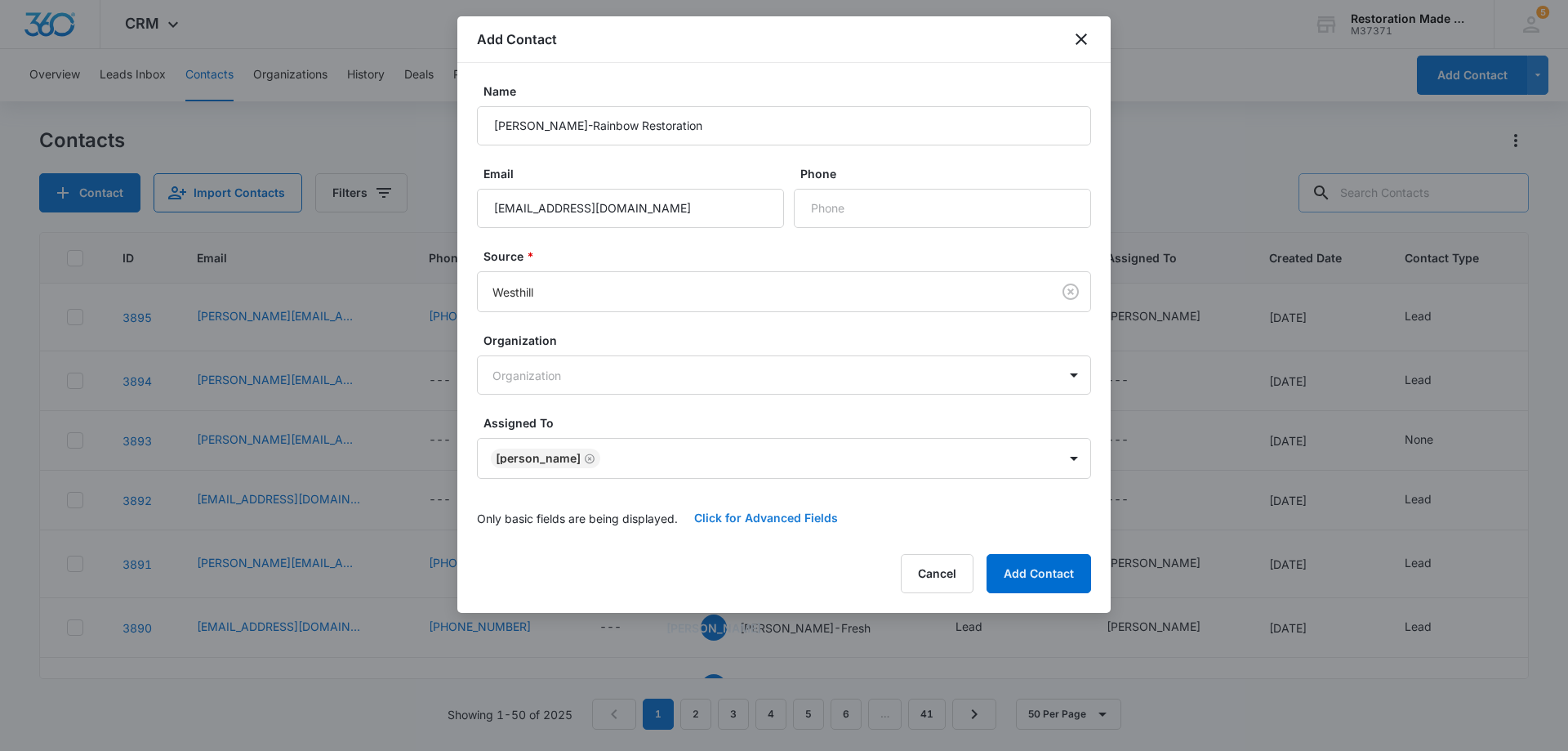
click at [743, 514] on button "Click for Advanced Fields" at bounding box center [766, 518] width 177 height 39
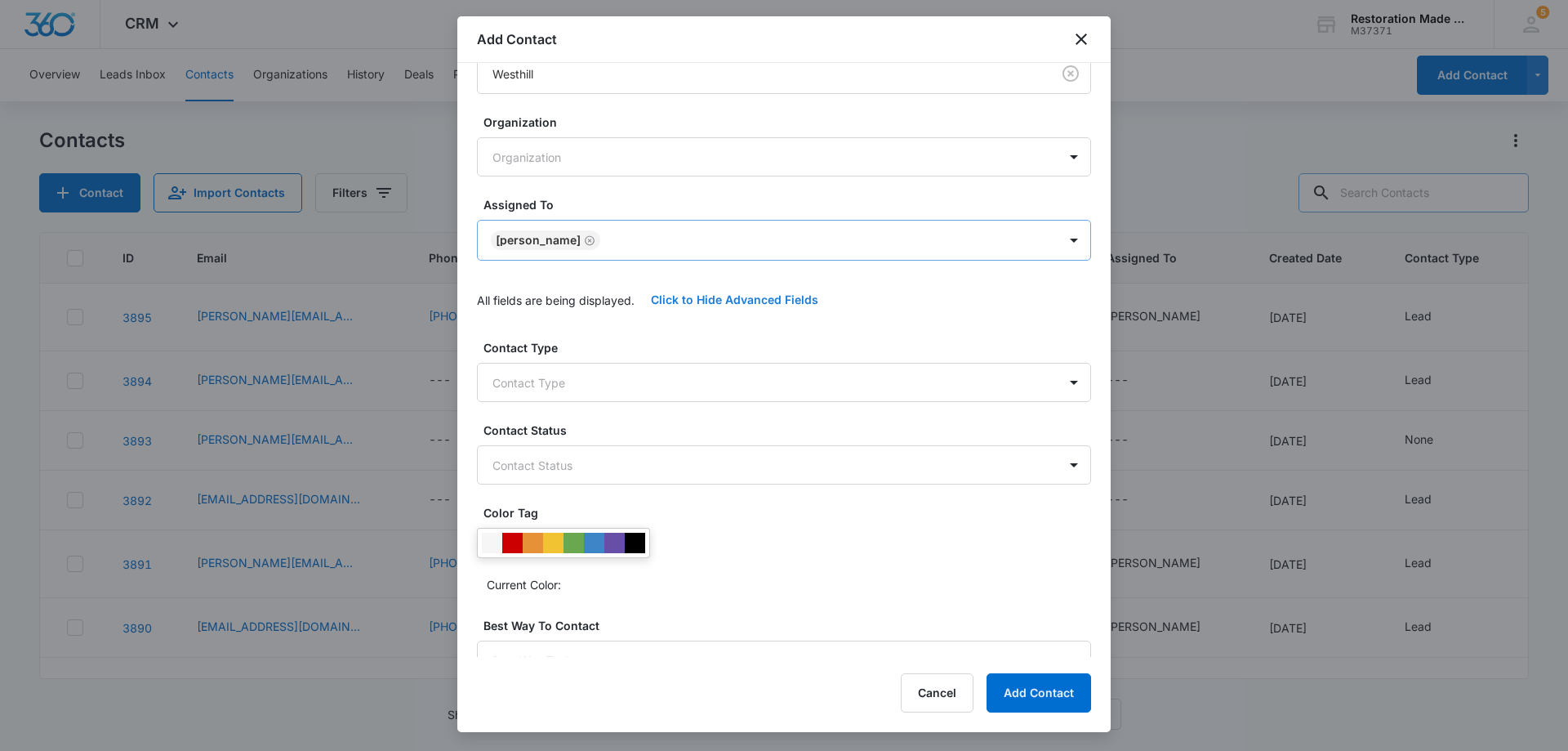
scroll to position [245, 0]
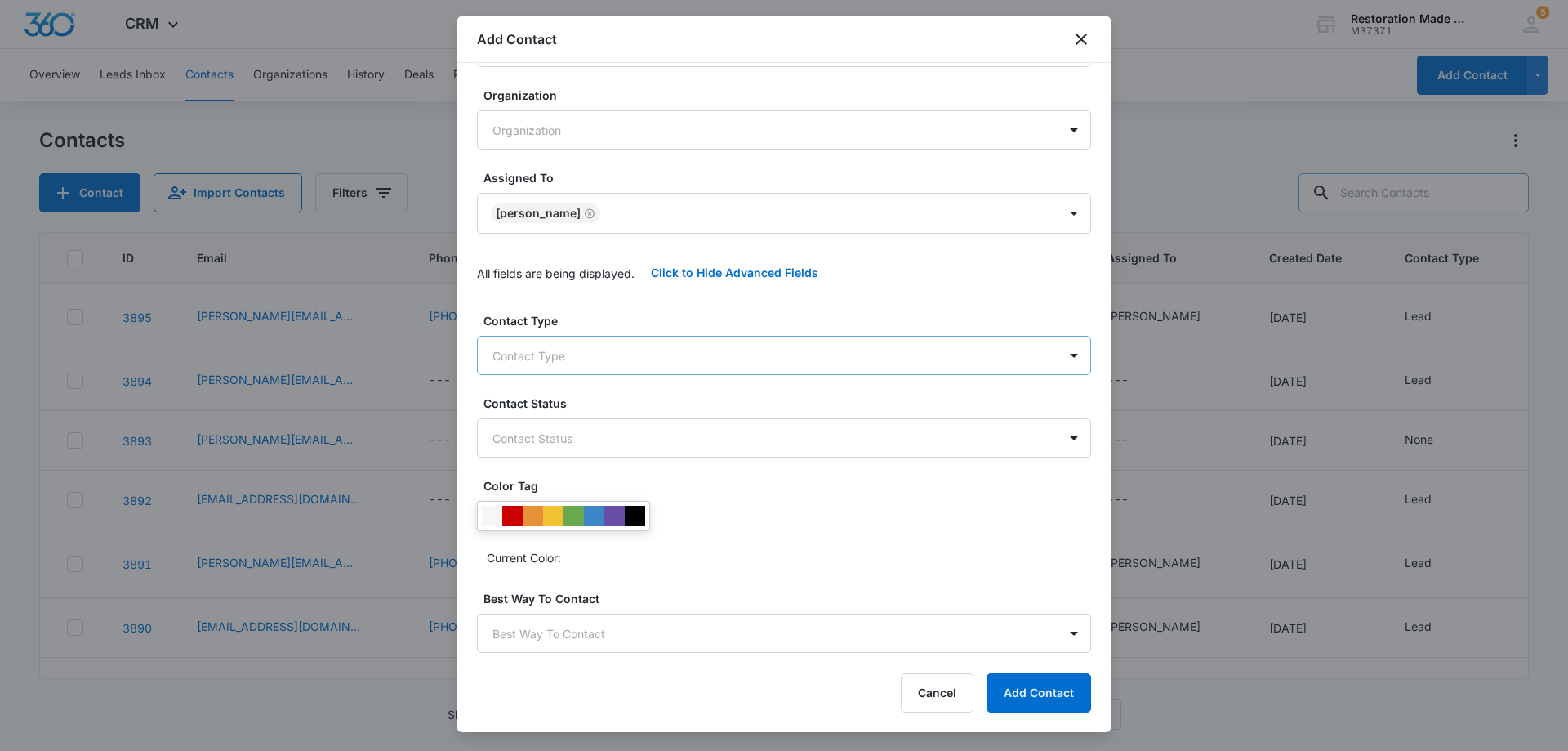
click at [664, 345] on body "CRM Apps Reputation Websites Forms CRM Email Social Payments Content Ads Intell…" at bounding box center [784, 376] width 1568 height 751
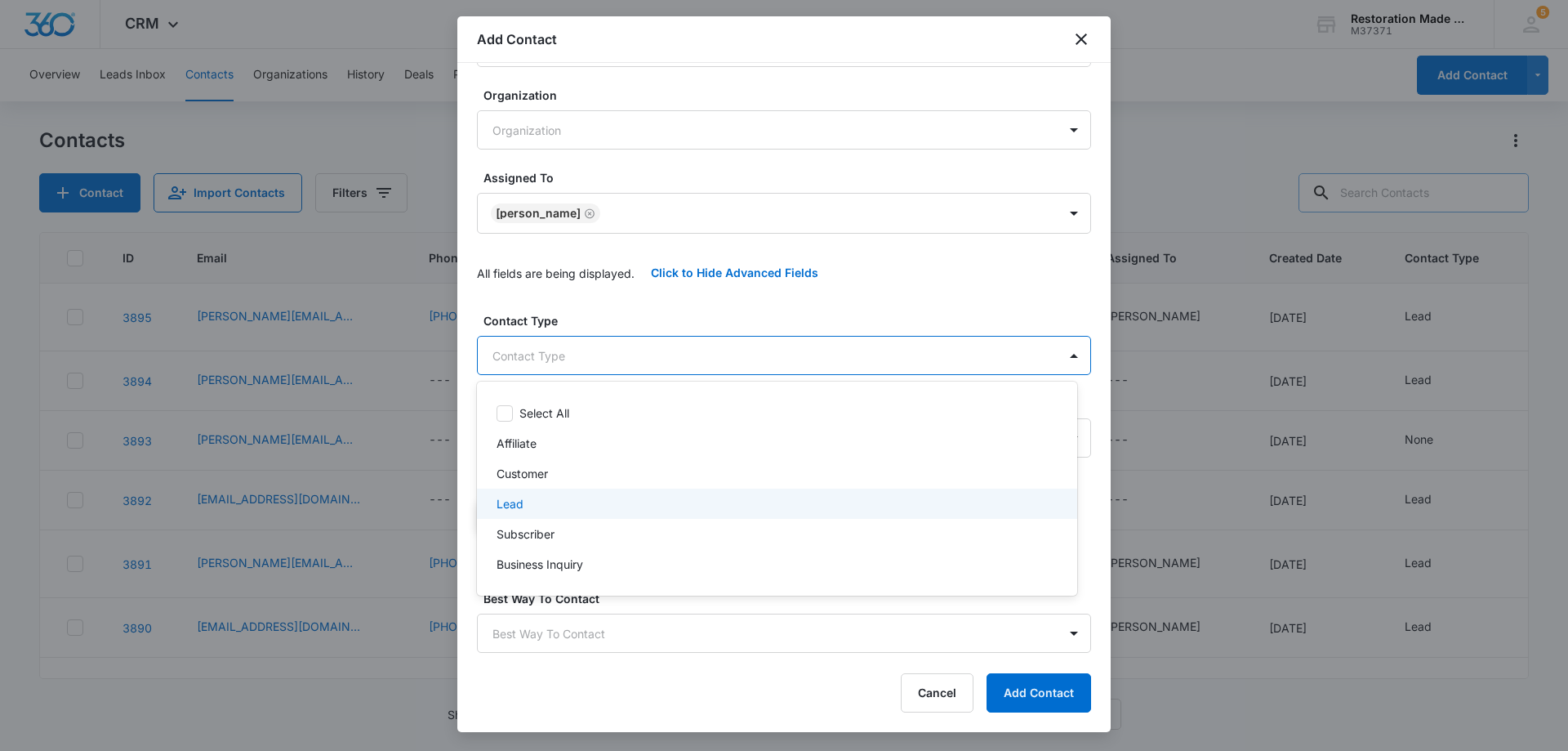
click at [523, 506] on div "Lead" at bounding box center [776, 504] width 558 height 17
click at [656, 349] on div at bounding box center [784, 376] width 1568 height 751
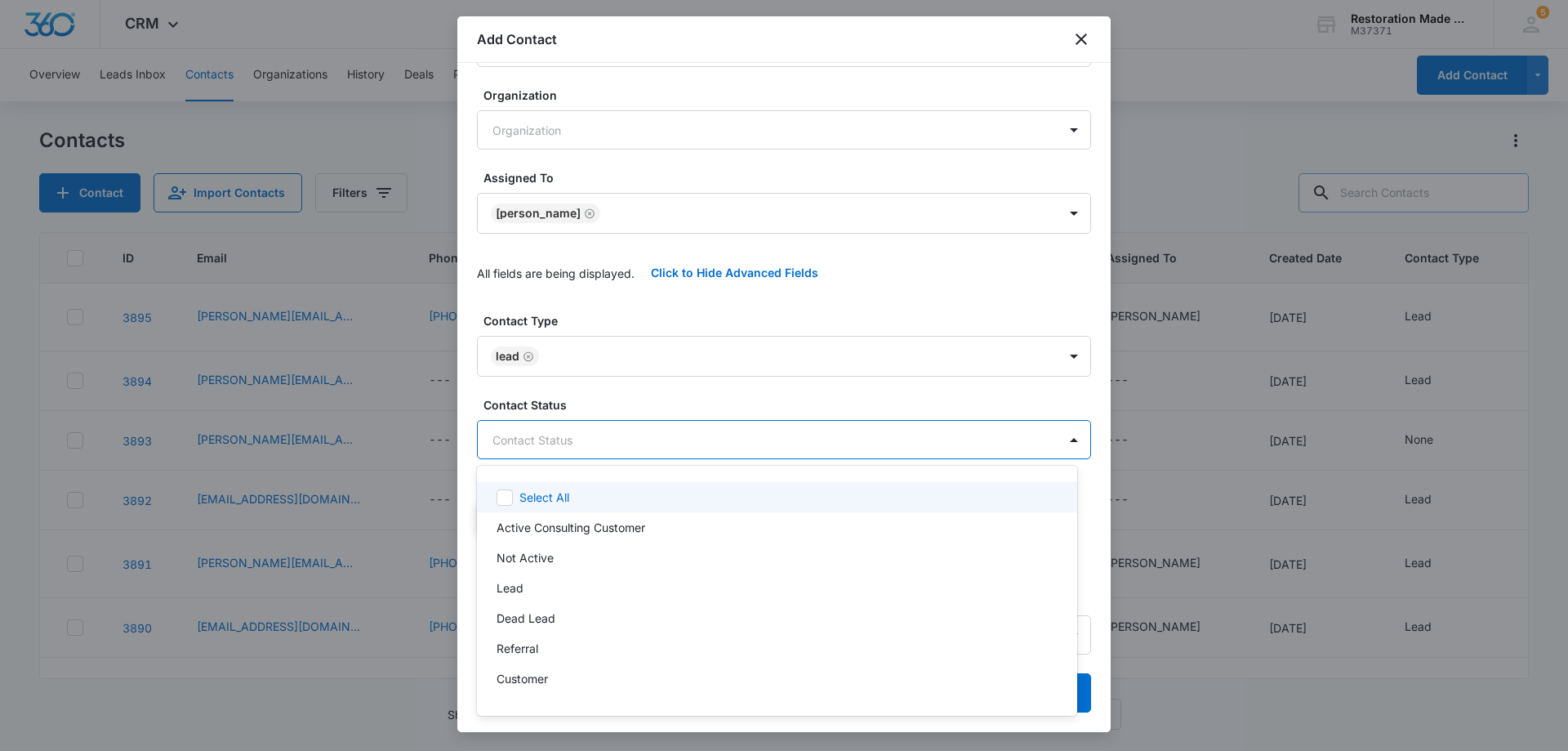
click at [674, 452] on body "CRM Apps Reputation Websites Forms CRM Email Social Payments Content Ads Intell…" at bounding box center [784, 376] width 1568 height 751
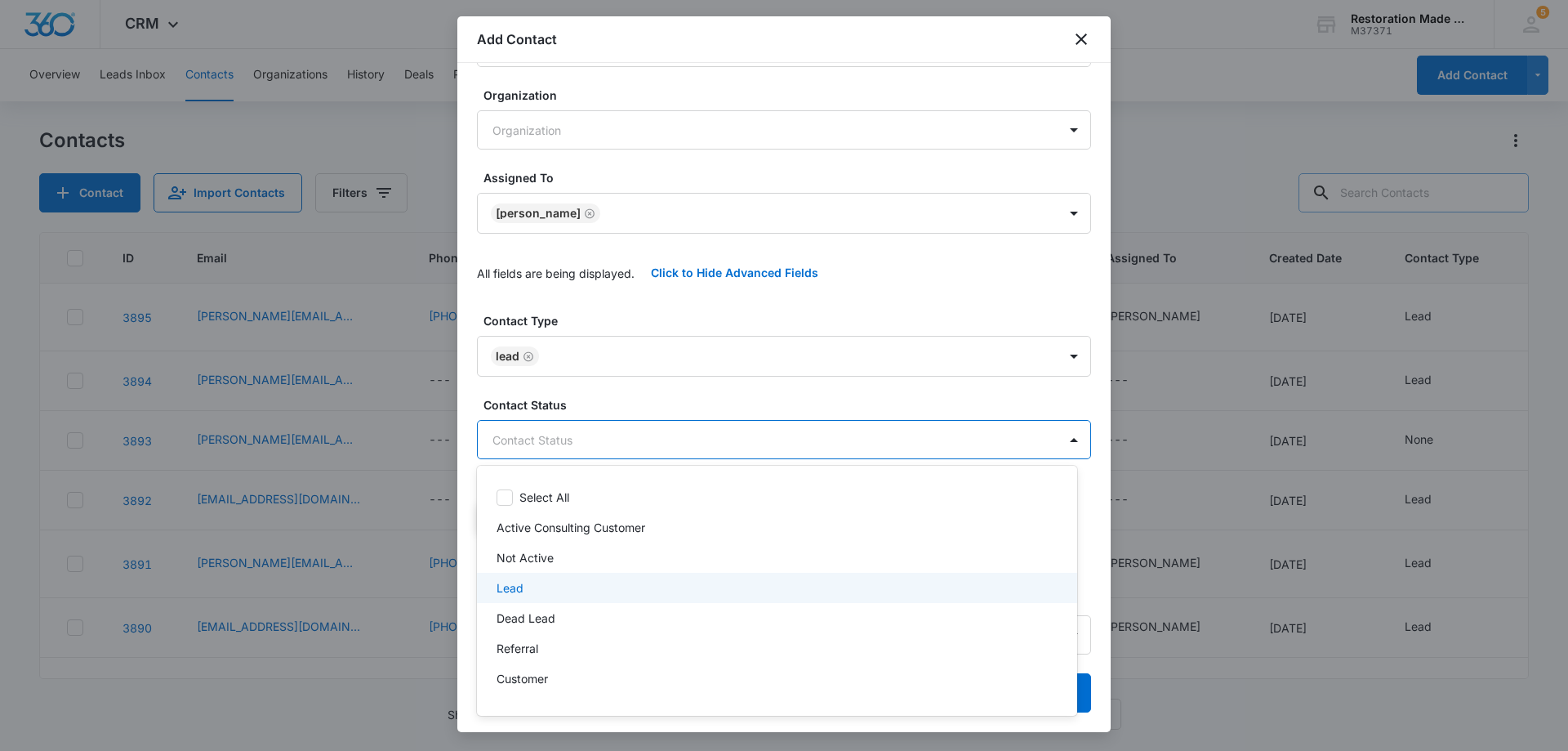
click at [548, 588] on div "Lead" at bounding box center [776, 588] width 558 height 17
click at [699, 436] on div at bounding box center [784, 376] width 1568 height 751
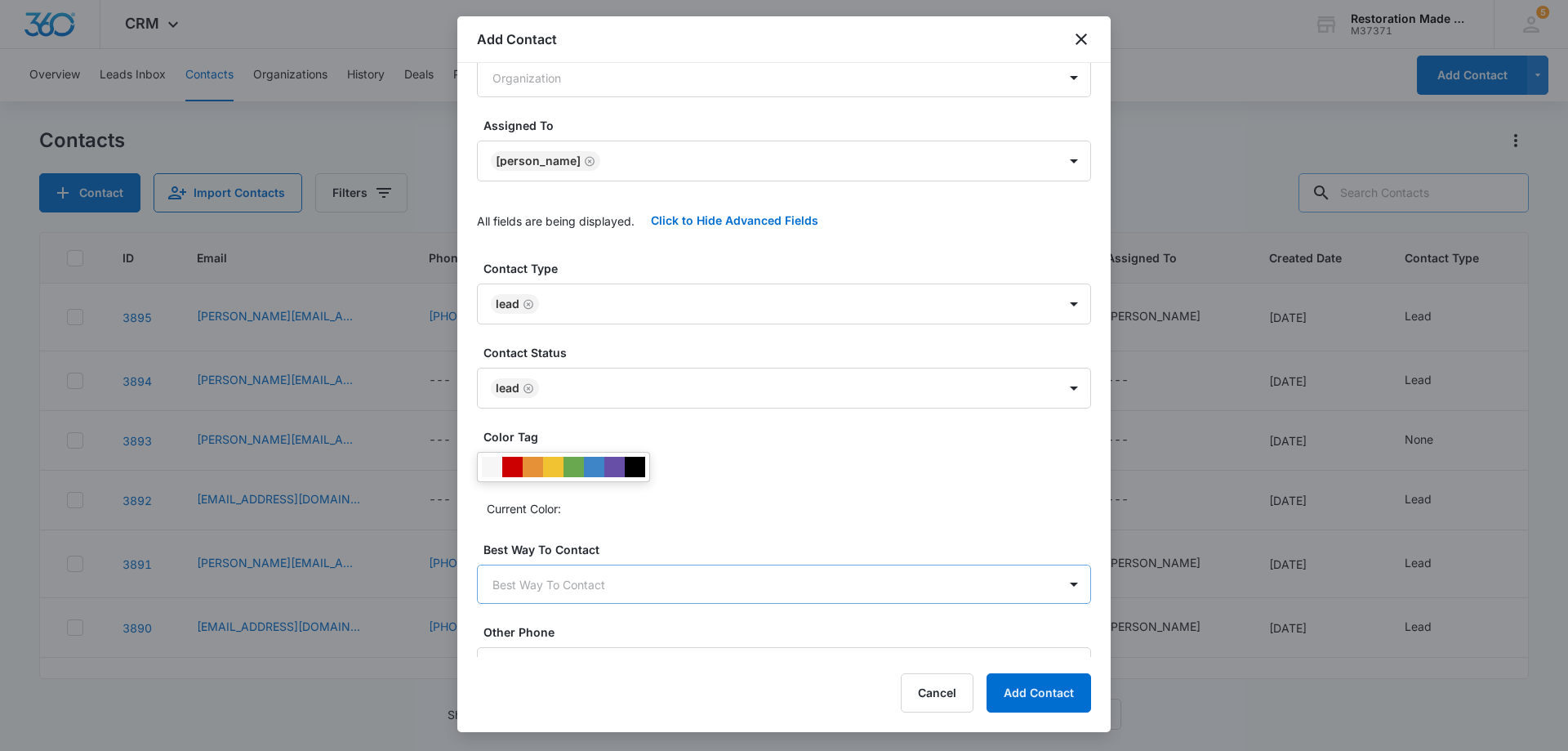
scroll to position [327, 0]
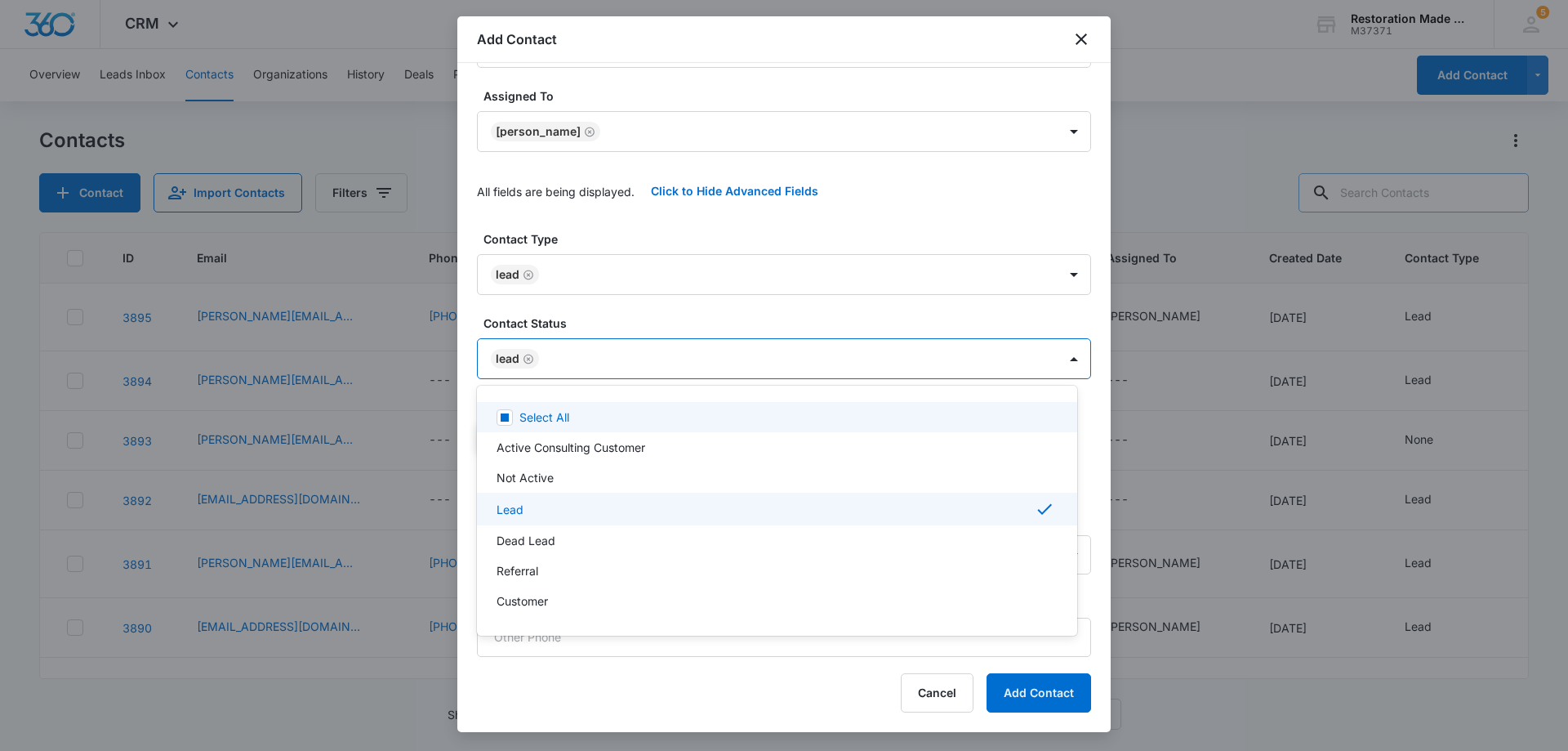
click at [696, 362] on body "CRM Apps Reputation Websites Forms CRM Email Social Payments Content Ads Intell…" at bounding box center [784, 376] width 1568 height 751
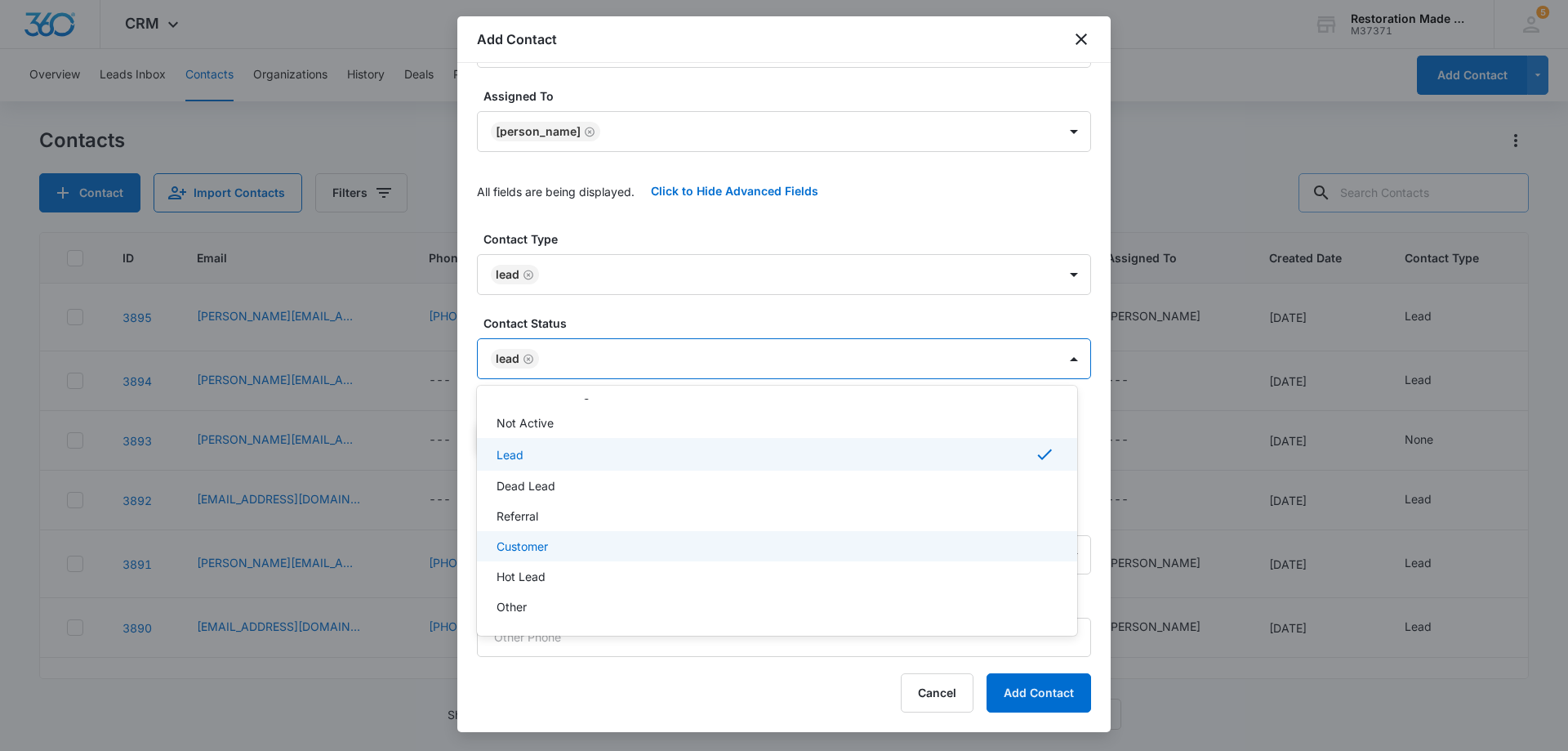
scroll to position [82, 0]
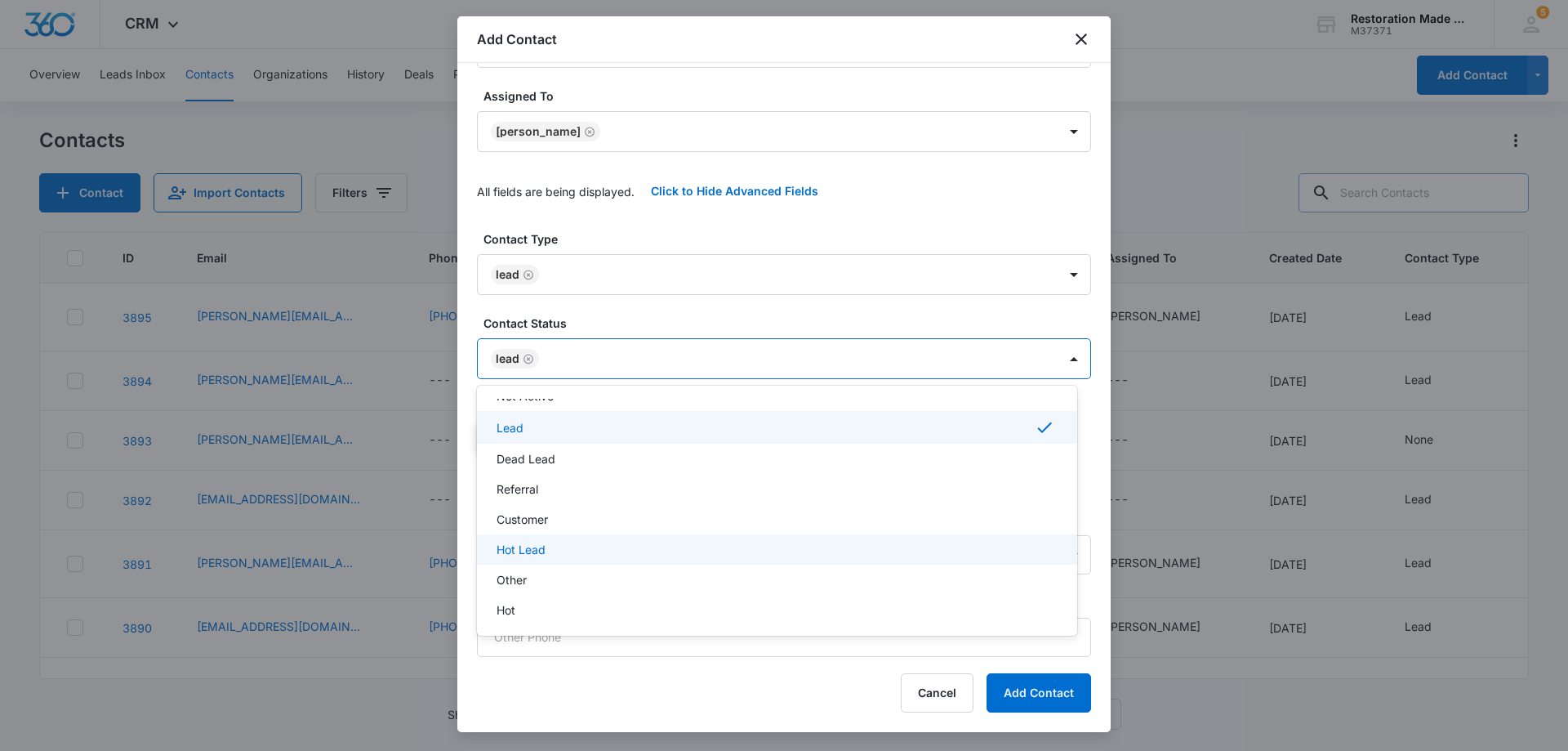
click at [540, 555] on p "Hot Lead" at bounding box center [522, 550] width 49 height 17
click at [643, 354] on div at bounding box center [784, 376] width 1568 height 751
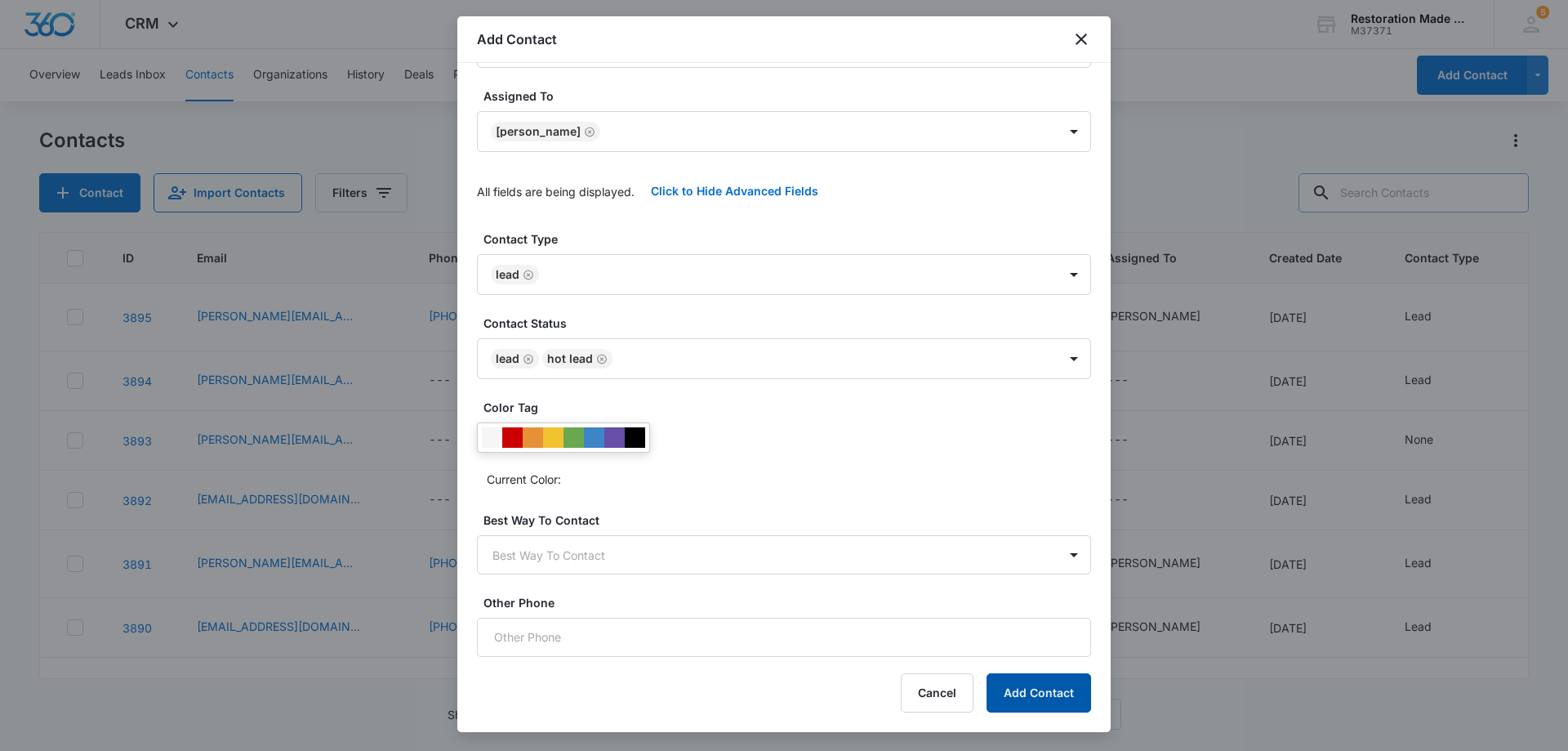
click at [1031, 701] on button "Add Contact" at bounding box center [1039, 692] width 104 height 39
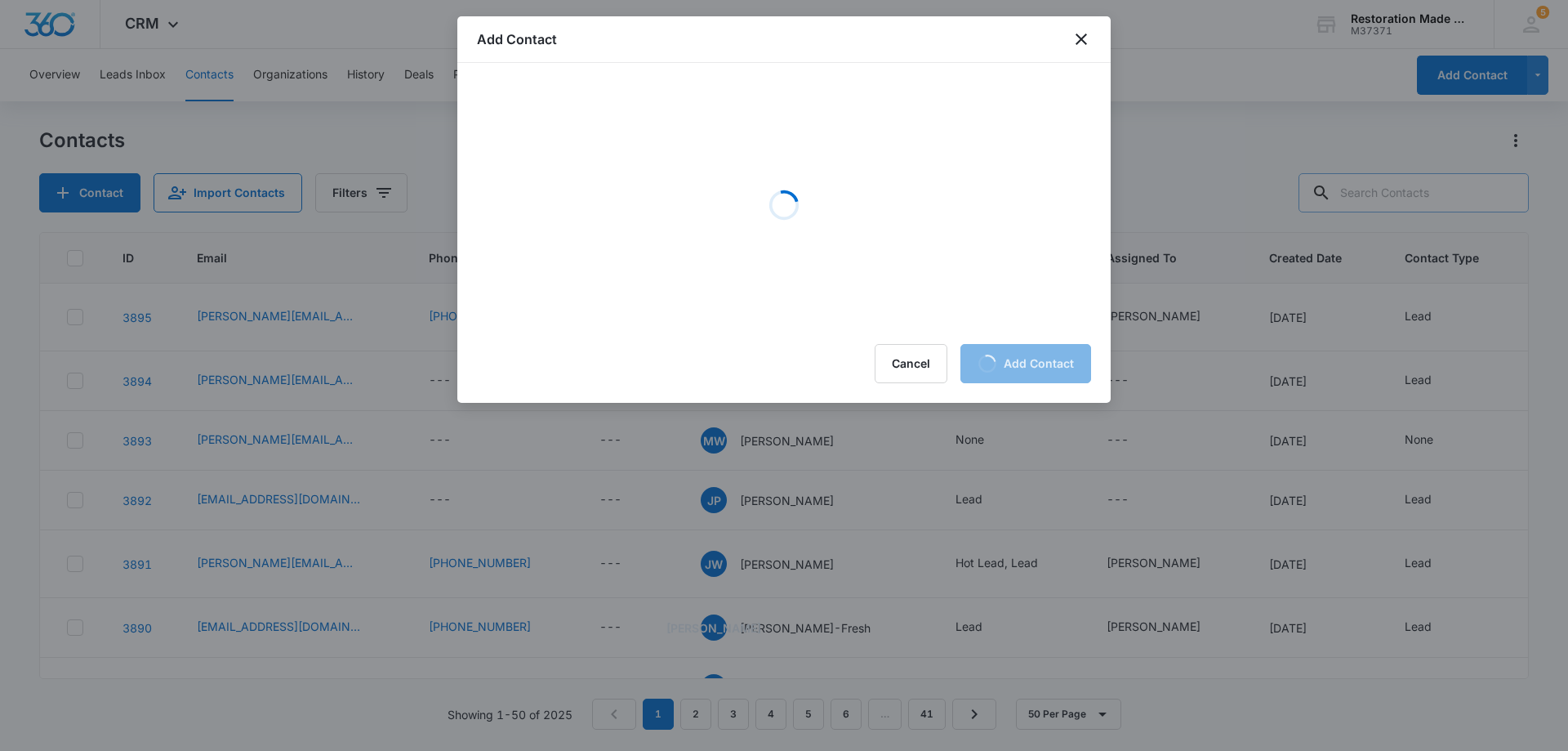
scroll to position [0, 0]
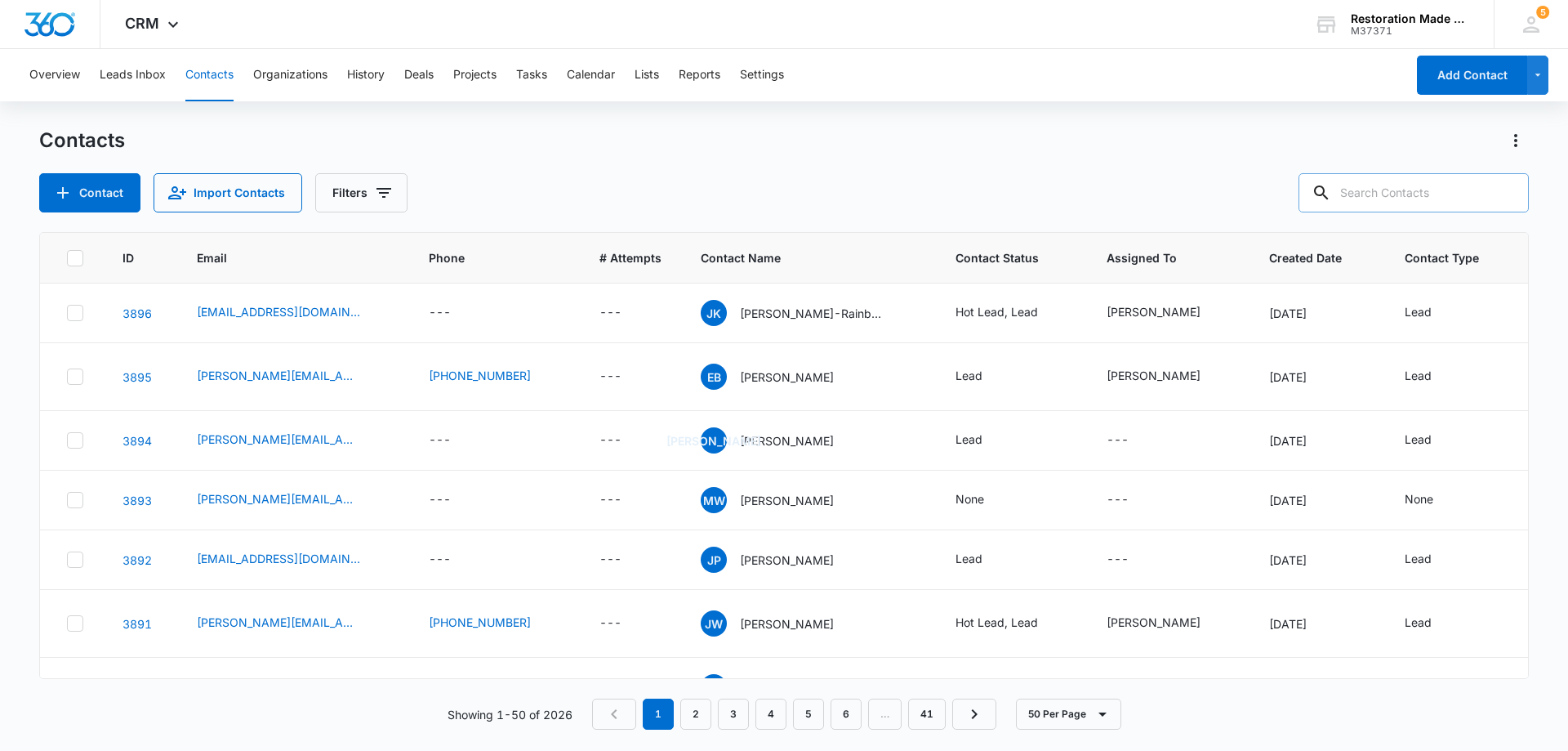
click at [1448, 203] on input "text" at bounding box center [1413, 193] width 230 height 39
type input "konst"
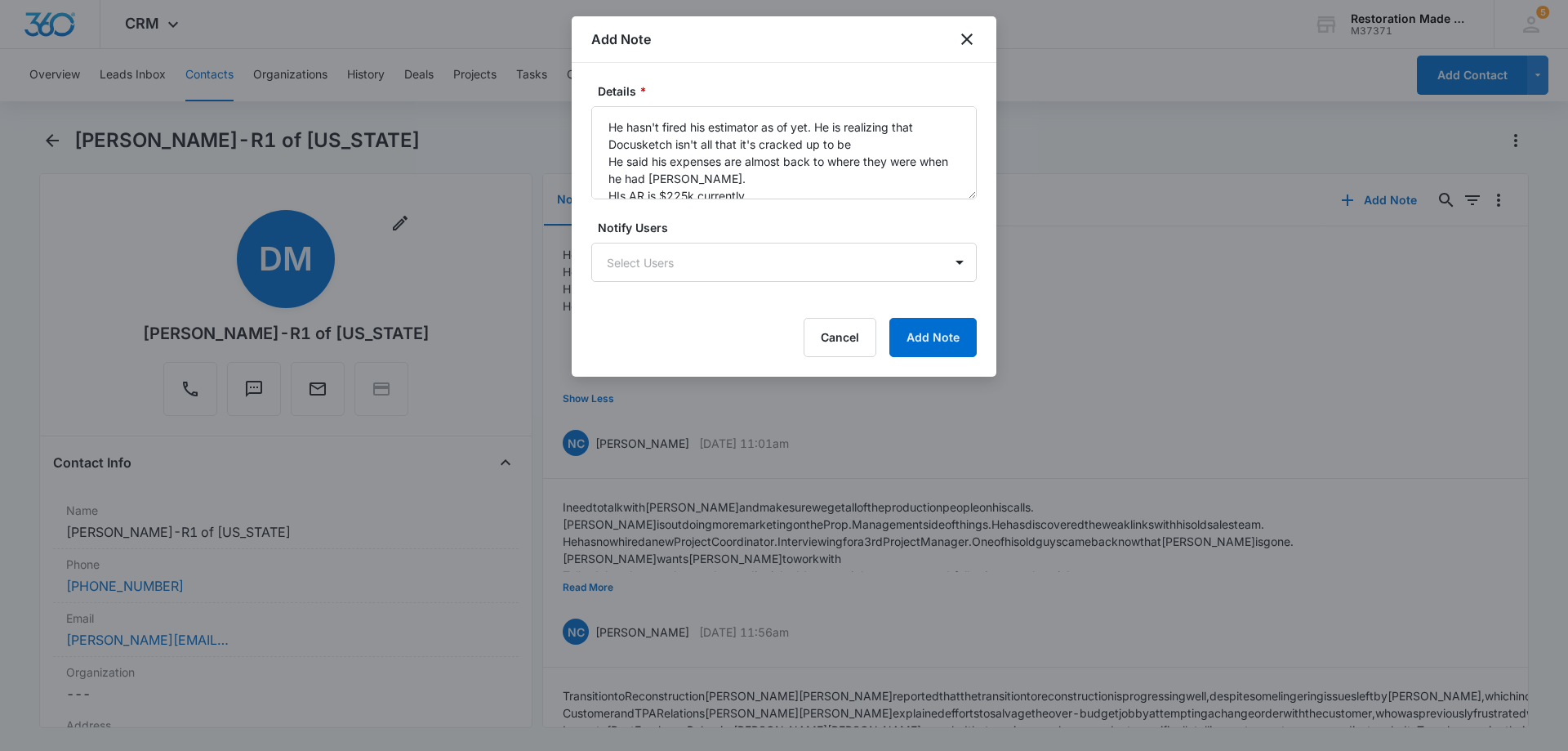
scroll to position [21, 0]
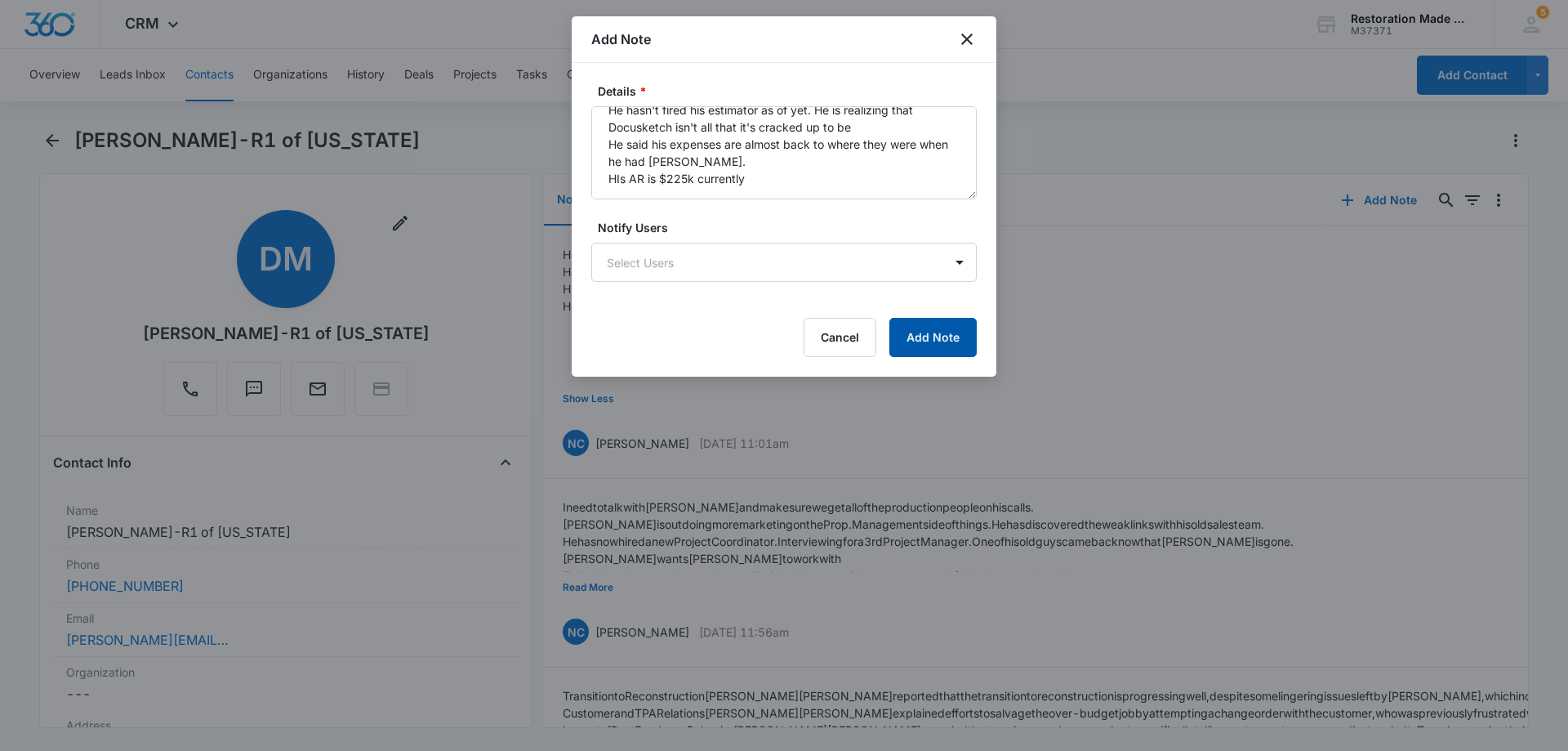
click at [951, 342] on button "Add Note" at bounding box center [933, 337] width 87 height 39
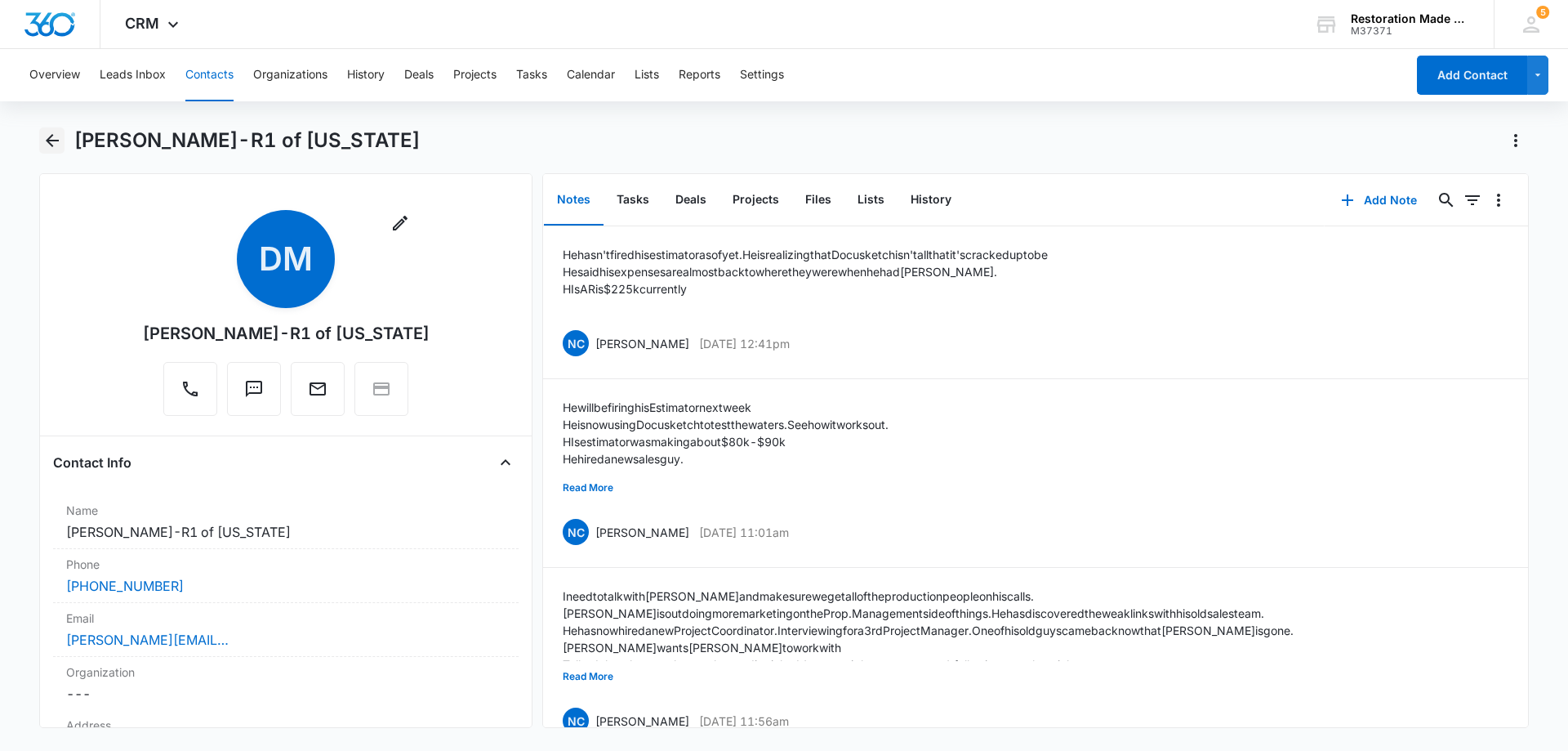
click at [54, 139] on icon "Back" at bounding box center [52, 140] width 13 height 13
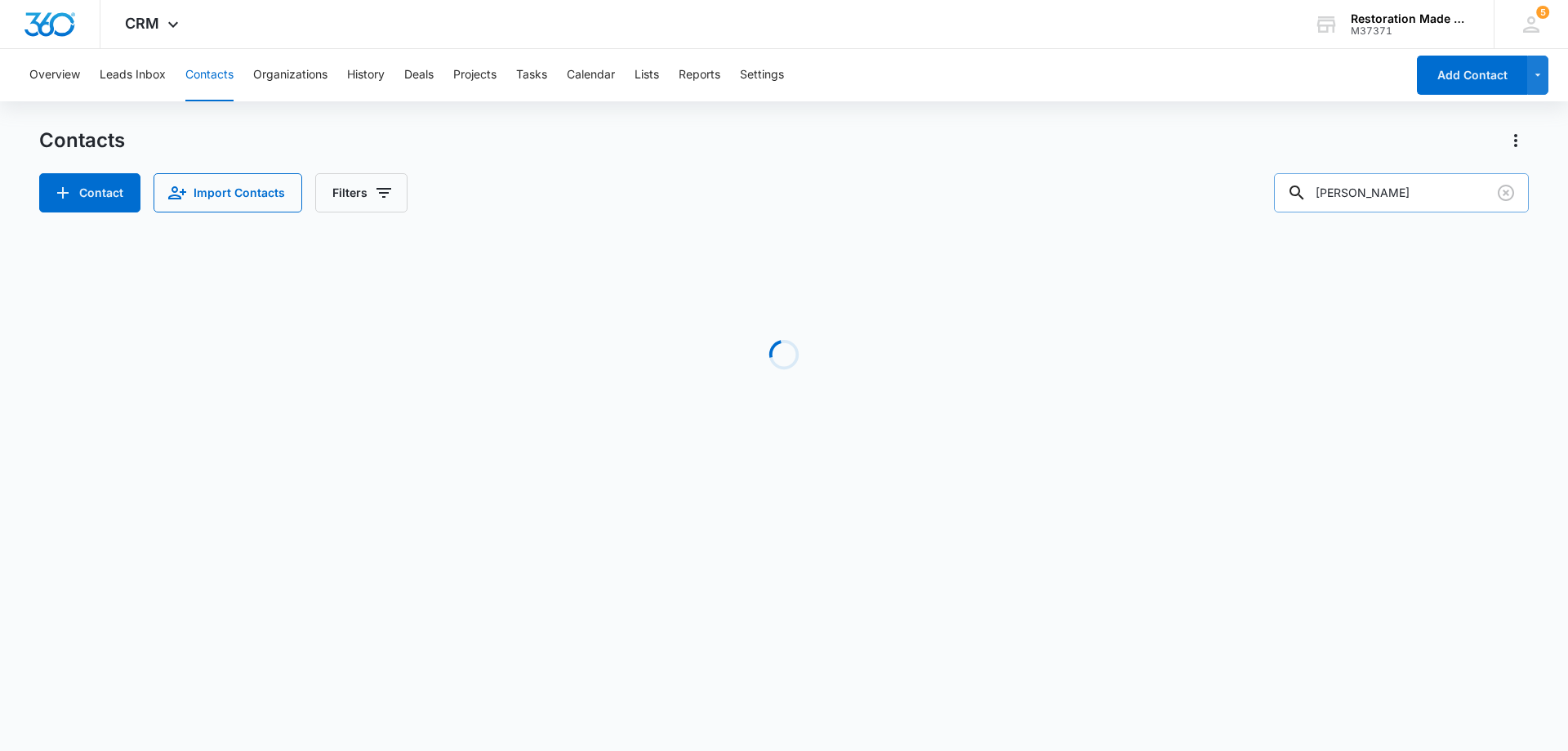
click at [1367, 195] on input "eric" at bounding box center [1402, 193] width 255 height 39
type input "e"
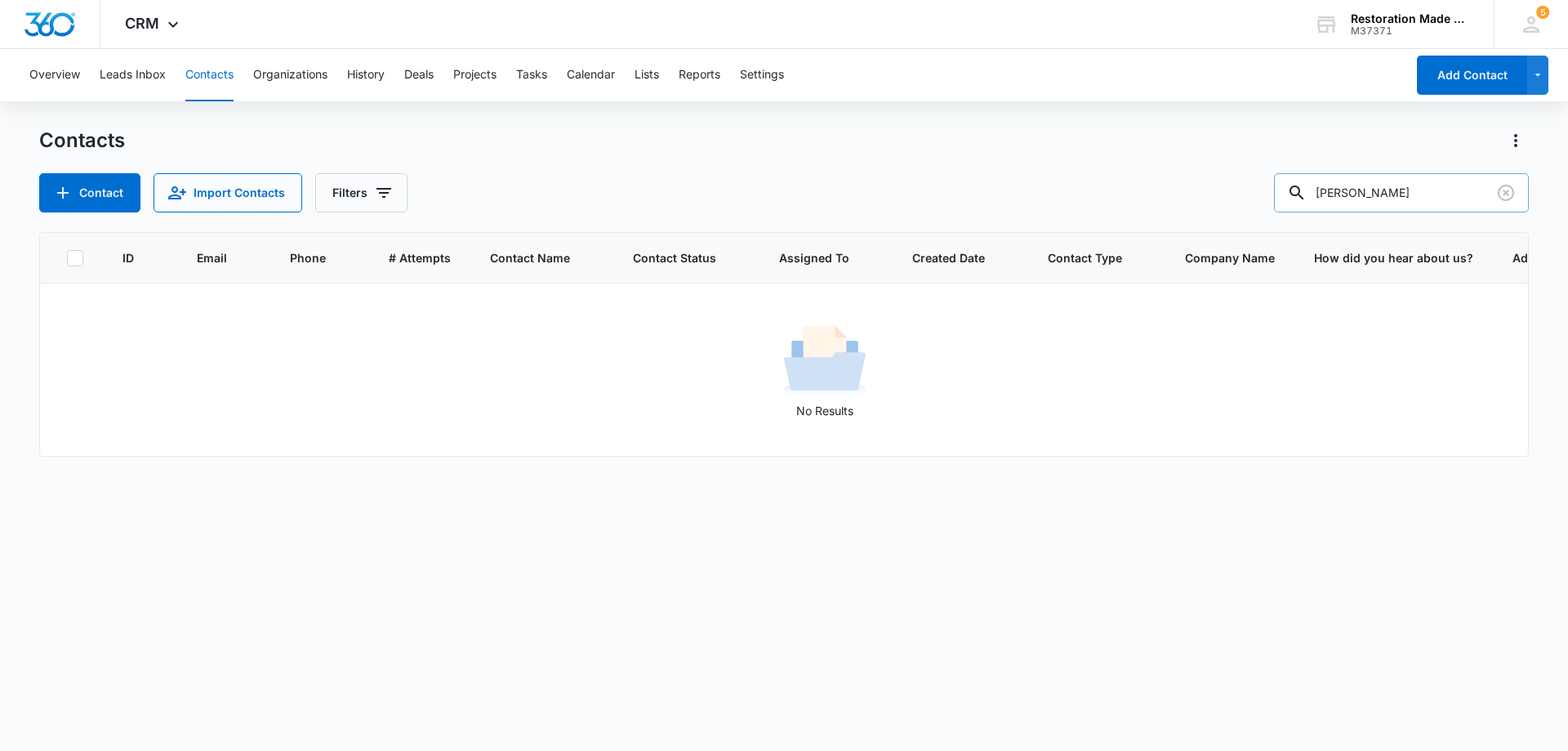
click at [1412, 195] on input "chapman" at bounding box center [1402, 193] width 255 height 39
type input "c"
click at [1388, 195] on input "text" at bounding box center [1413, 193] width 230 height 39
type input "i"
type input "chapman"
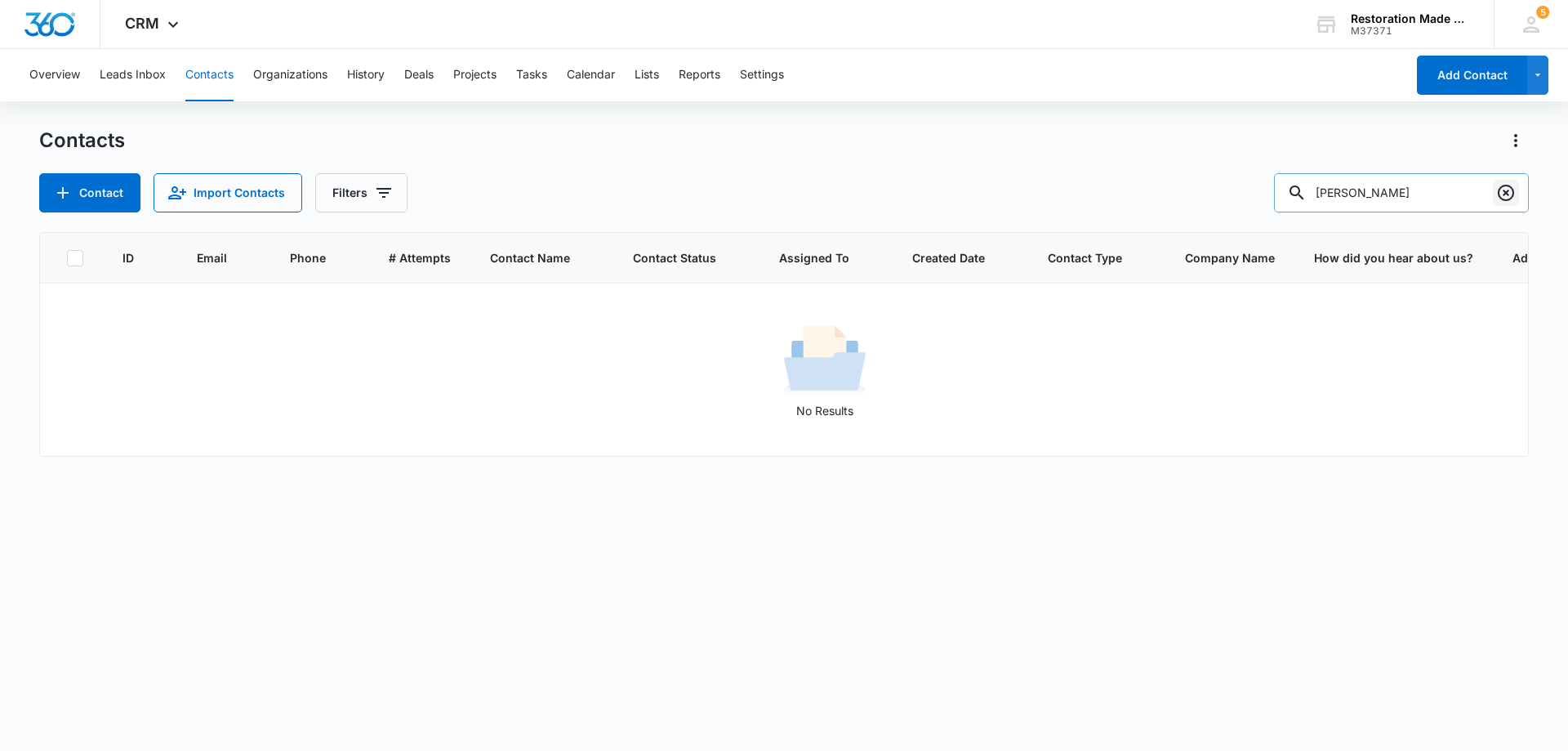
click at [1513, 195] on icon "Clear" at bounding box center [1506, 192] width 16 height 16
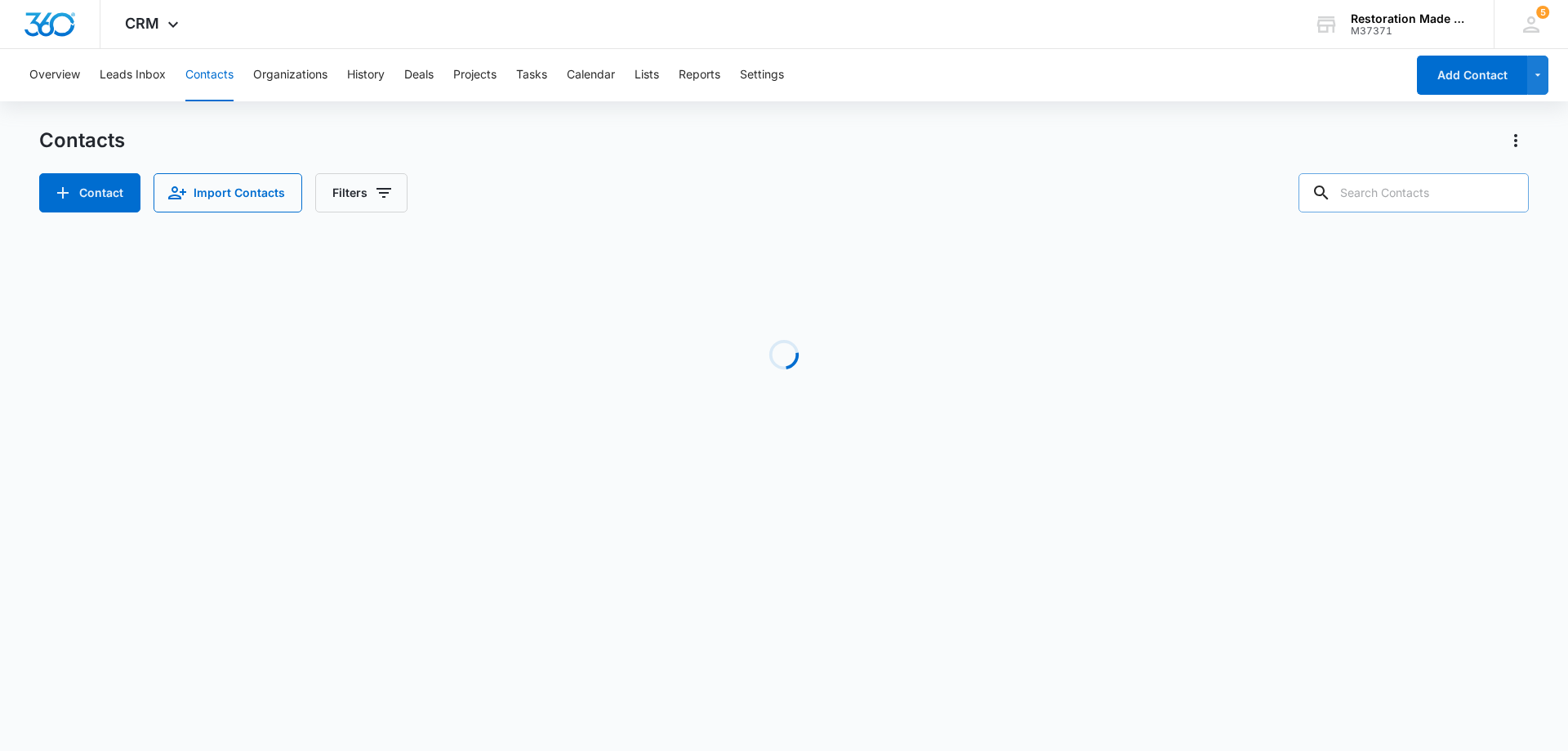
click at [212, 81] on button "Contacts" at bounding box center [209, 76] width 48 height 53
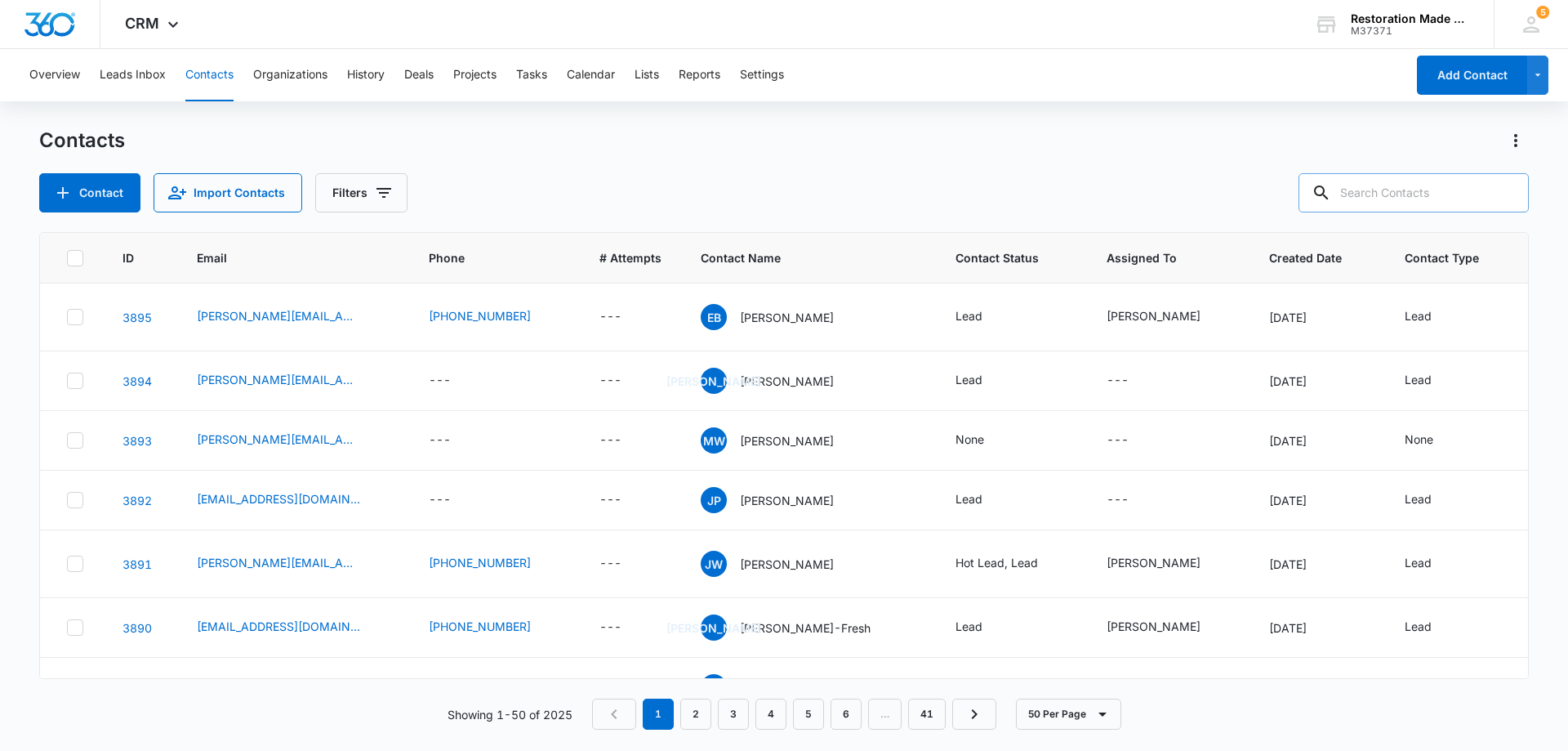
click at [1421, 193] on input "text" at bounding box center [1413, 193] width 230 height 39
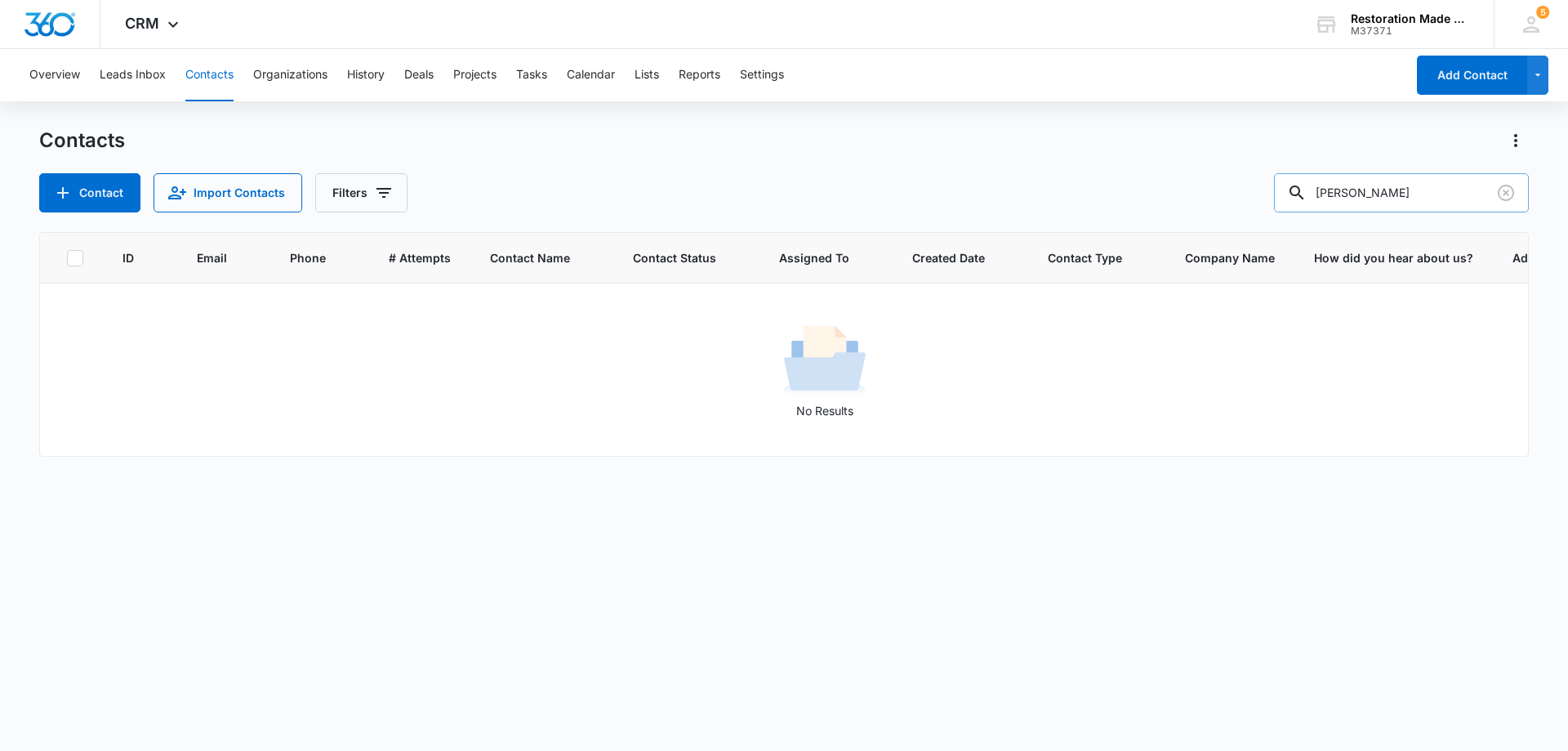
click at [1428, 195] on input "chapman" at bounding box center [1402, 193] width 255 height 39
type input "c"
click at [1388, 197] on input "text" at bounding box center [1413, 193] width 230 height 39
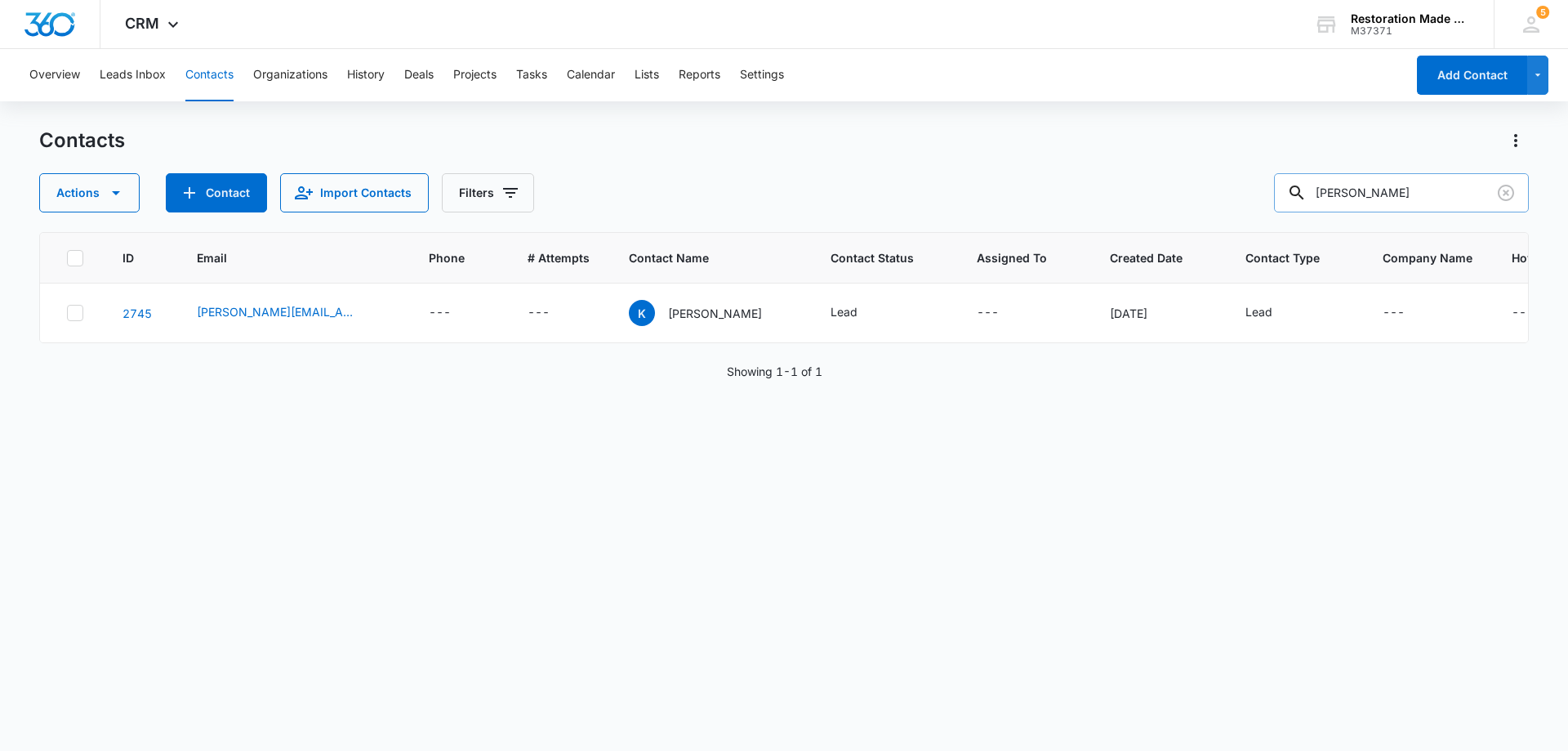
click at [1384, 189] on input "kimberly" at bounding box center [1402, 193] width 255 height 39
type input "k"
click at [1413, 202] on input "text" at bounding box center [1413, 193] width 230 height 39
type input "chatman"
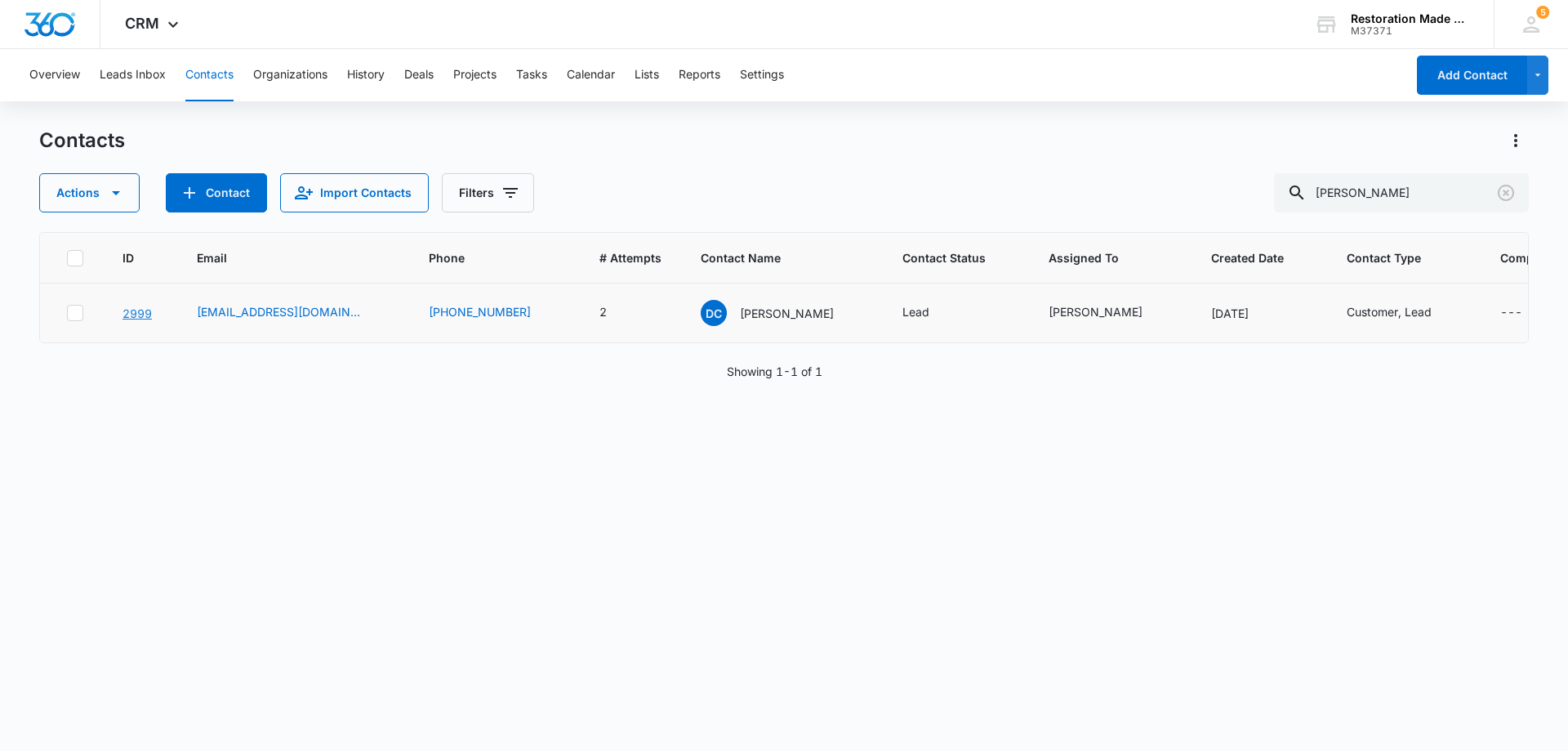
click at [142, 313] on link "2999" at bounding box center [137, 313] width 30 height 14
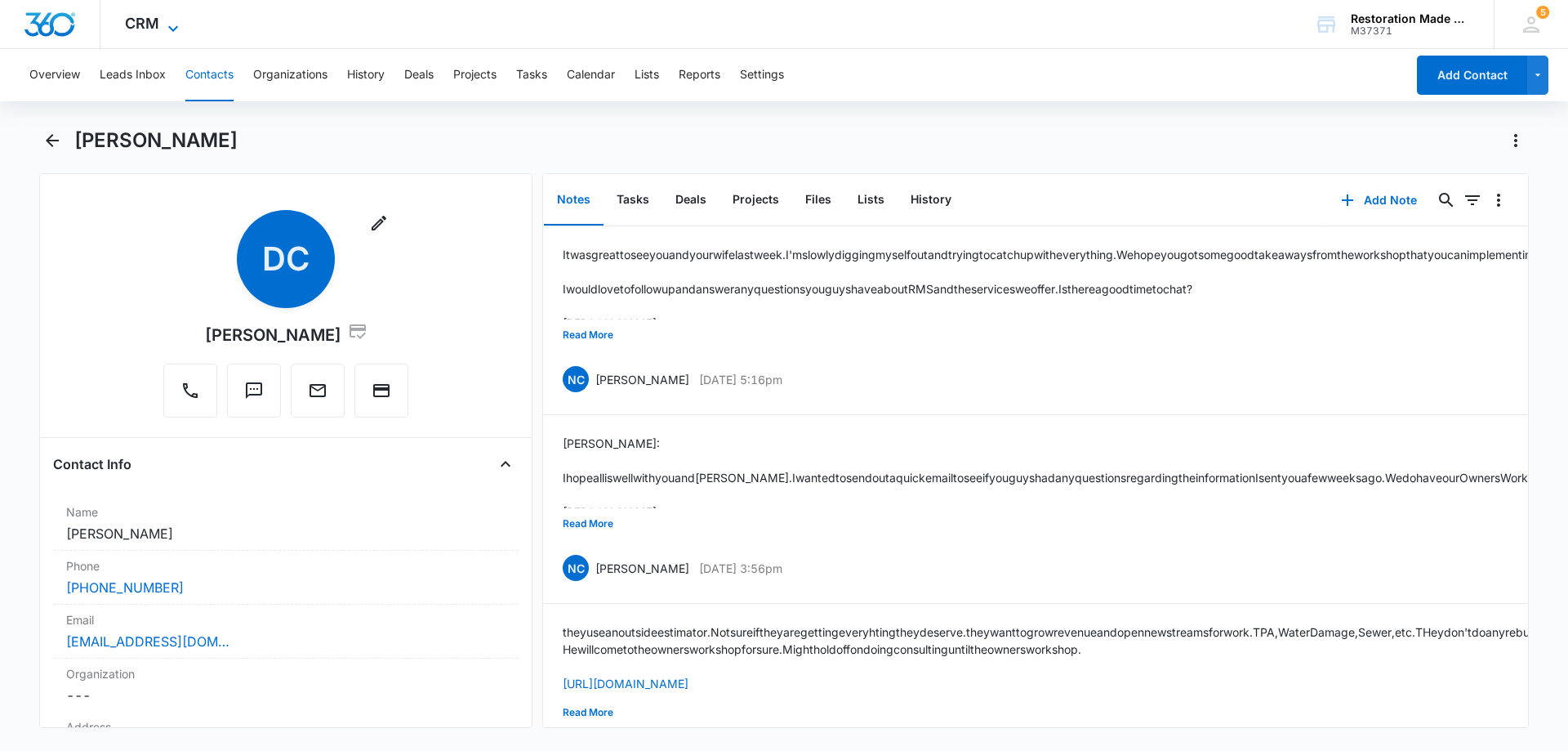
click at [178, 28] on icon at bounding box center [172, 28] width 20 height 20
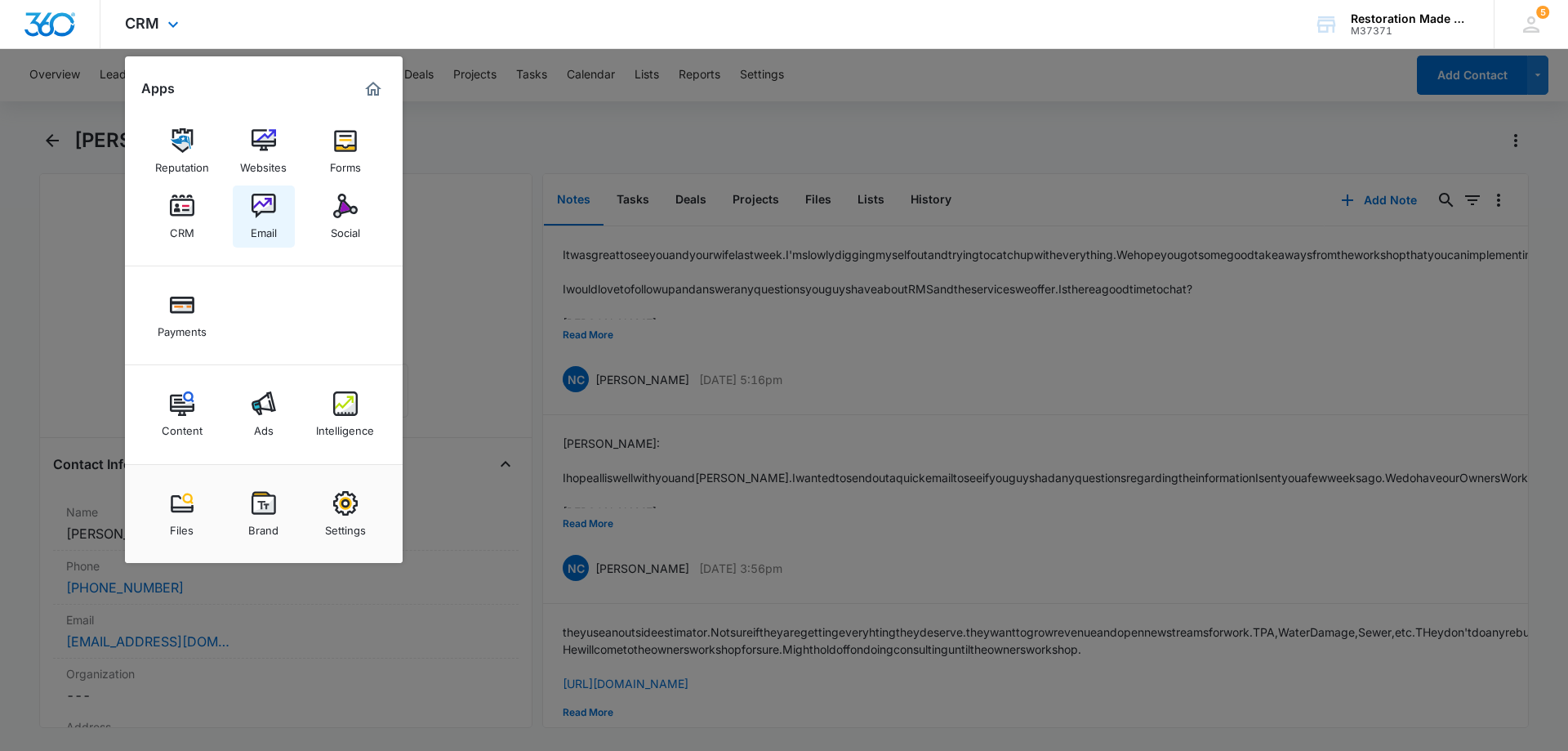
click at [266, 207] on img at bounding box center [263, 206] width 25 height 25
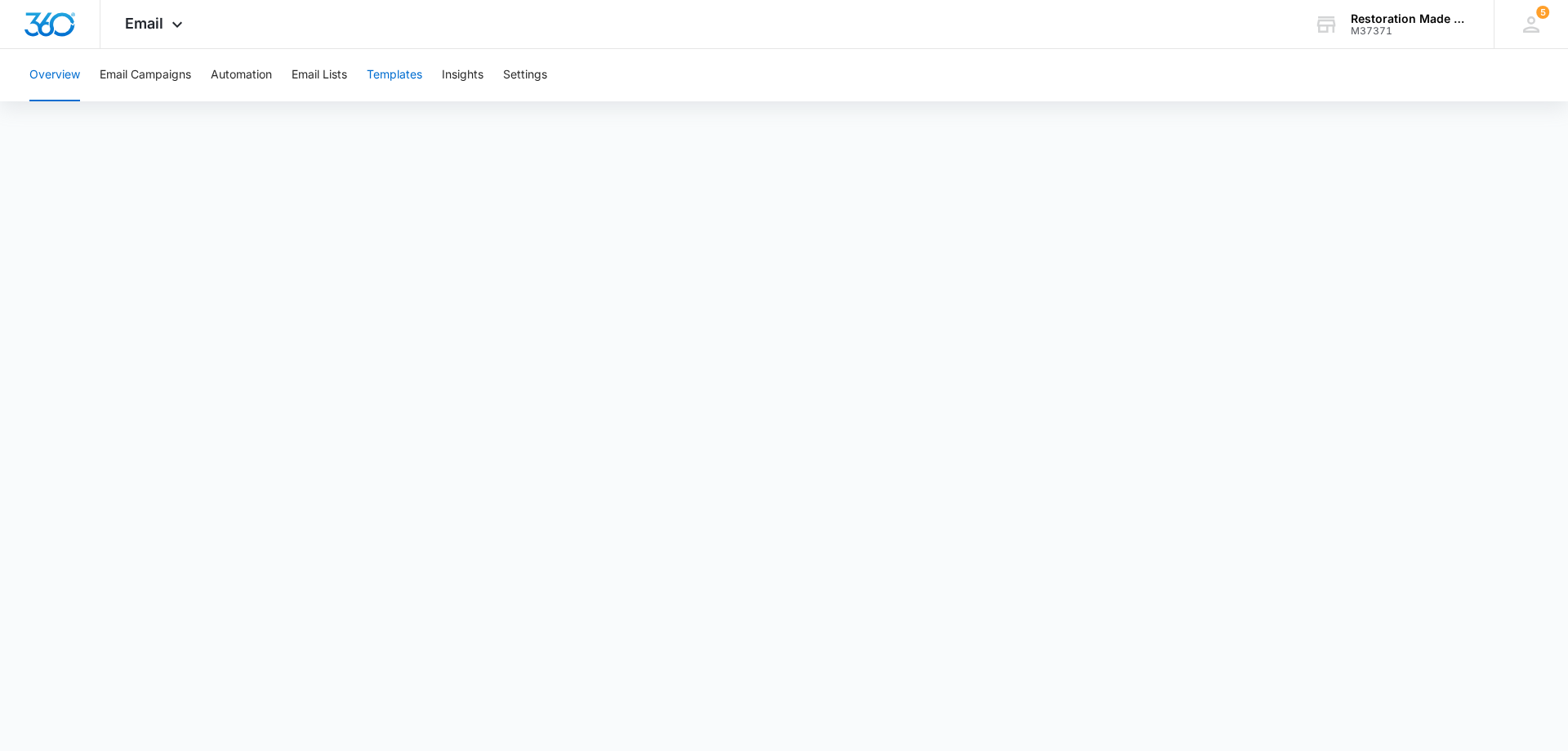
click at [390, 77] on button "Templates" at bounding box center [394, 76] width 55 height 53
